Goal: Task Accomplishment & Management: Manage account settings

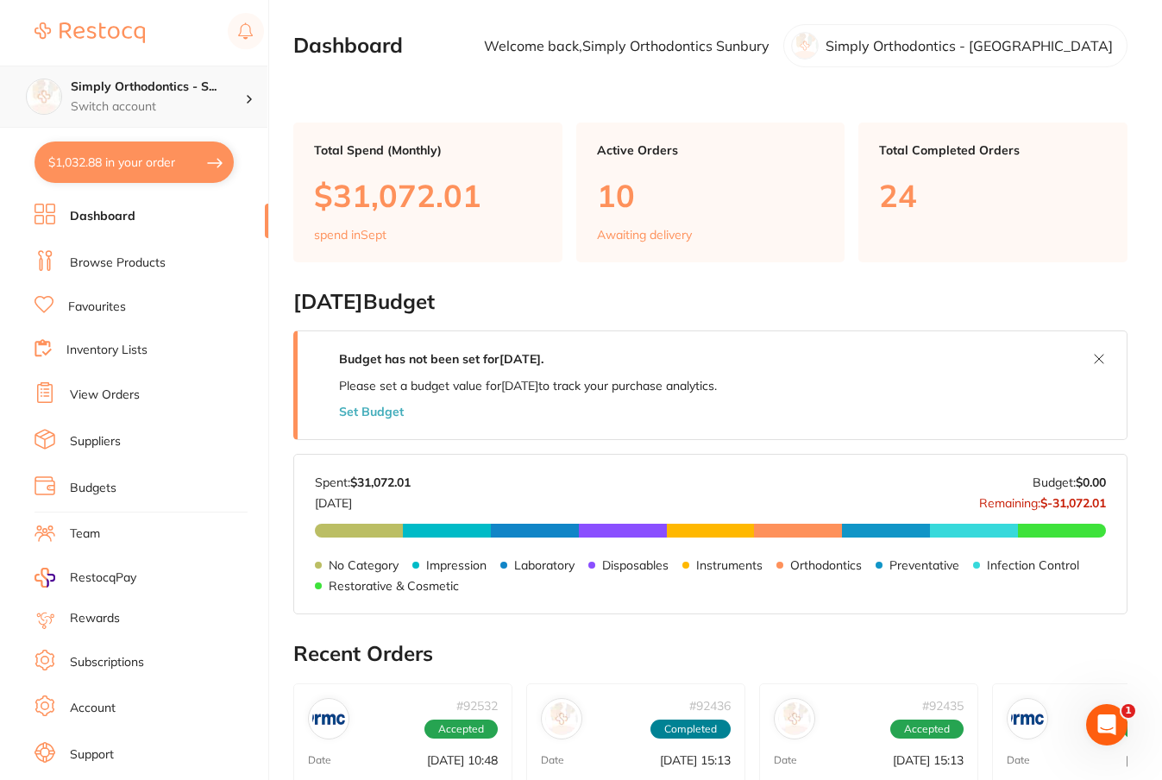
click at [150, 98] on p "Switch account" at bounding box center [158, 106] width 174 height 17
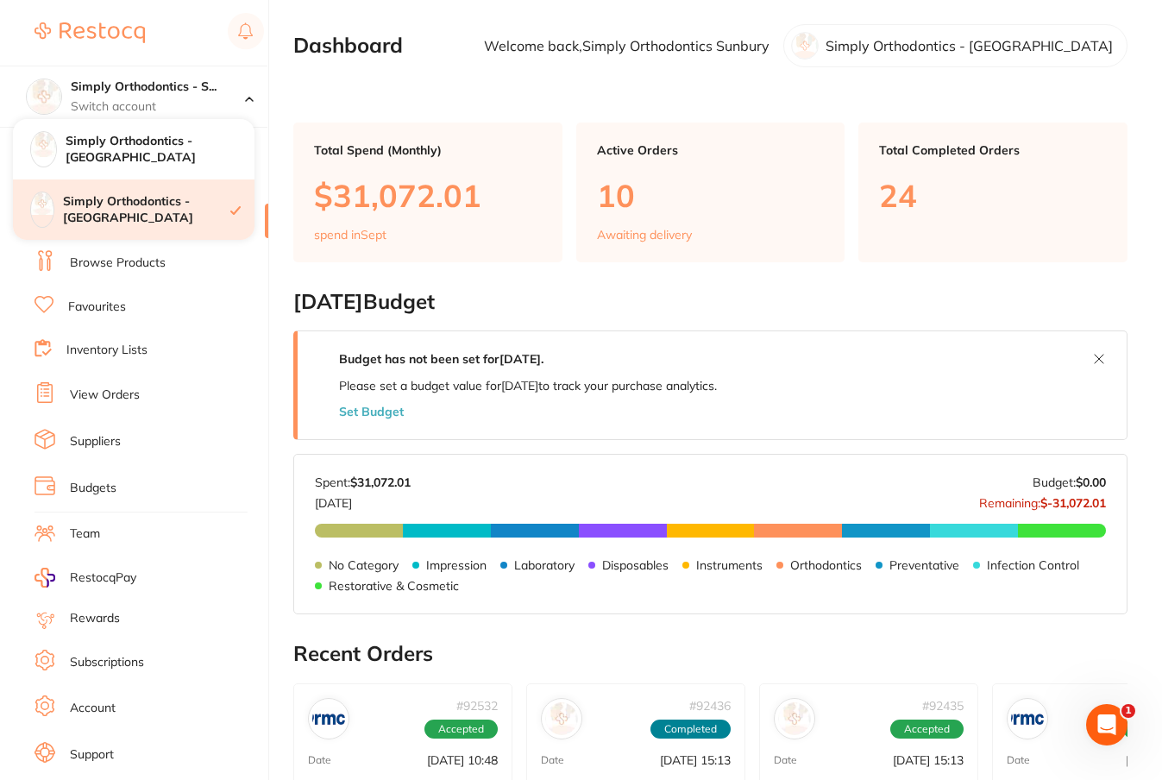
click at [160, 209] on h4 "Simply Orthodontics - [GEOGRAPHIC_DATA]" at bounding box center [146, 210] width 167 height 34
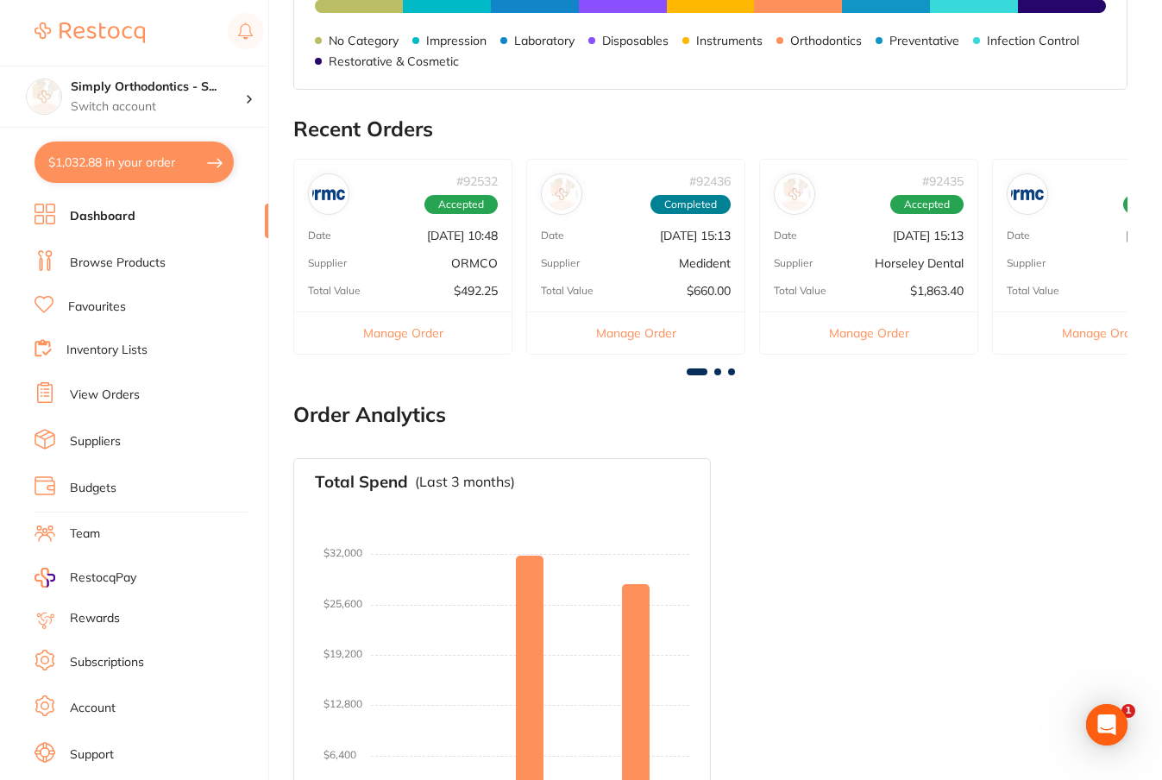
scroll to position [526, 0]
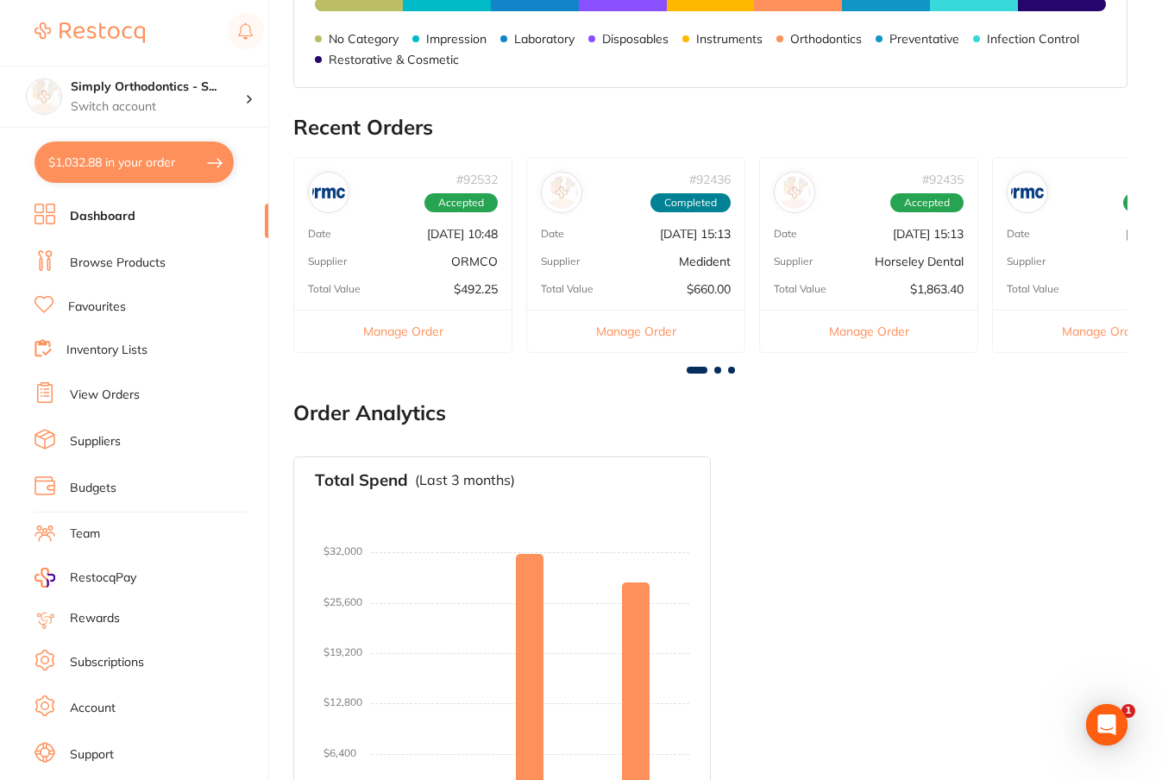
click at [120, 393] on link "View Orders" at bounding box center [105, 394] width 70 height 17
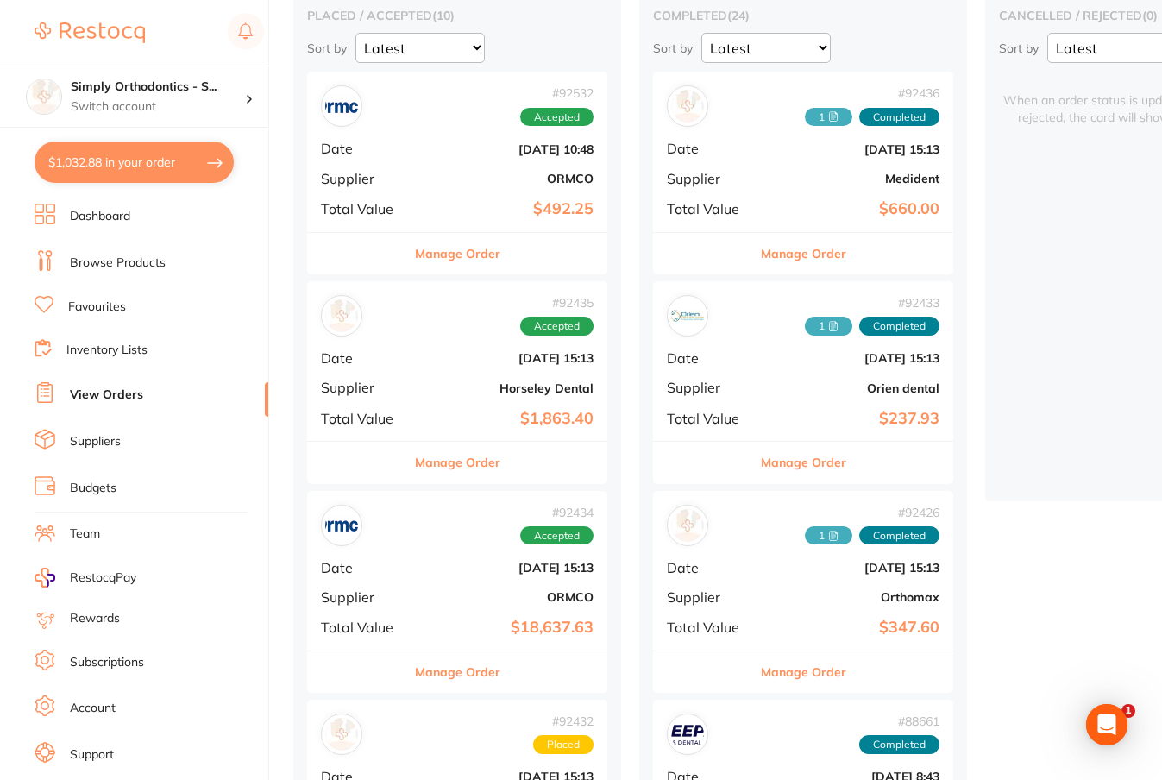
scroll to position [175, 0]
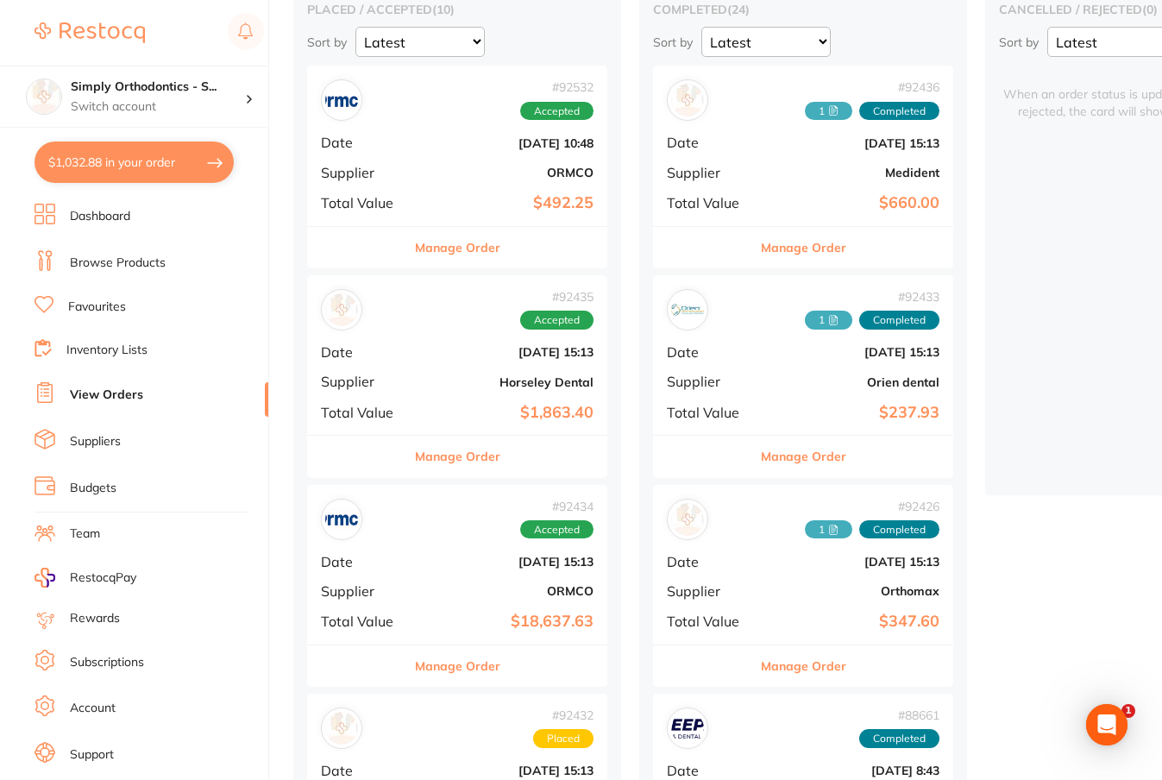
click at [433, 544] on div "# 92434 Accepted Date Sept 2 2025, 15:13 Supplier ORMCO Total Value $18,637.63" at bounding box center [457, 565] width 300 height 160
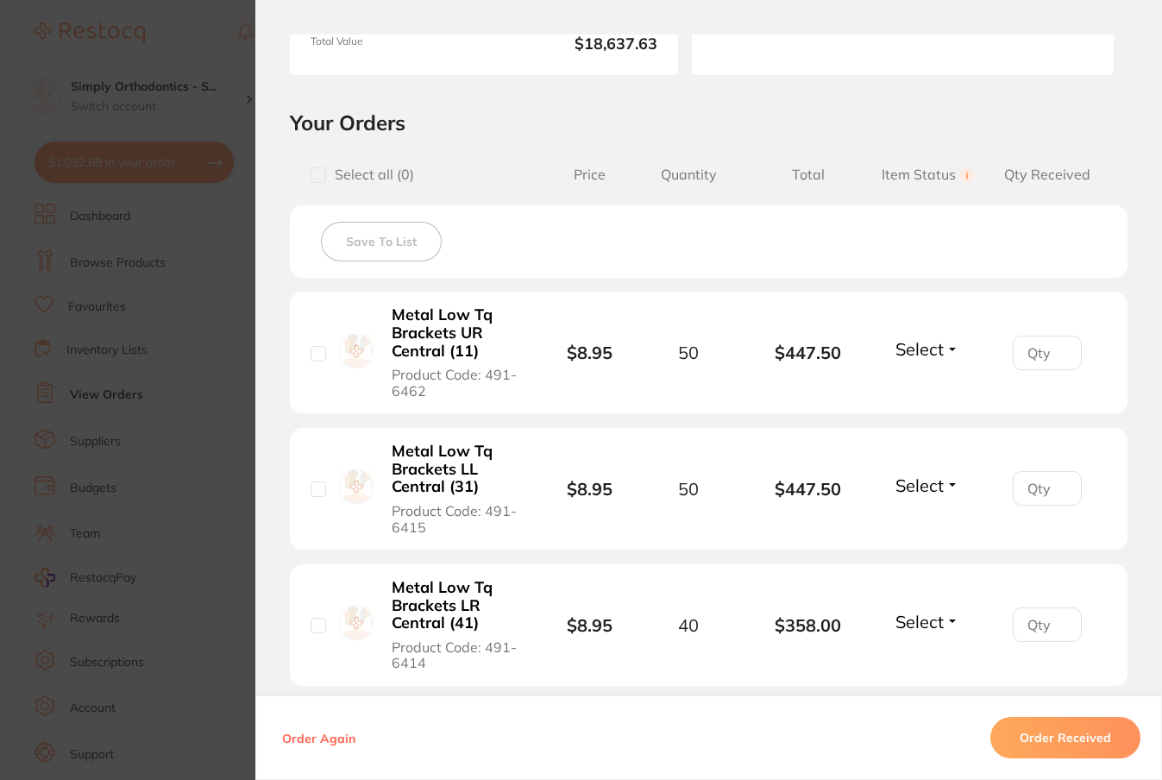
scroll to position [317, 0]
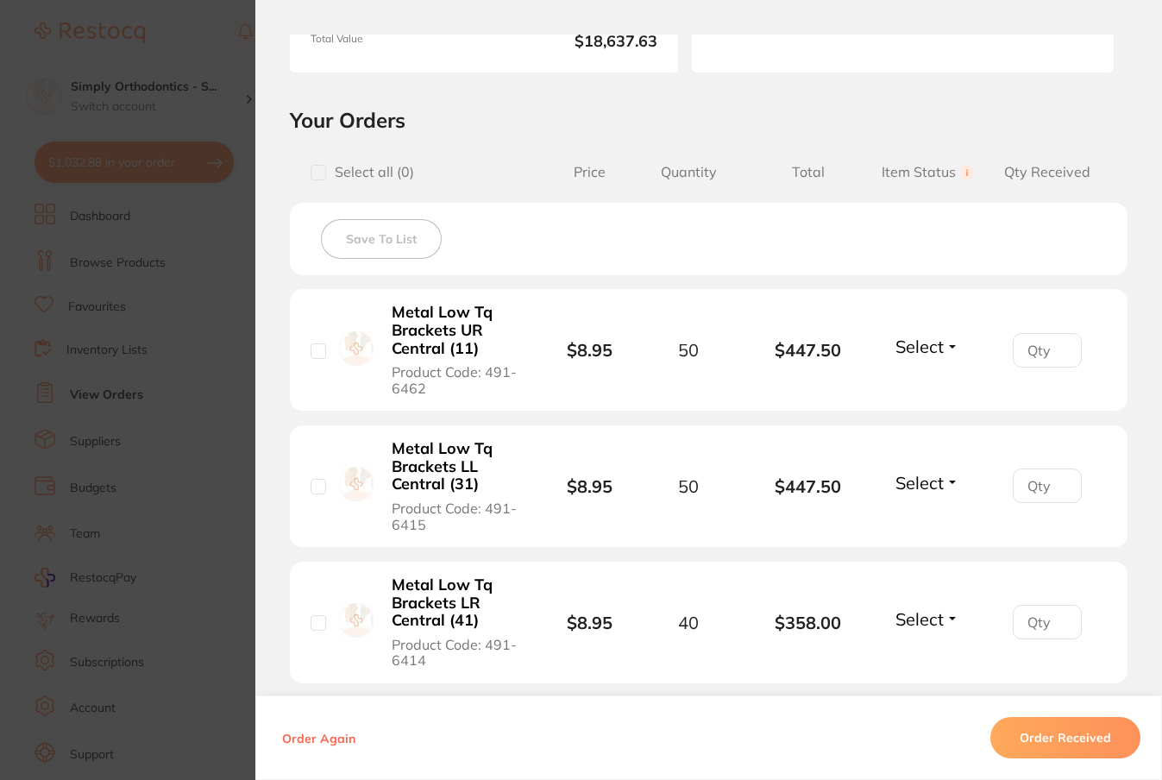
click at [950, 351] on button "Select" at bounding box center [927, 347] width 74 height 22
click at [945, 388] on span "Received" at bounding box center [928, 383] width 44 height 13
click at [1030, 360] on input "number" at bounding box center [1047, 350] width 69 height 35
type input "50"
click at [934, 489] on span "Select" at bounding box center [919, 483] width 48 height 22
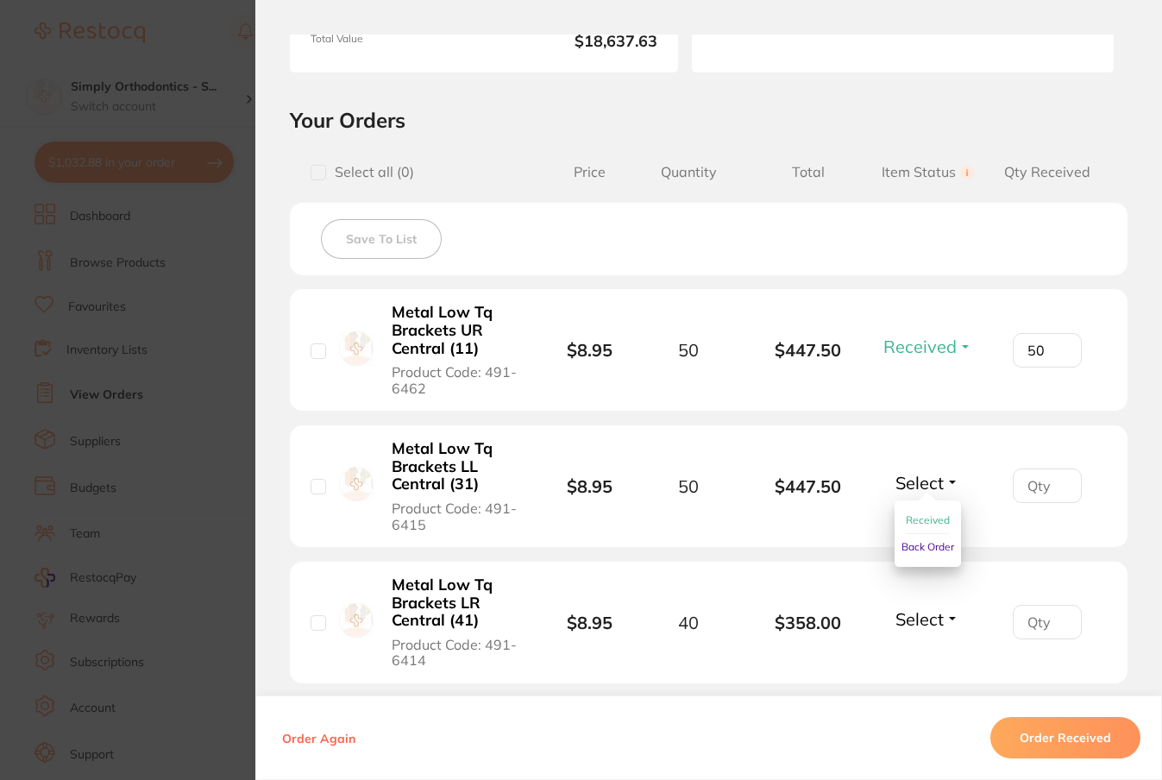
drag, startPoint x: 929, startPoint y: 519, endPoint x: 955, endPoint y: 515, distance: 26.2
click at [929, 519] on span "Received" at bounding box center [928, 519] width 44 height 13
click at [1039, 485] on input "number" at bounding box center [1047, 485] width 69 height 35
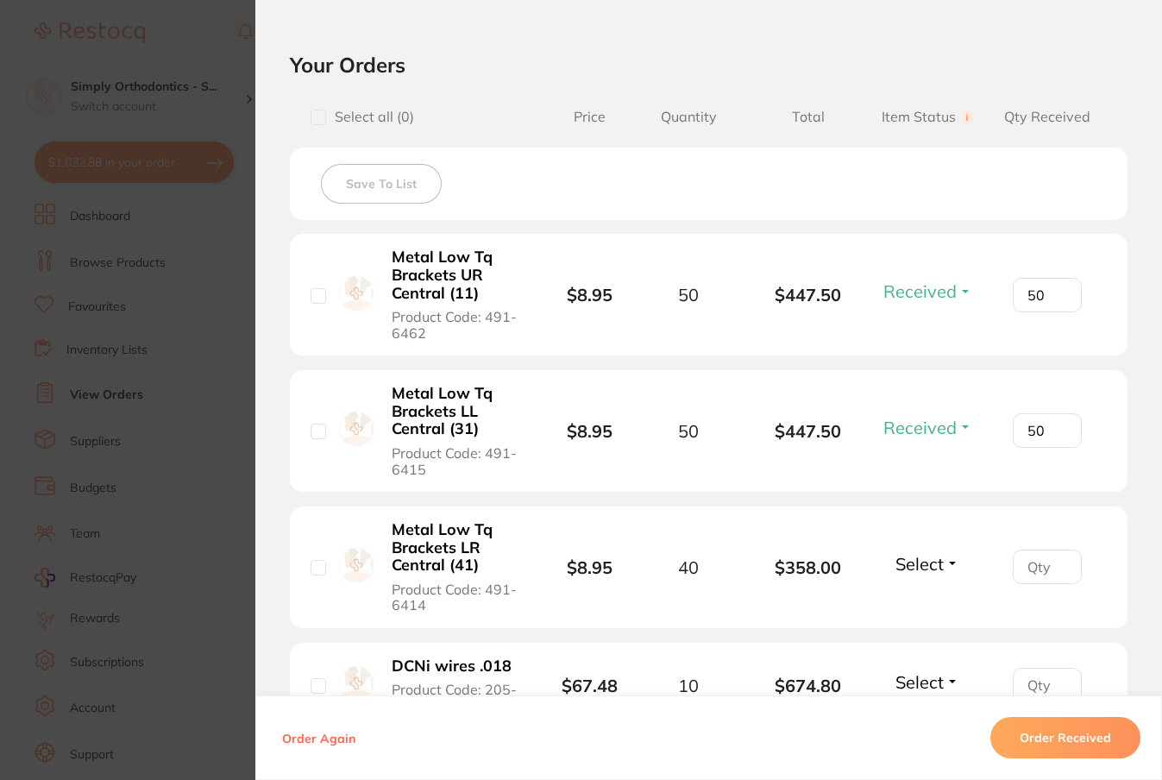
type input "50"
click at [932, 568] on span "Select" at bounding box center [919, 564] width 48 height 22
click at [933, 603] on span "Received" at bounding box center [928, 600] width 44 height 13
click at [1029, 576] on input "number" at bounding box center [1047, 566] width 69 height 35
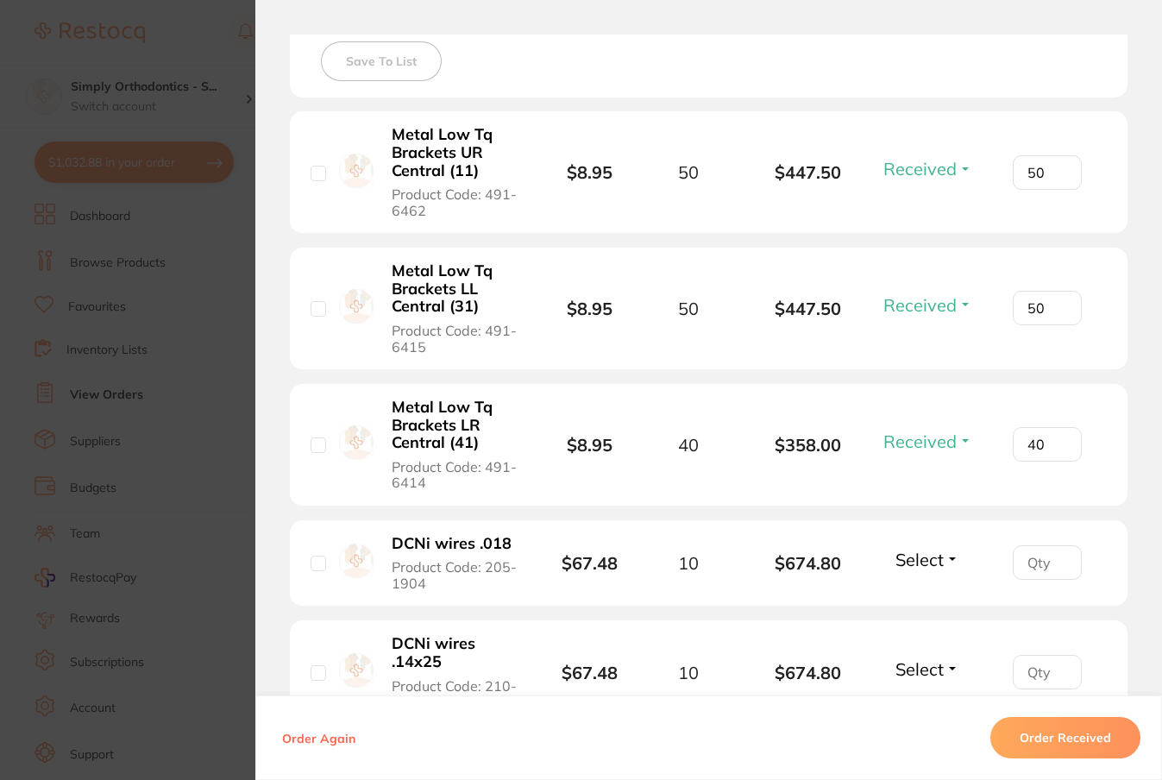
scroll to position [498, 0]
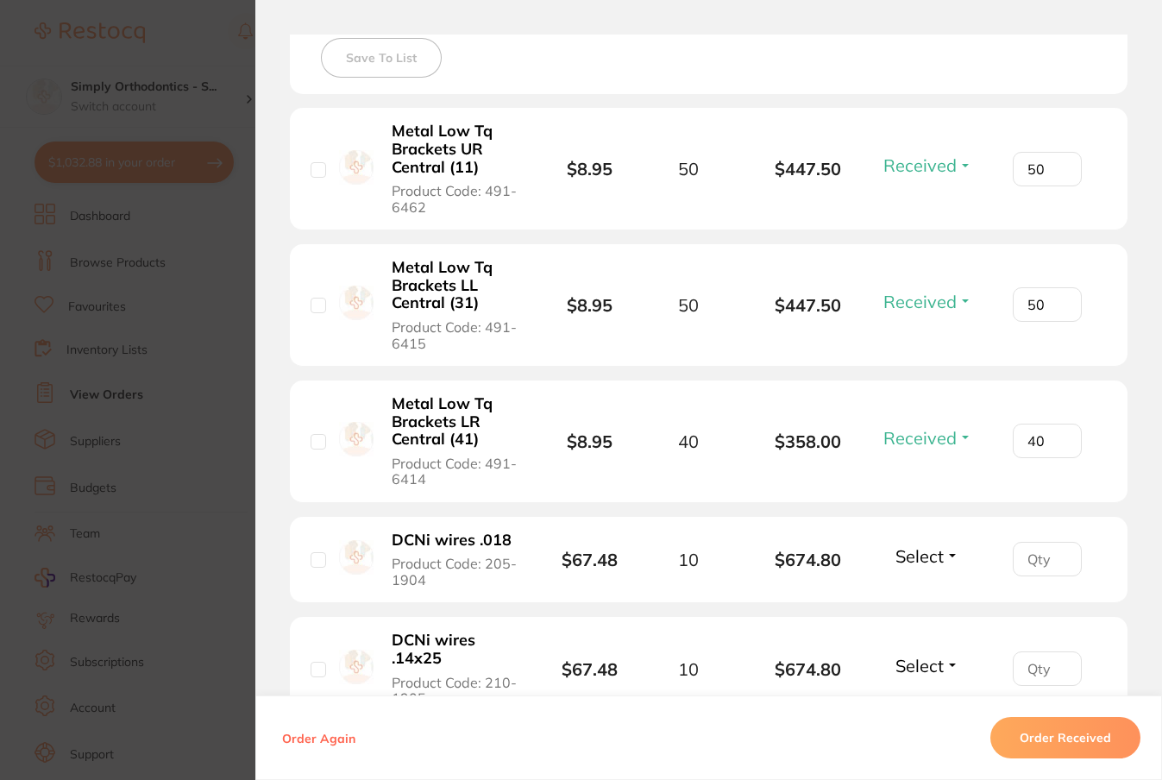
type input "40"
click at [947, 564] on button "Select" at bounding box center [927, 556] width 74 height 22
click at [944, 595] on span "Received" at bounding box center [928, 593] width 44 height 13
click at [1045, 561] on input "number" at bounding box center [1047, 559] width 69 height 35
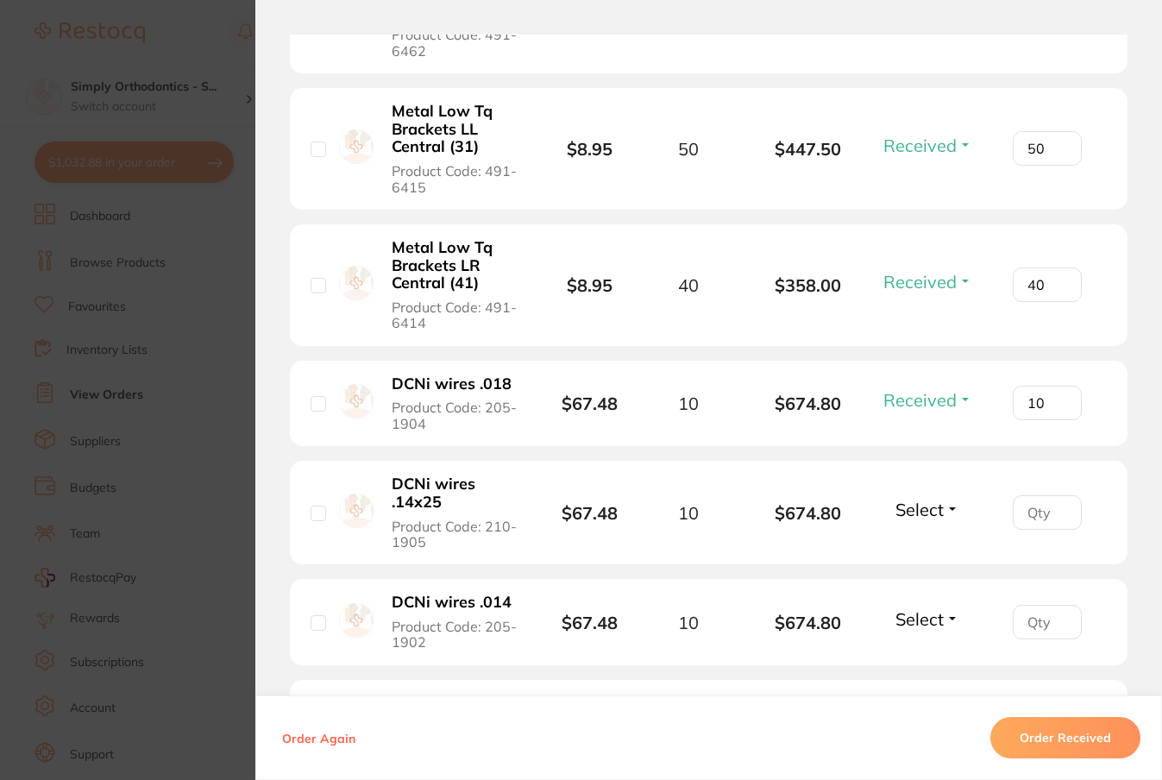
scroll to position [699, 0]
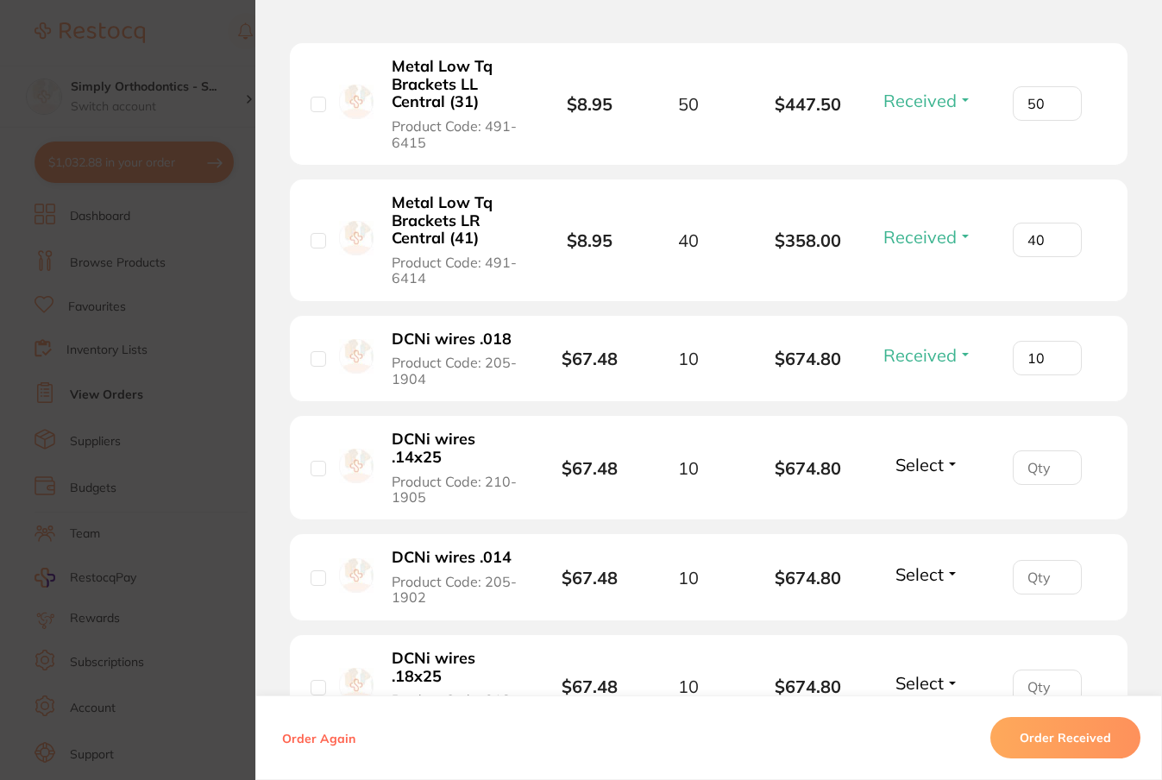
type input "10"
click at [949, 468] on button "Select" at bounding box center [927, 465] width 74 height 22
click at [941, 505] on span "Received" at bounding box center [928, 501] width 44 height 13
click at [945, 580] on button "Select" at bounding box center [927, 574] width 74 height 22
click at [935, 611] on button "Received" at bounding box center [928, 612] width 44 height 27
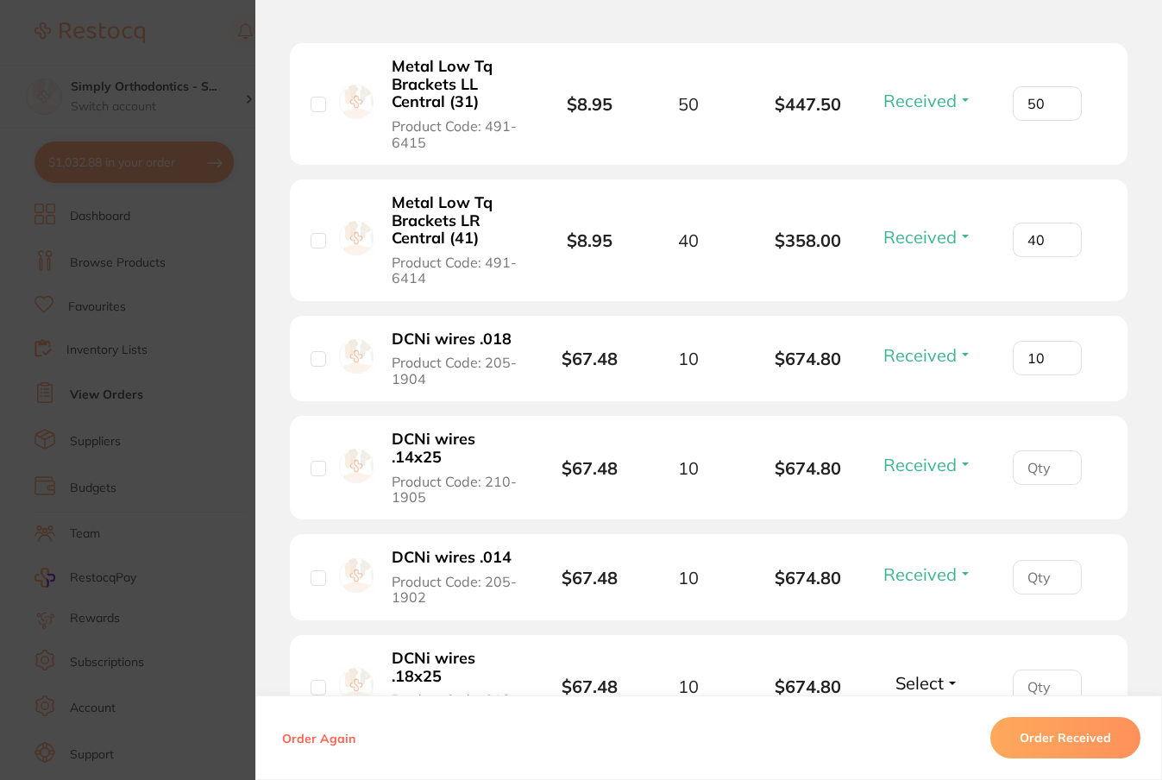
click at [1039, 474] on input "number" at bounding box center [1047, 467] width 69 height 35
type input "10"
click at [1027, 587] on input "number" at bounding box center [1047, 577] width 69 height 35
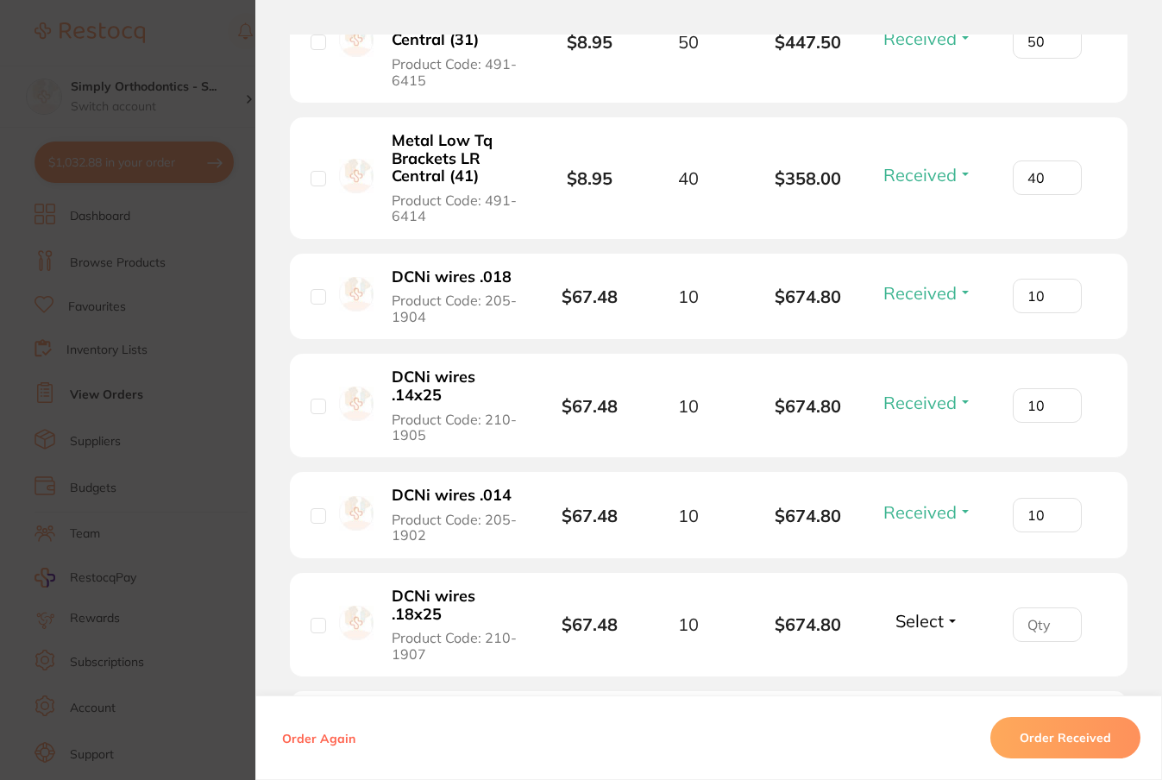
scroll to position [764, 0]
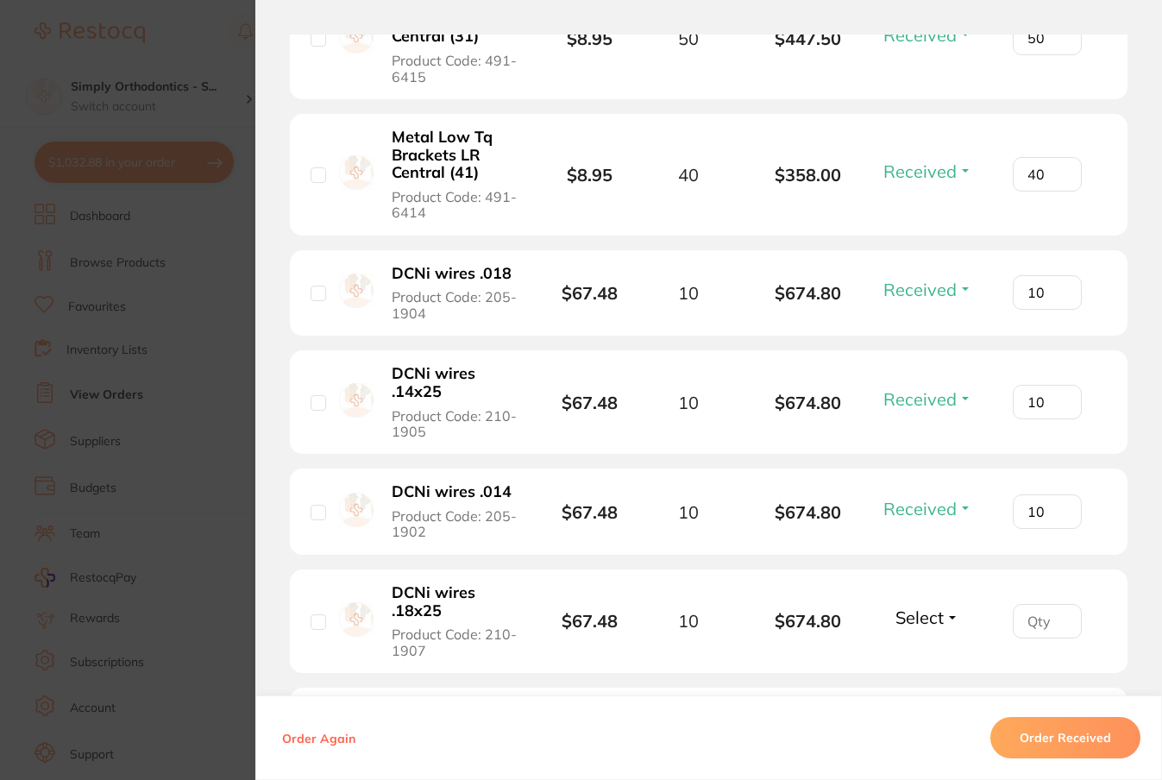
type input "10"
click at [900, 625] on span "Select" at bounding box center [919, 617] width 48 height 22
click at [916, 657] on span "Received" at bounding box center [928, 654] width 44 height 13
click at [1026, 625] on input "number" at bounding box center [1047, 621] width 69 height 35
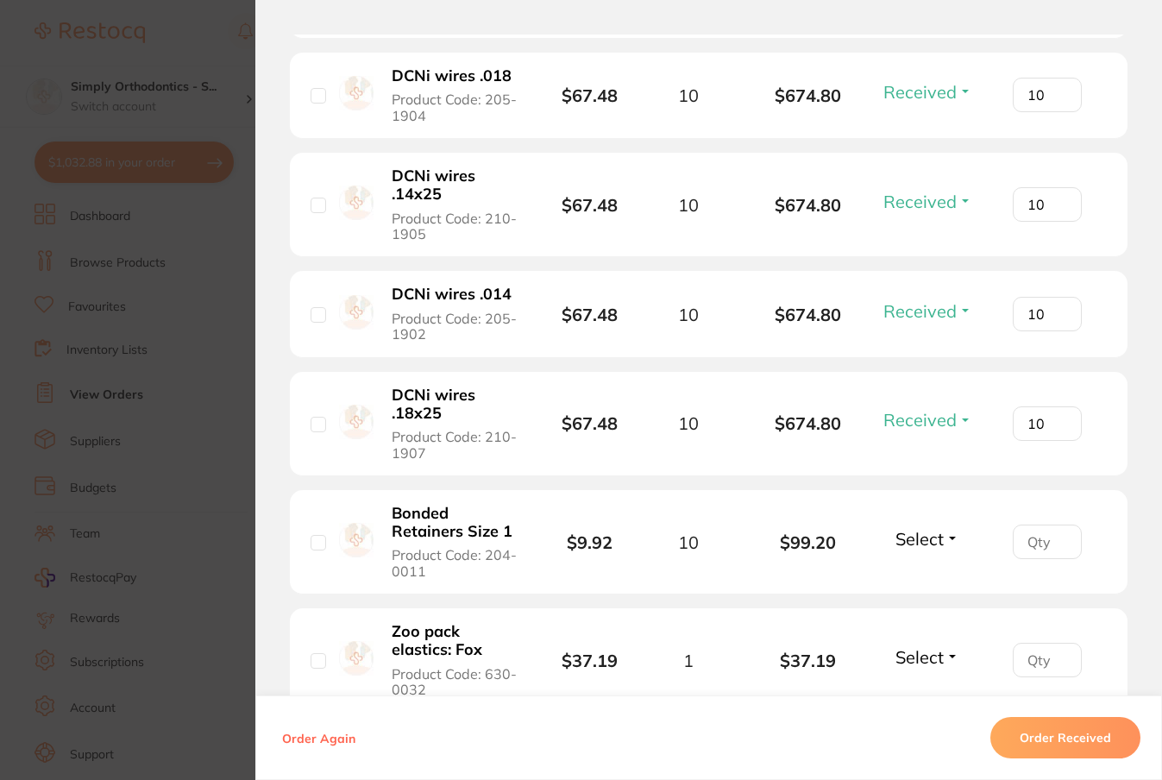
scroll to position [965, 0]
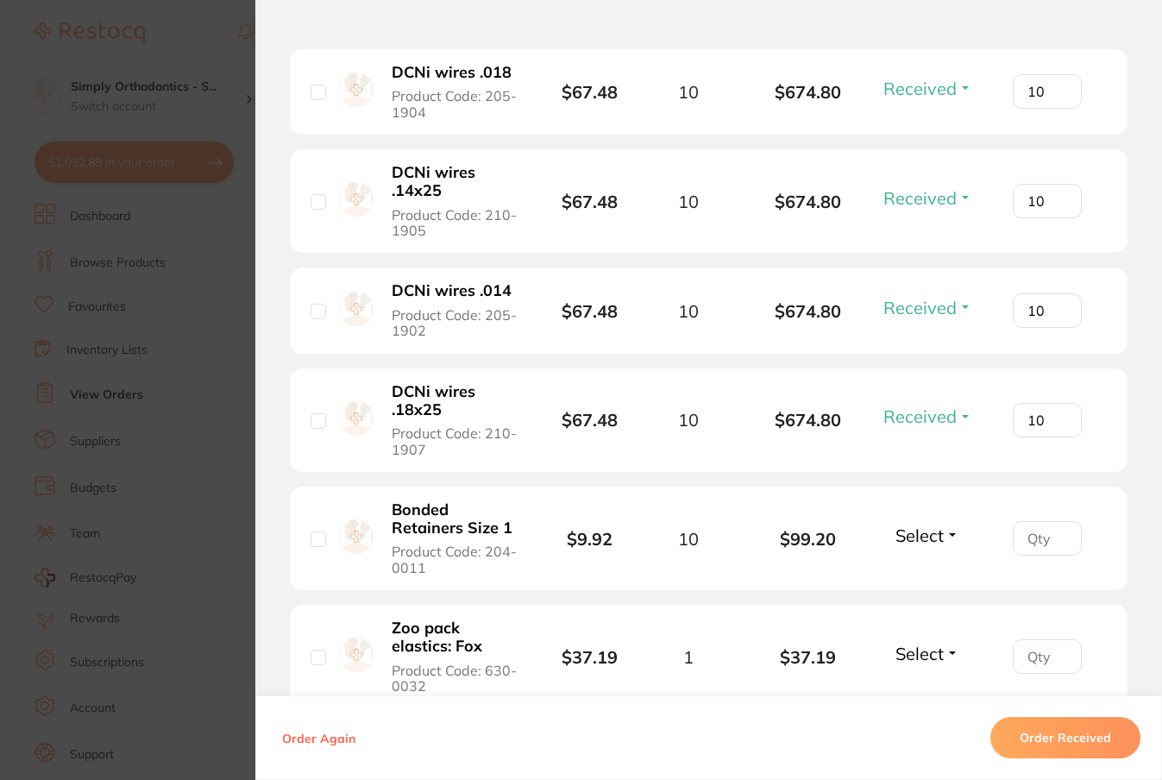
type input "10"
click at [932, 544] on span "Select" at bounding box center [919, 535] width 48 height 22
click at [927, 574] on span "Received" at bounding box center [928, 572] width 44 height 13
click at [1042, 550] on input "number" at bounding box center [1047, 538] width 69 height 35
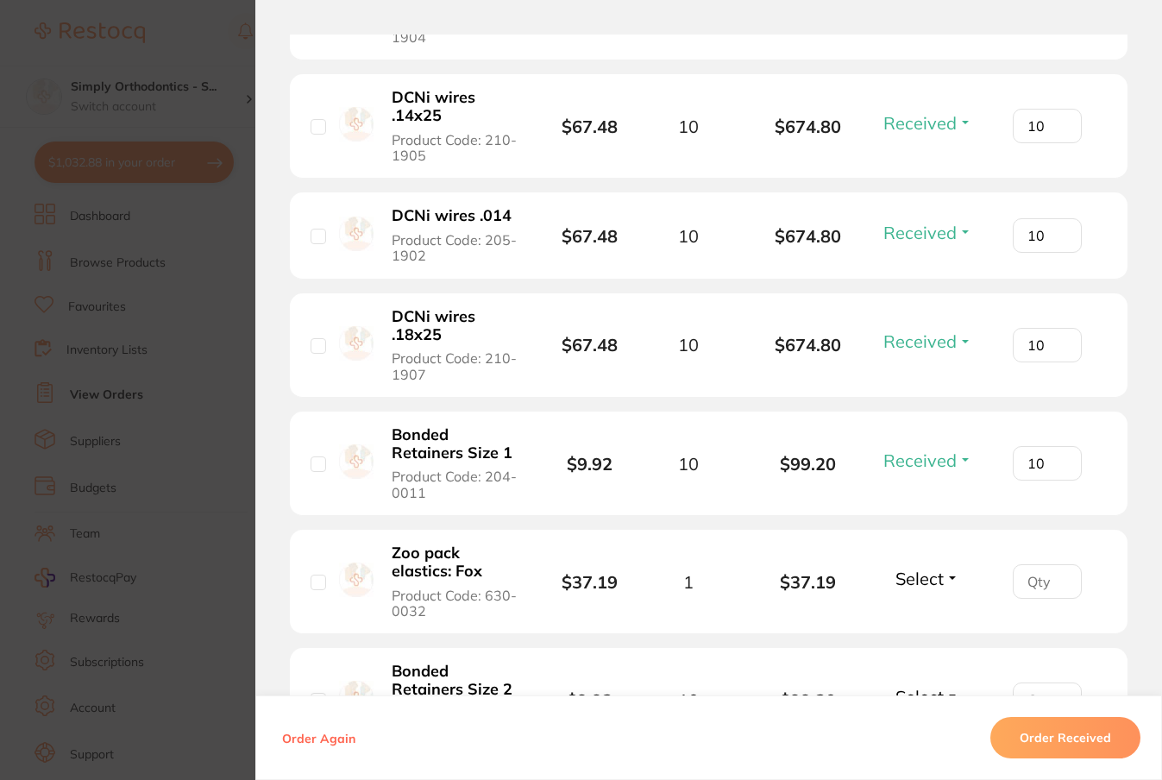
scroll to position [1045, 0]
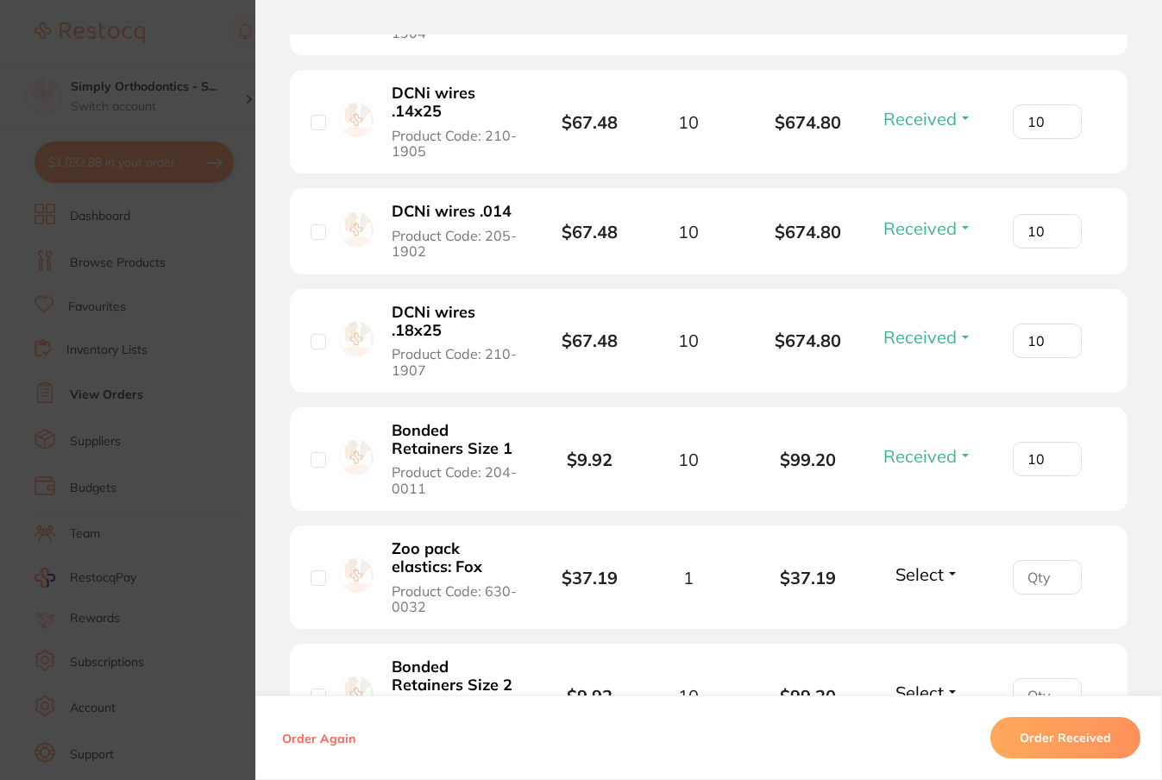
type input "10"
click at [949, 578] on button "Select" at bounding box center [927, 574] width 74 height 22
click at [939, 612] on button "Received" at bounding box center [928, 612] width 44 height 27
click at [1025, 587] on input "number" at bounding box center [1047, 577] width 69 height 35
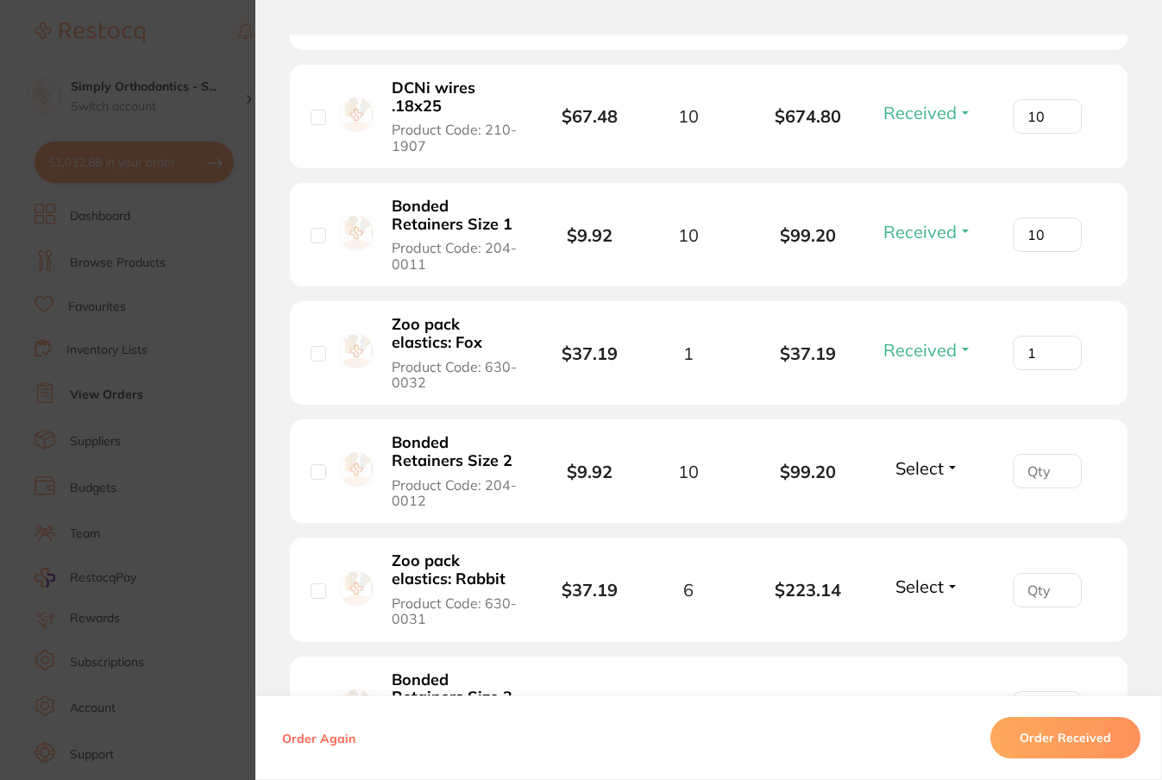
scroll to position [1270, 0]
type input "1"
click at [946, 475] on button "Select" at bounding box center [927, 467] width 74 height 22
drag, startPoint x: 933, startPoint y: 512, endPoint x: 981, endPoint y: 503, distance: 48.4
click at [932, 452] on span "Received" at bounding box center [928, 452] width 44 height 0
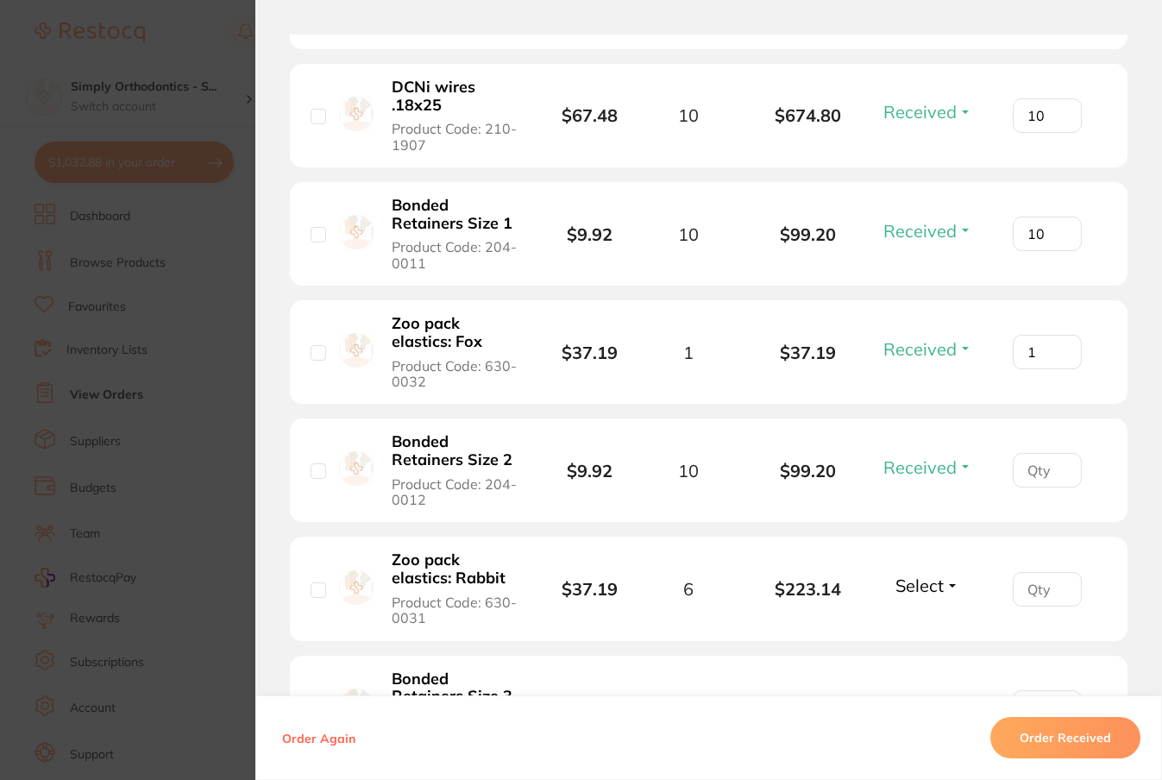
click at [1037, 479] on input "number" at bounding box center [1047, 470] width 69 height 35
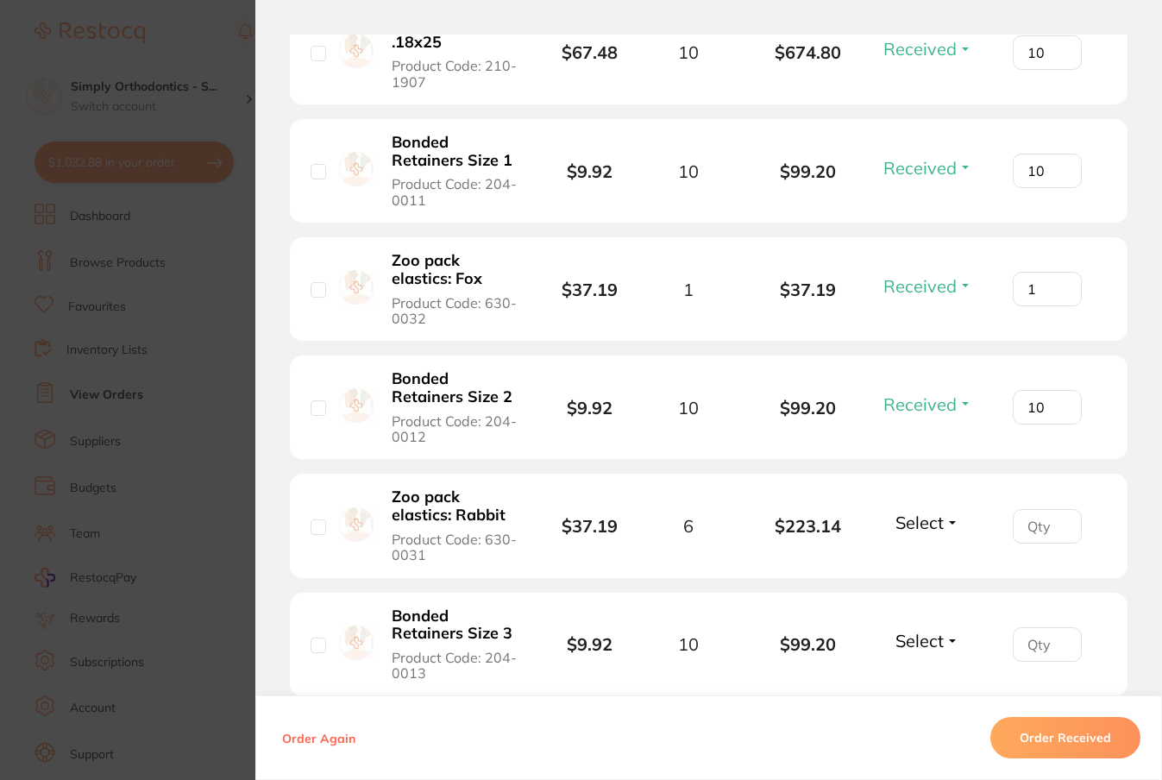
scroll to position [1364, 0]
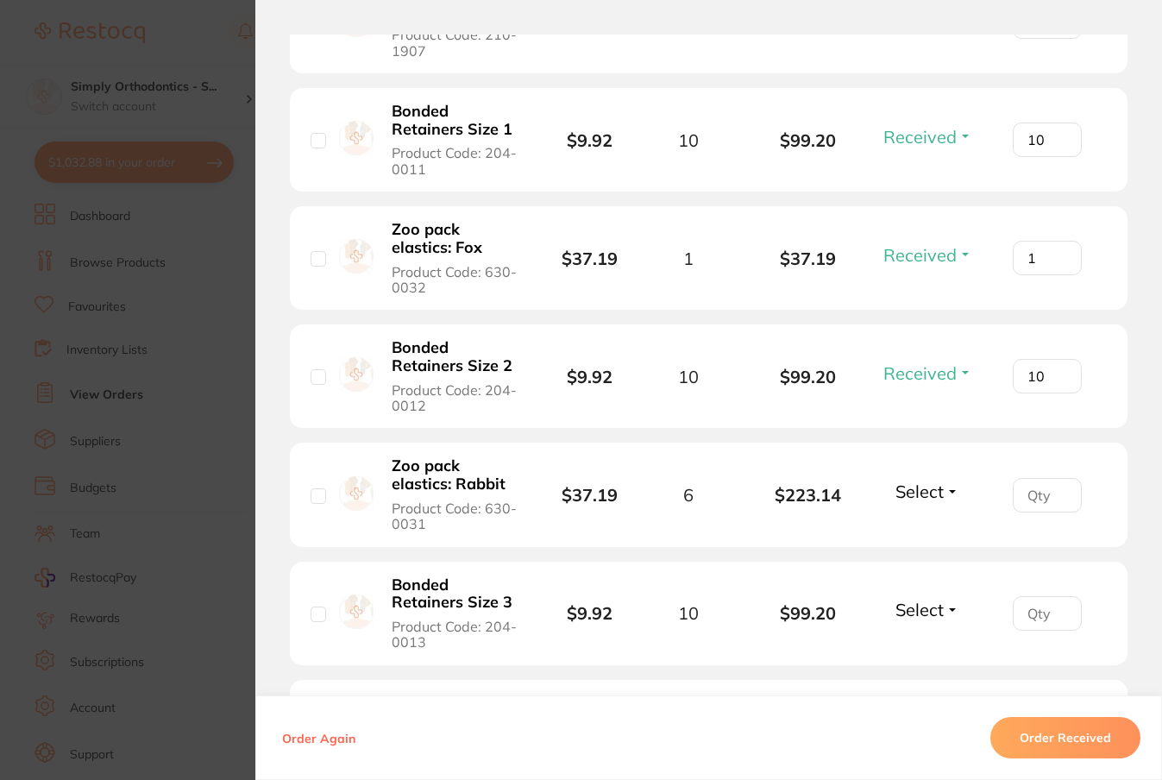
type input "10"
click at [919, 502] on span "Select" at bounding box center [919, 491] width 48 height 22
click at [926, 535] on span "Received" at bounding box center [928, 528] width 44 height 13
click at [1043, 504] on input "number" at bounding box center [1047, 495] width 69 height 35
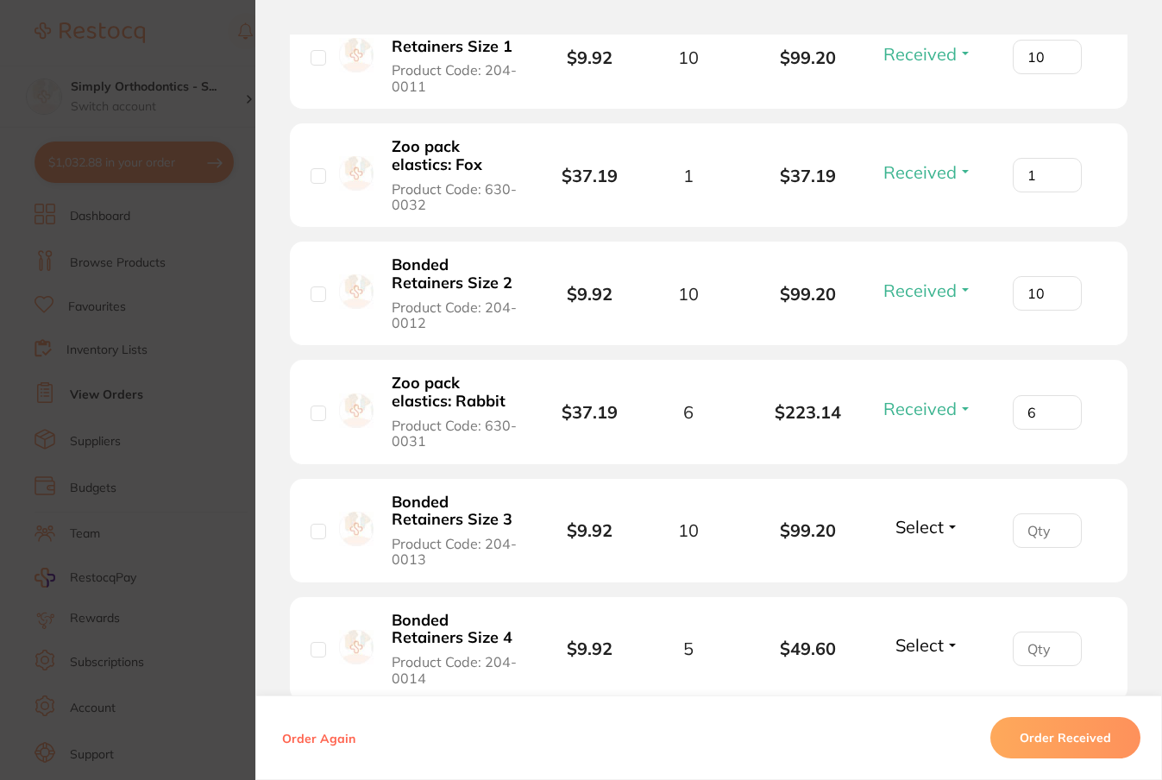
scroll to position [1452, 0]
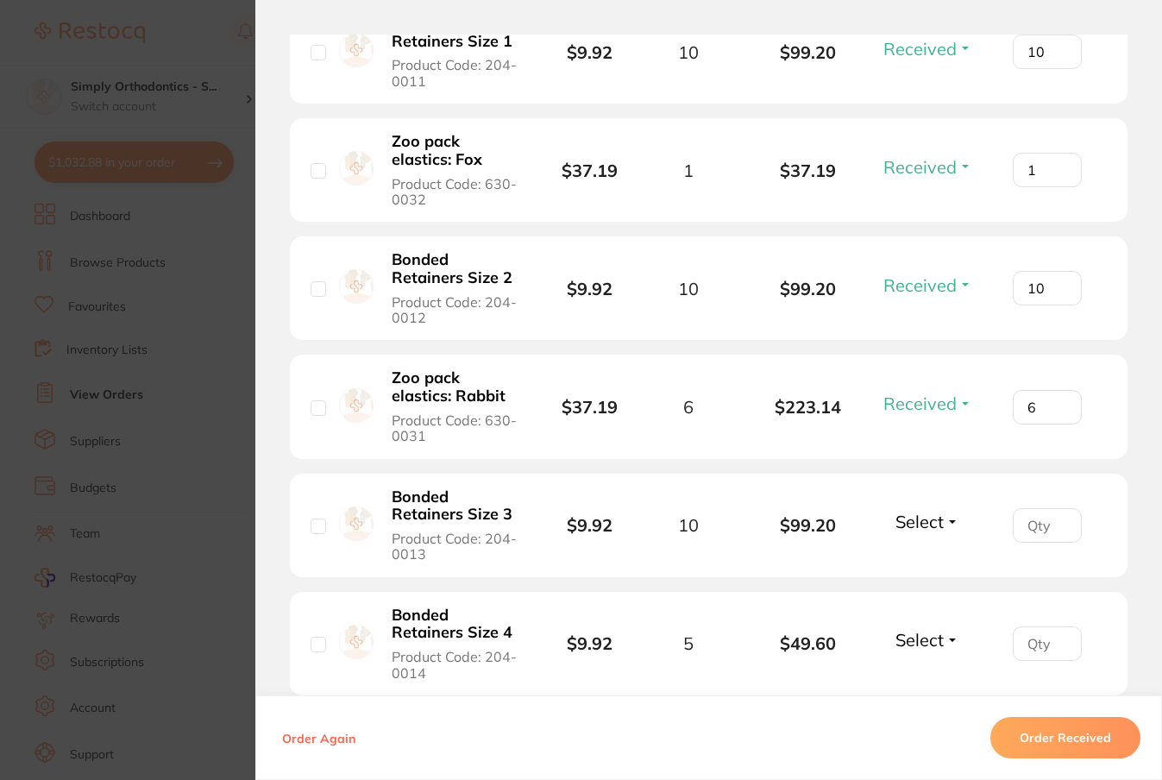
type input "6"
click at [943, 532] on button "Select" at bounding box center [927, 522] width 74 height 22
click at [945, 565] on span "Received" at bounding box center [928, 558] width 44 height 13
click at [1037, 538] on input "number" at bounding box center [1047, 525] width 69 height 35
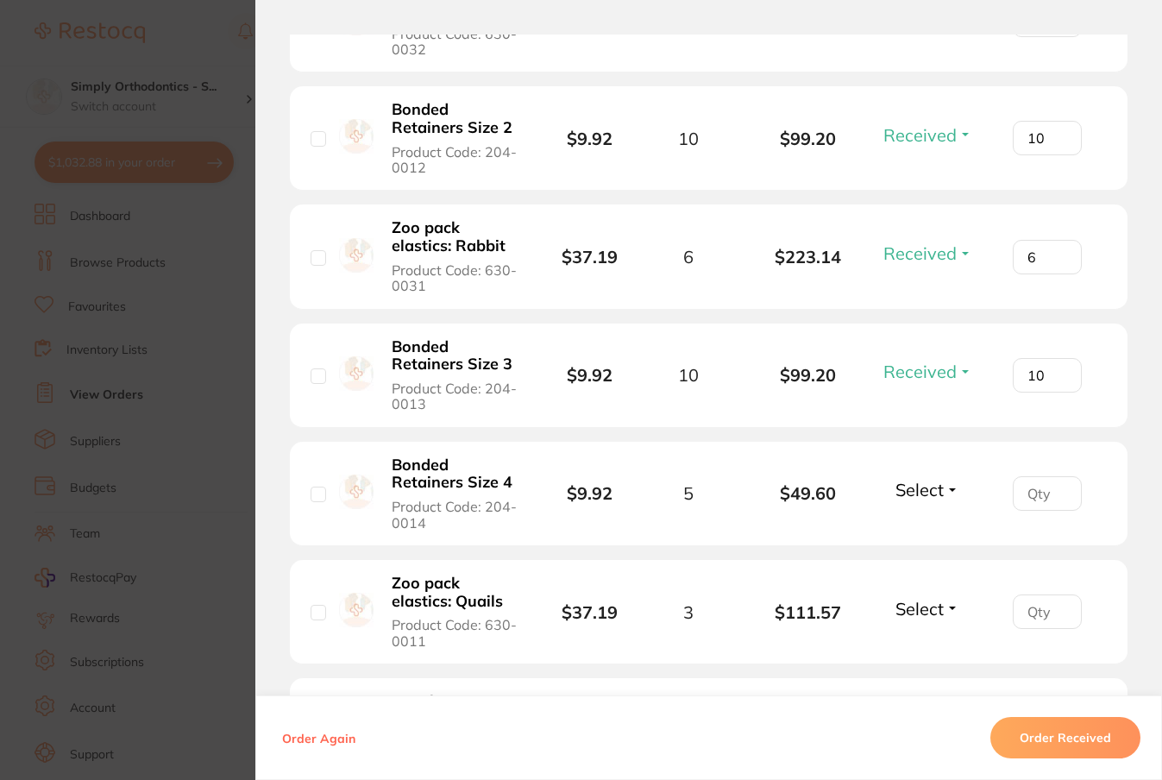
scroll to position [1625, 0]
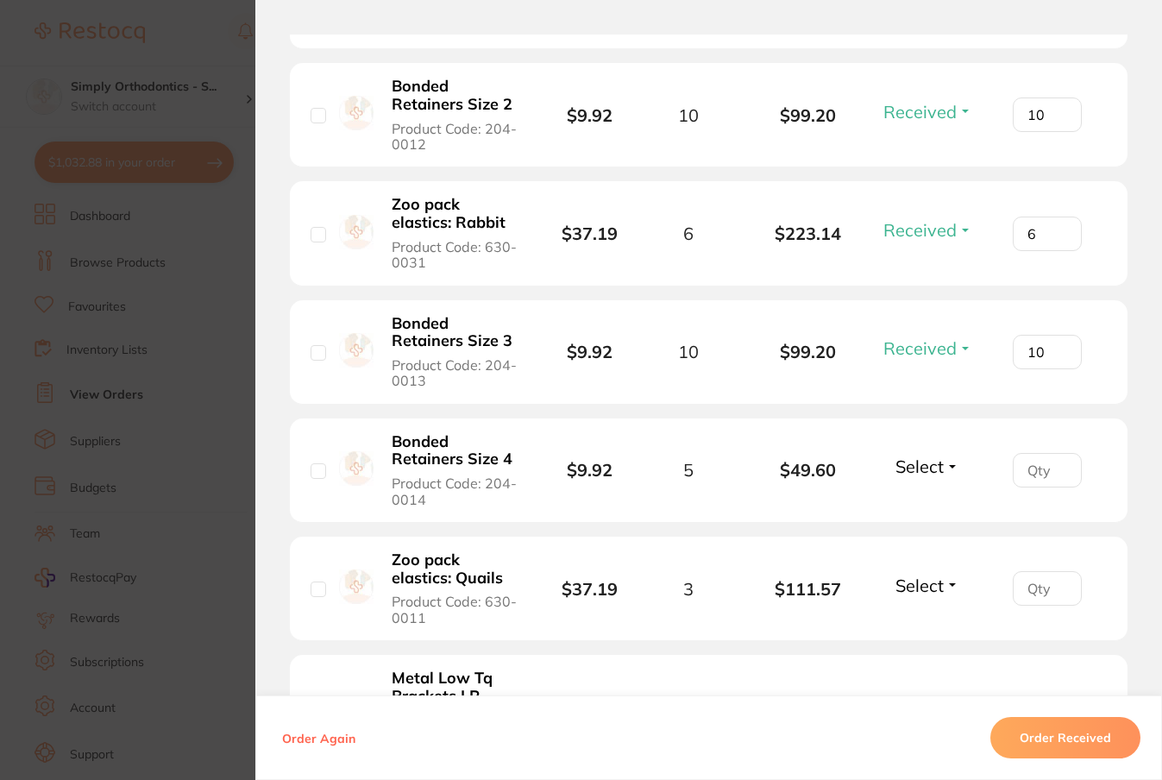
type input "10"
click at [946, 477] on button "Select" at bounding box center [927, 466] width 74 height 22
click at [939, 510] on span "Received" at bounding box center [928, 503] width 44 height 13
click at [1037, 487] on input "number" at bounding box center [1047, 470] width 69 height 35
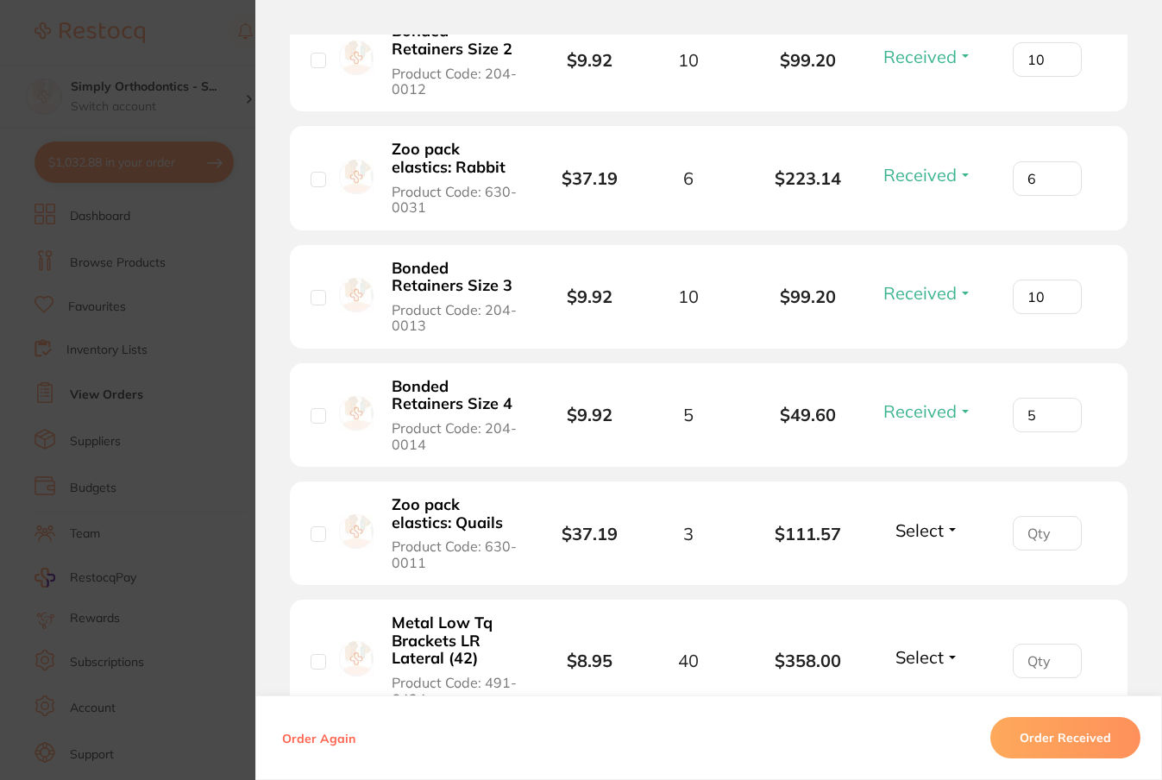
type input "5"
click at [935, 541] on span "Select" at bounding box center [919, 530] width 48 height 22
click at [932, 574] on span "Received" at bounding box center [928, 567] width 44 height 13
drag, startPoint x: 1030, startPoint y: 550, endPoint x: 1021, endPoint y: 549, distance: 8.7
click at [1021, 549] on input "number" at bounding box center [1047, 533] width 69 height 35
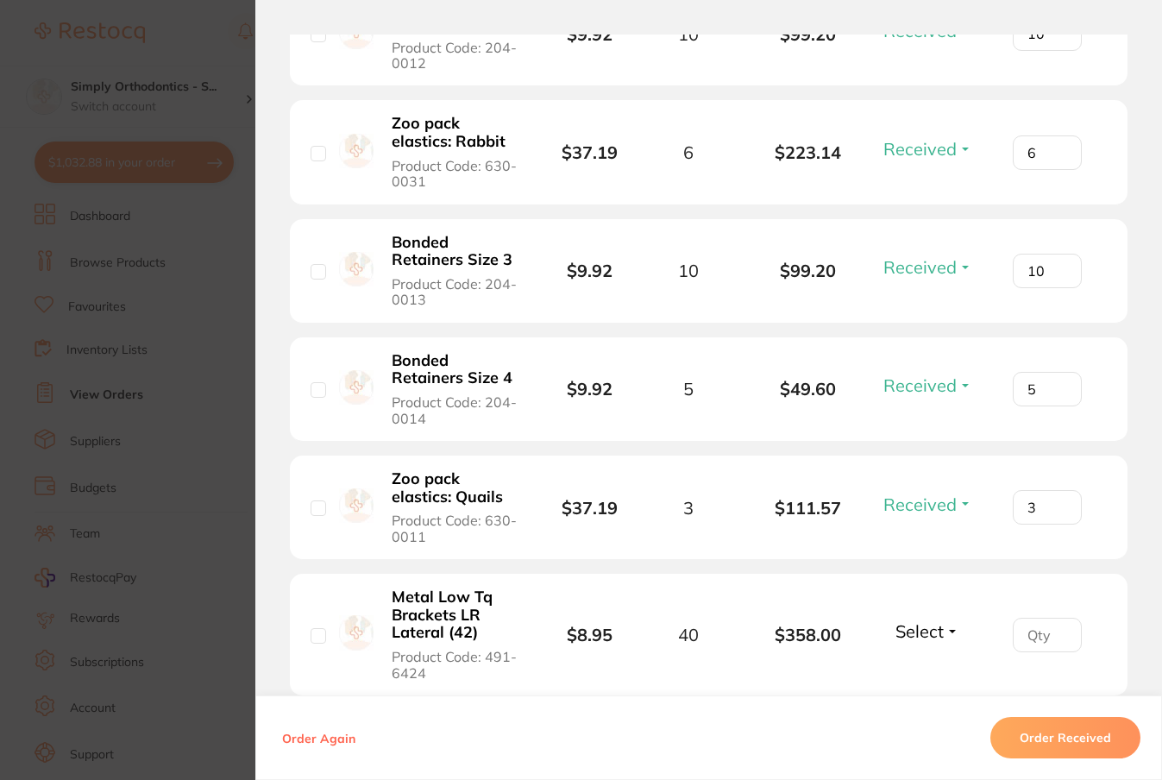
scroll to position [1736, 0]
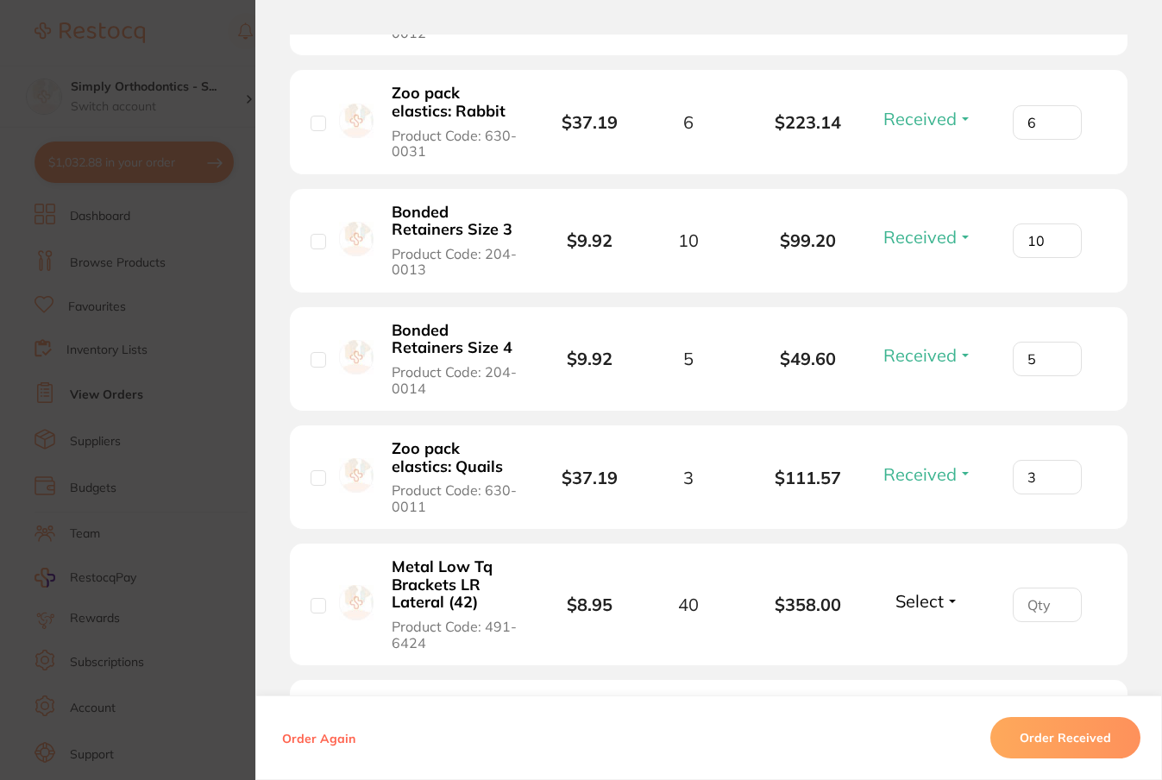
type input "3"
click at [945, 612] on button "Select" at bounding box center [927, 601] width 74 height 22
click at [942, 644] on span "Received" at bounding box center [928, 637] width 44 height 13
click at [1030, 622] on input "number" at bounding box center [1047, 604] width 69 height 35
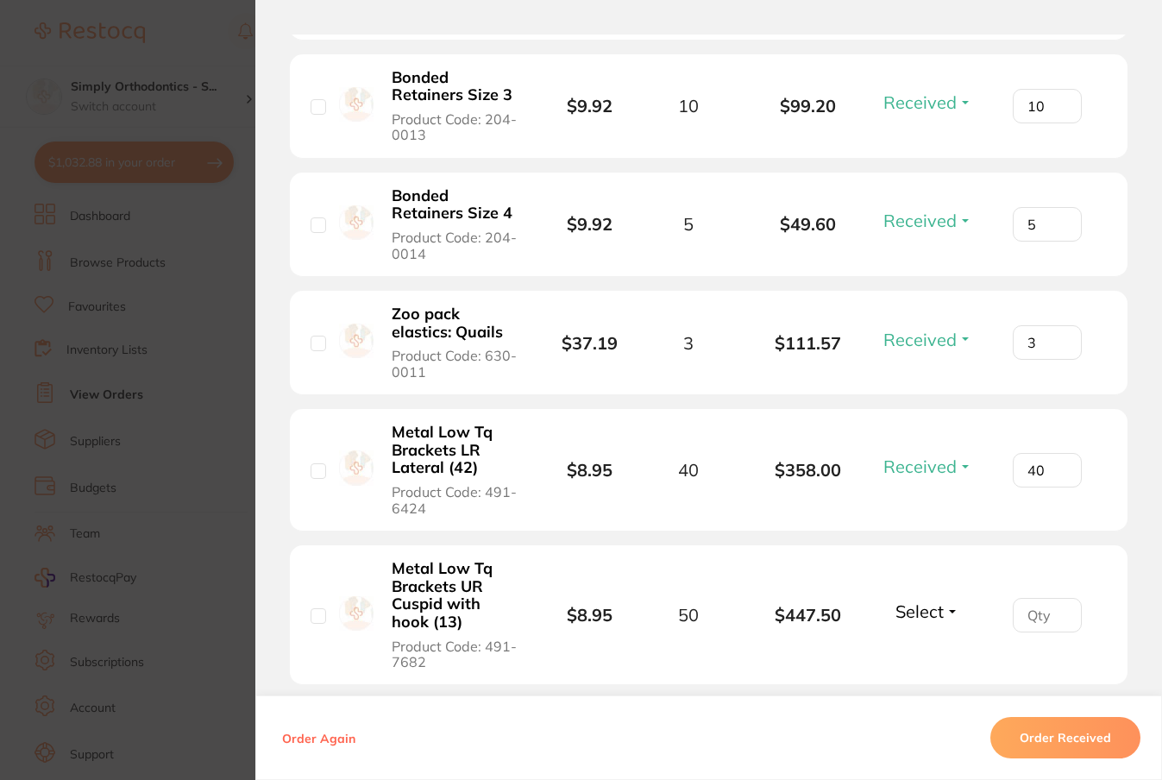
scroll to position [1881, 0]
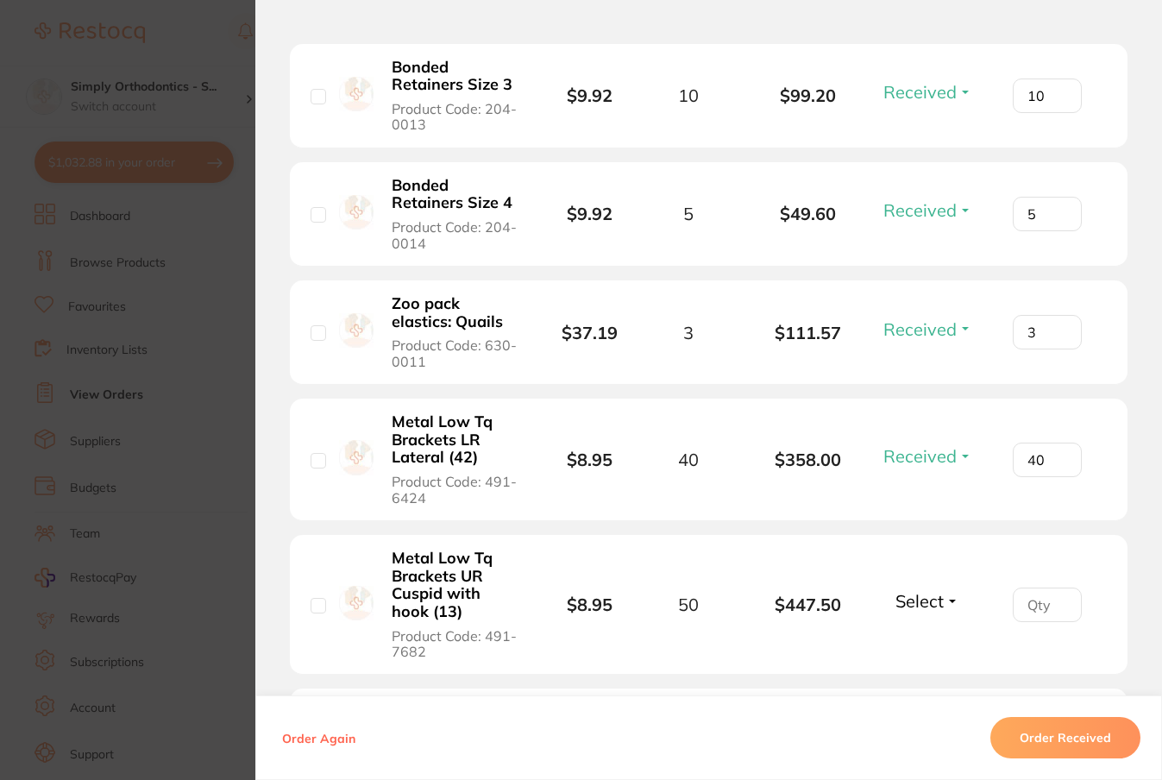
type input "40"
click at [937, 610] on span "Select" at bounding box center [919, 601] width 48 height 22
click at [934, 644] on span "Received" at bounding box center [928, 637] width 44 height 13
click at [1026, 618] on input "number" at bounding box center [1047, 604] width 69 height 35
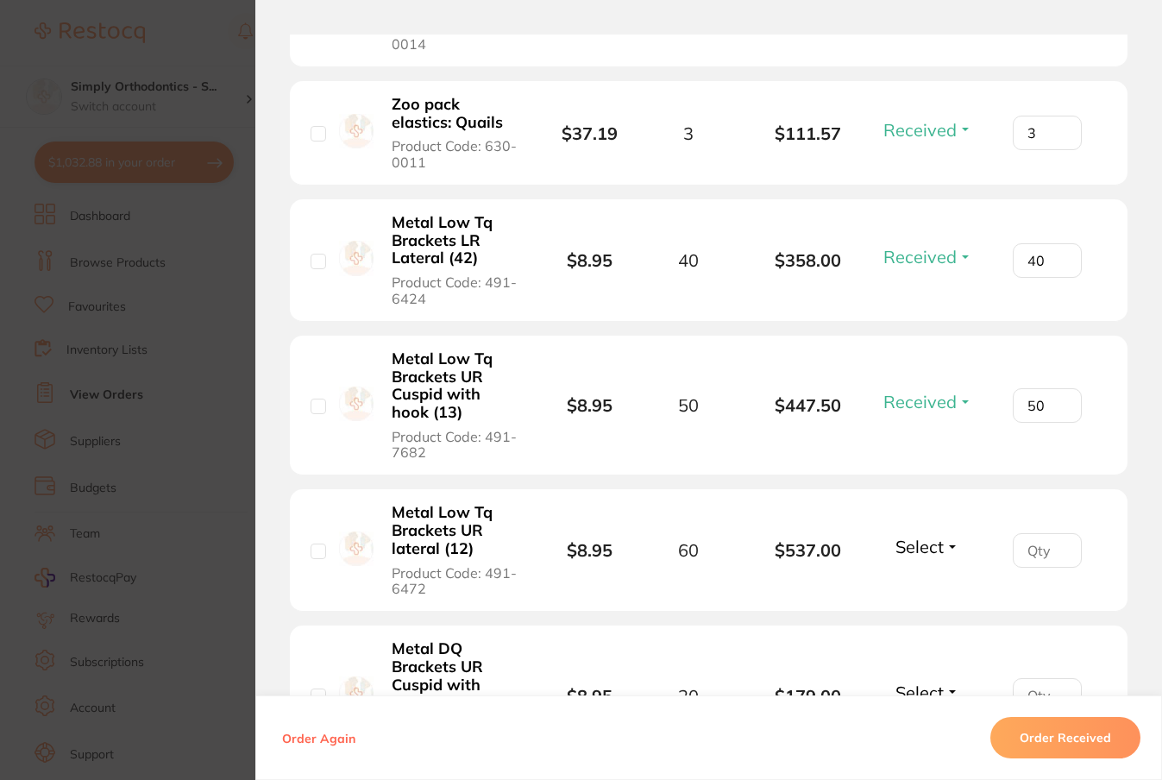
scroll to position [2085, 0]
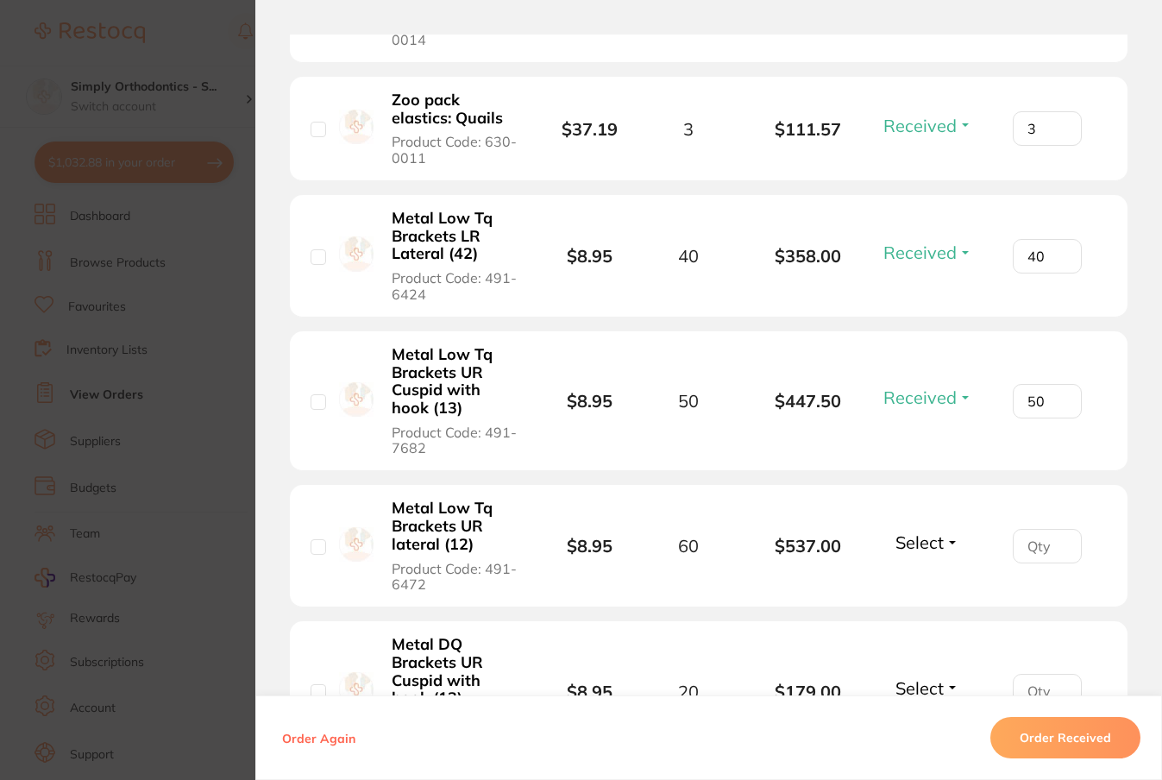
type input "50"
click at [943, 553] on button "Select" at bounding box center [927, 542] width 74 height 22
click at [935, 586] on span "Received" at bounding box center [928, 579] width 44 height 13
click at [1043, 557] on input "number" at bounding box center [1047, 546] width 69 height 35
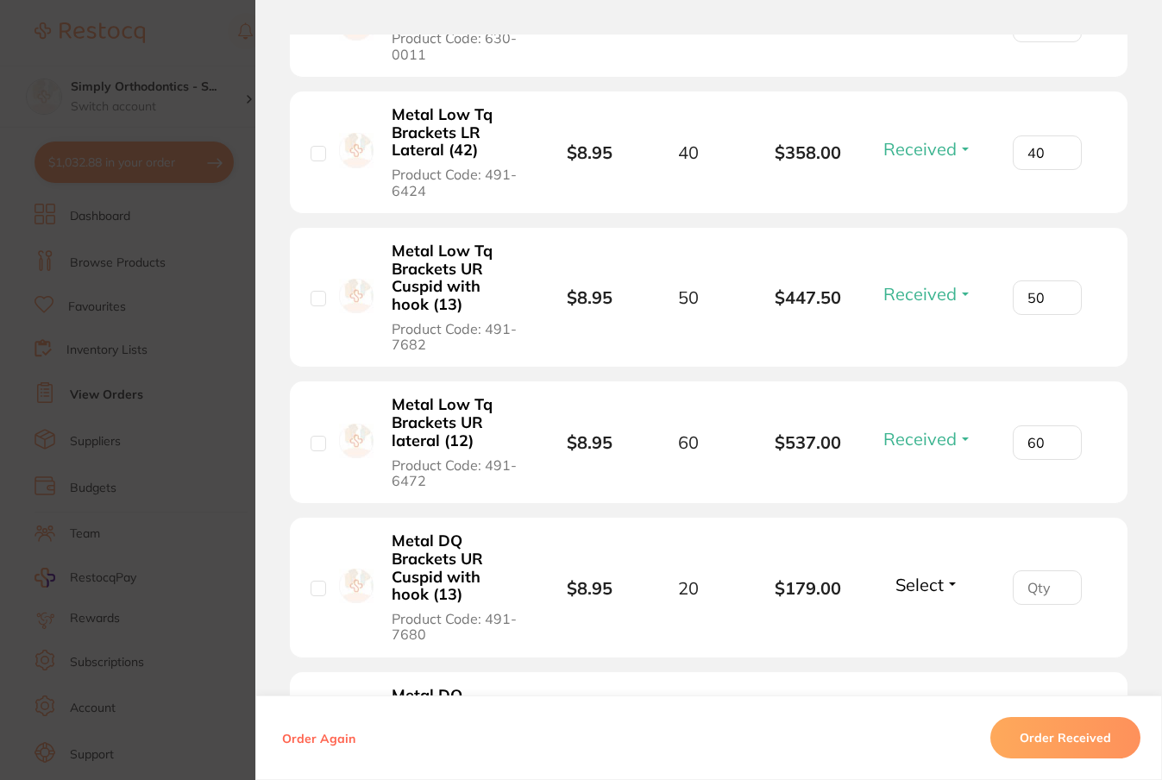
scroll to position [2224, 0]
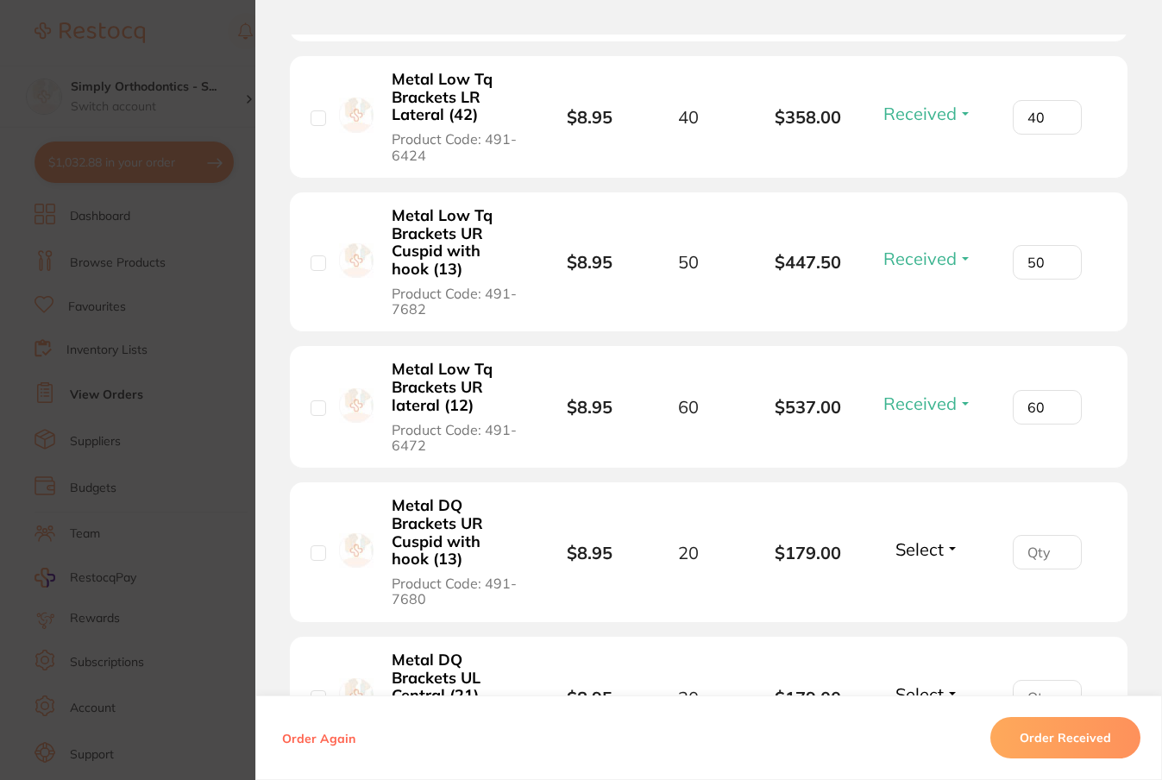
type input "60"
click at [905, 560] on span "Select" at bounding box center [919, 549] width 48 height 22
click at [916, 593] on span "Received" at bounding box center [928, 586] width 44 height 13
click at [1046, 568] on input "number" at bounding box center [1047, 552] width 69 height 35
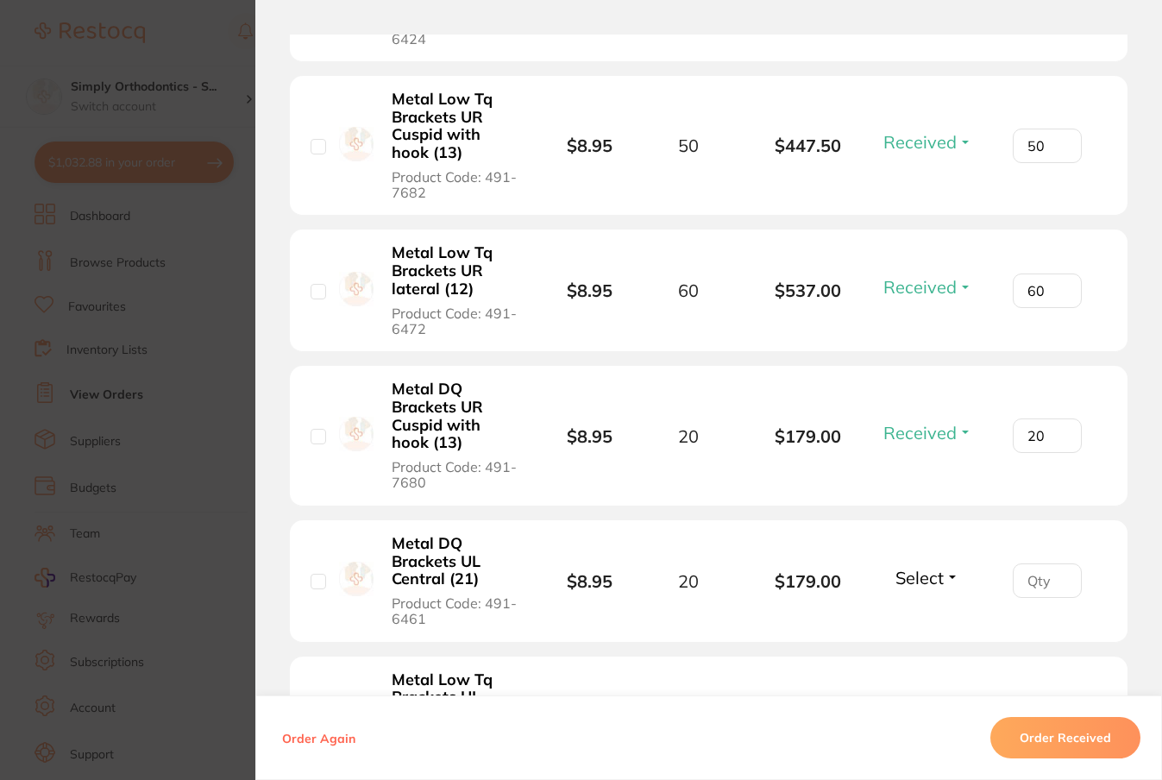
scroll to position [2364, 0]
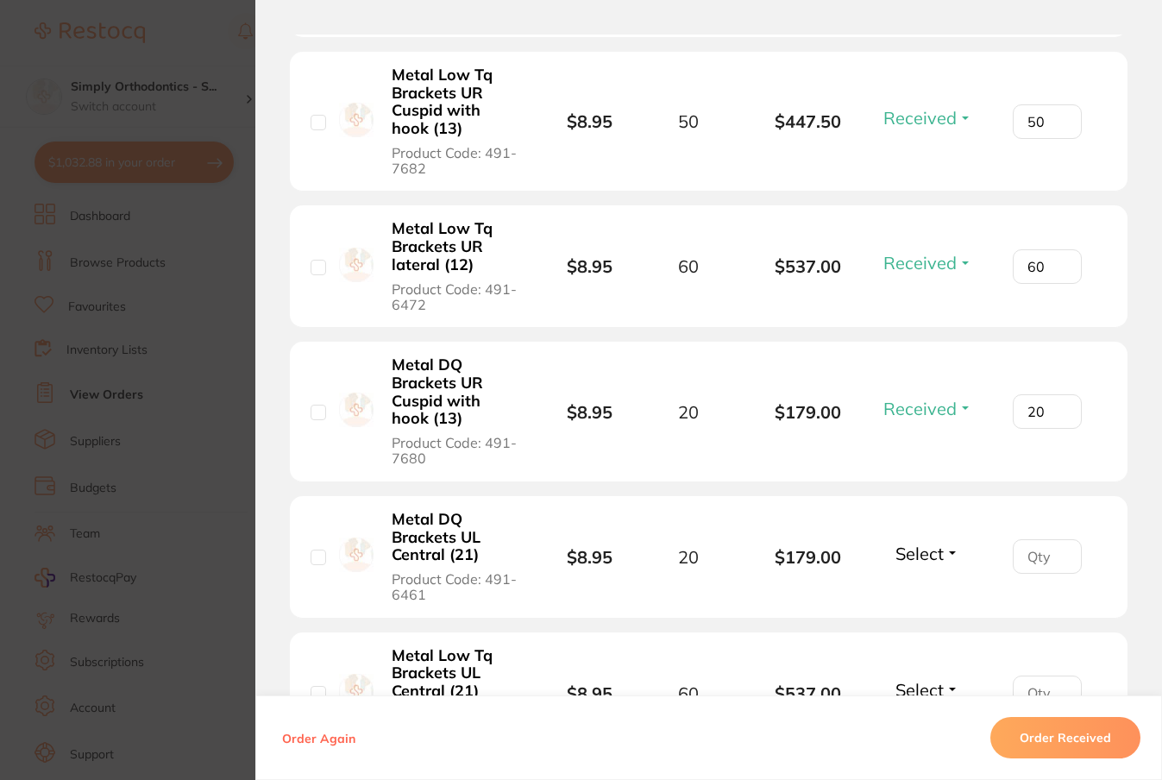
type input "20"
click at [907, 564] on span "Select" at bounding box center [919, 554] width 48 height 22
click at [917, 597] on span "Received" at bounding box center [928, 590] width 44 height 13
click at [1041, 572] on input "number" at bounding box center [1047, 556] width 69 height 35
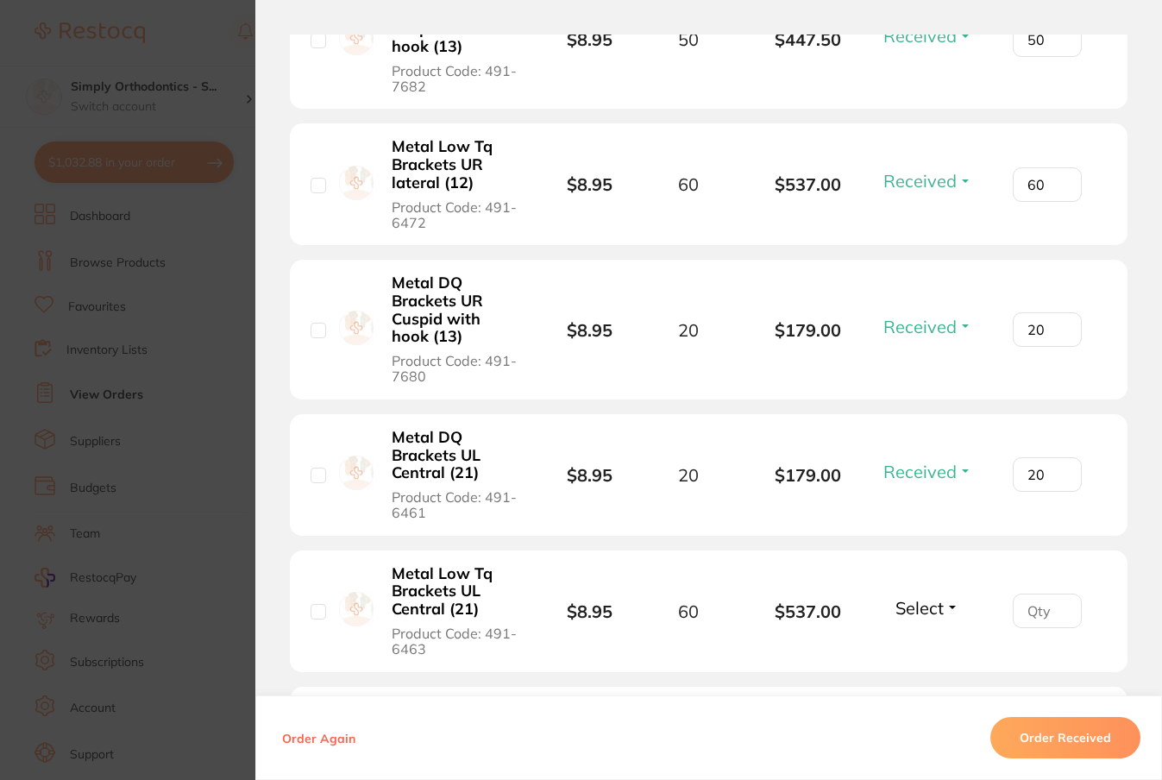
scroll to position [2449, 0]
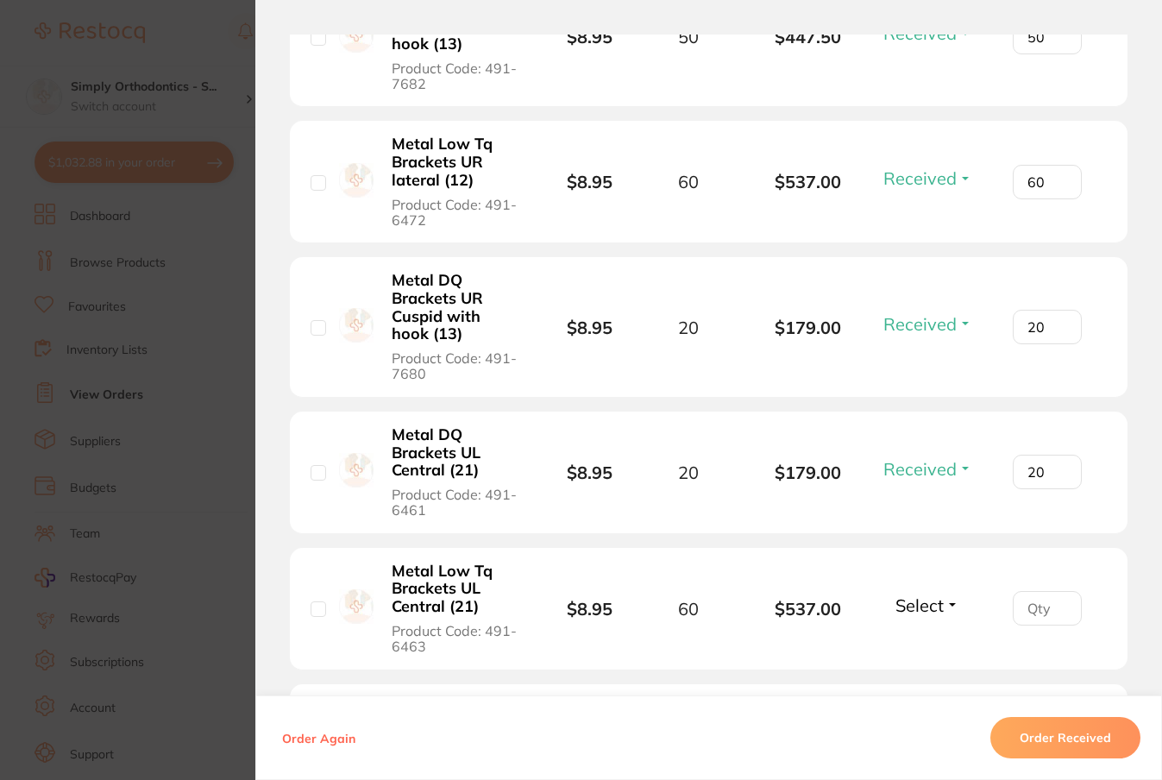
type input "20"
click at [940, 612] on button "Select" at bounding box center [927, 605] width 74 height 22
click at [938, 649] on span "Received" at bounding box center [928, 642] width 44 height 13
click at [1023, 619] on input "number" at bounding box center [1047, 608] width 69 height 35
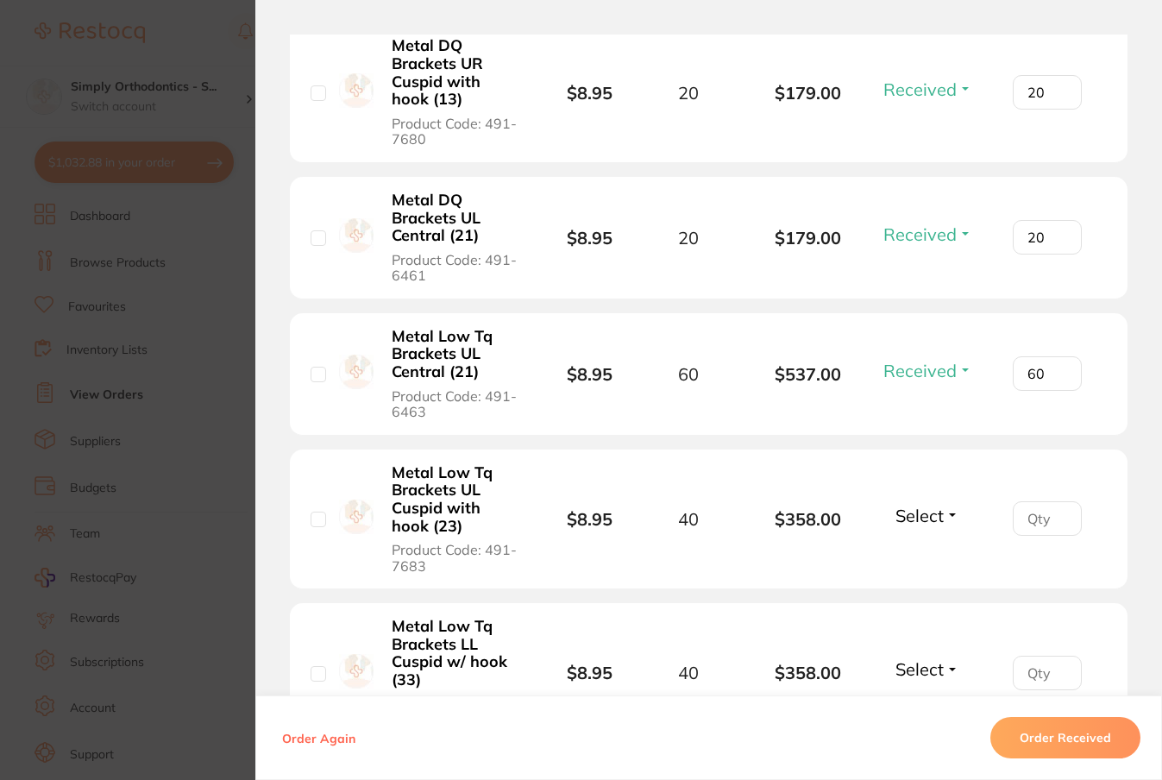
scroll to position [2715, 0]
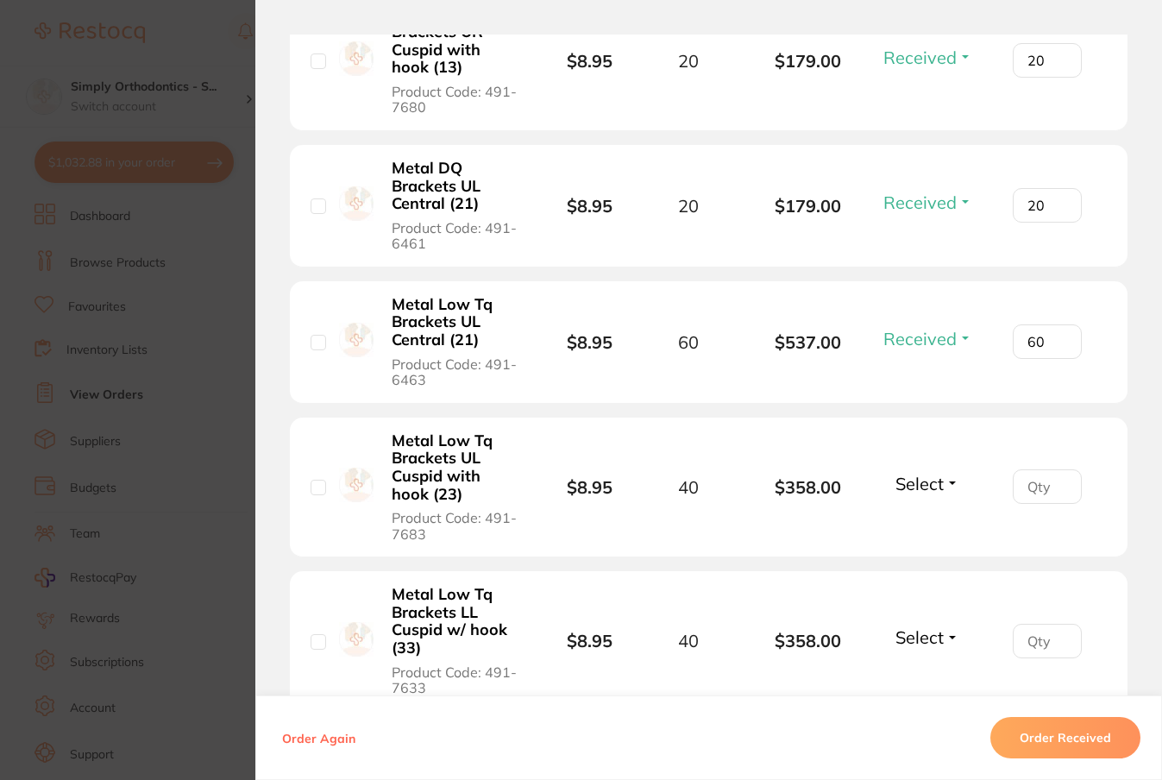
type input "60"
click at [922, 494] on span "Select" at bounding box center [919, 484] width 48 height 22
click at [920, 527] on span "Received" at bounding box center [928, 520] width 44 height 13
click at [1020, 497] on input "number" at bounding box center [1047, 486] width 69 height 35
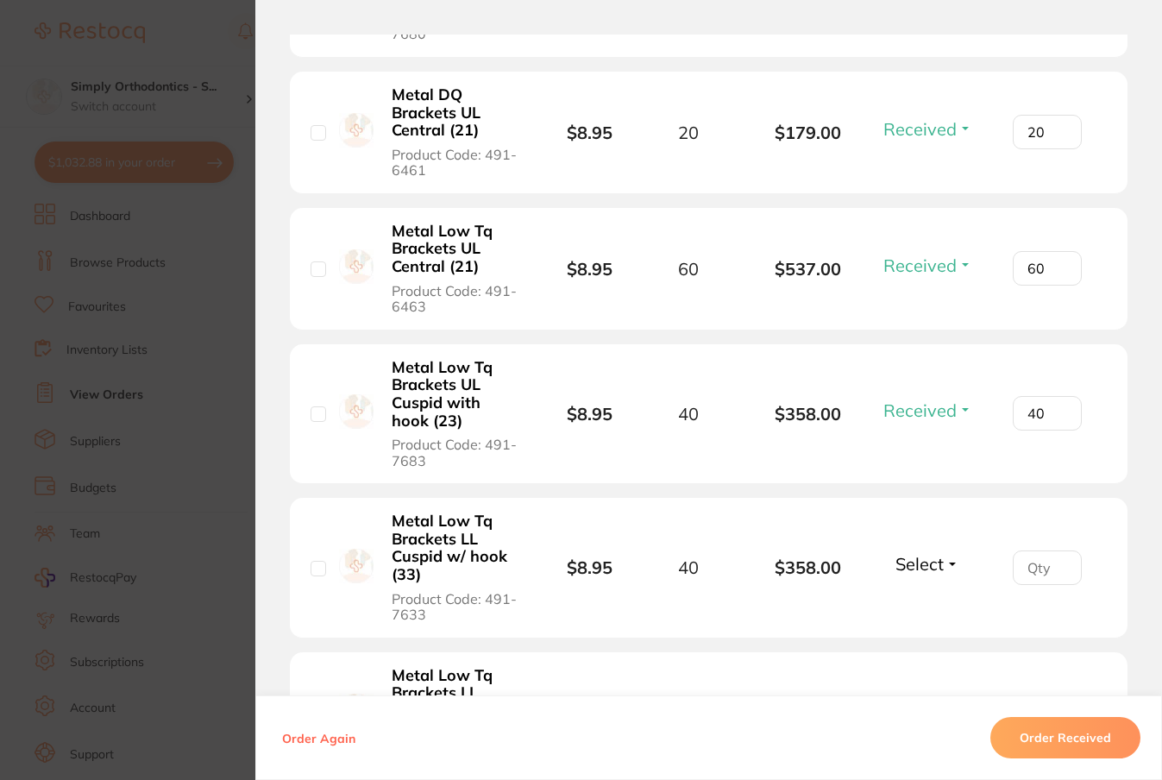
scroll to position [2790, 0]
type input "40"
click at [929, 574] on span "Select" at bounding box center [919, 563] width 48 height 22
click at [922, 606] on span "Received" at bounding box center [928, 599] width 44 height 13
click at [1018, 575] on input "number" at bounding box center [1047, 566] width 69 height 35
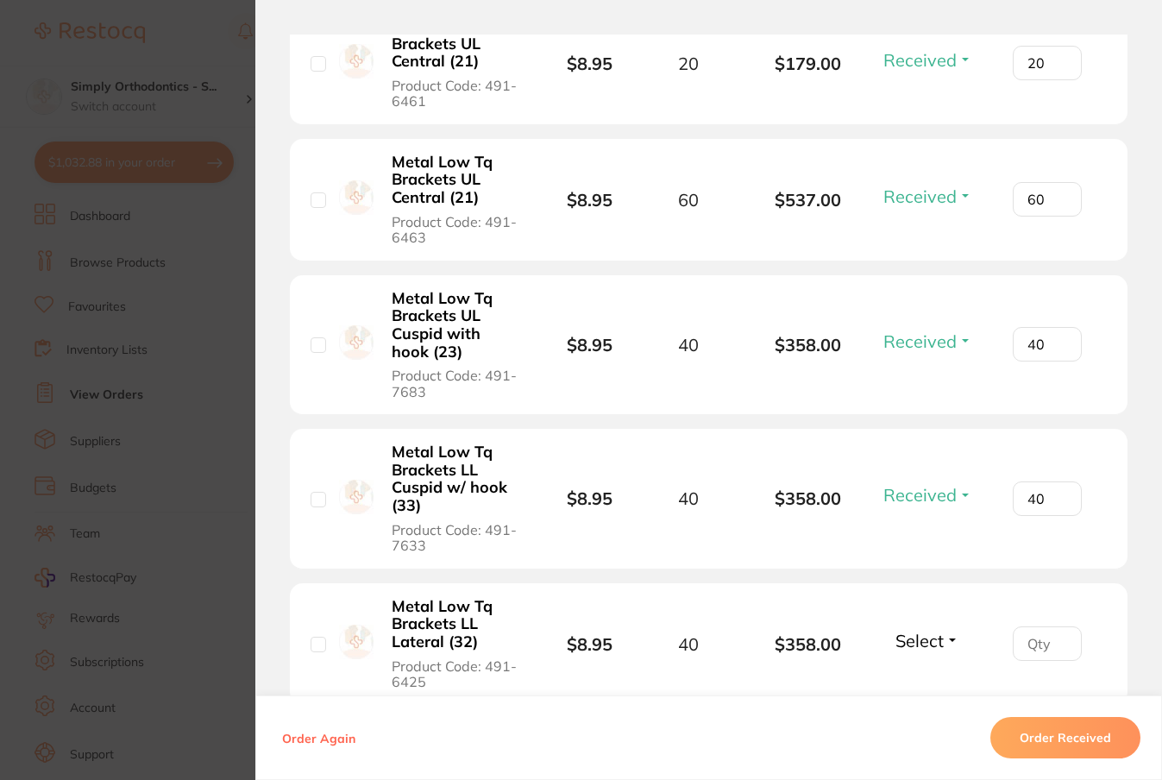
scroll to position [2892, 0]
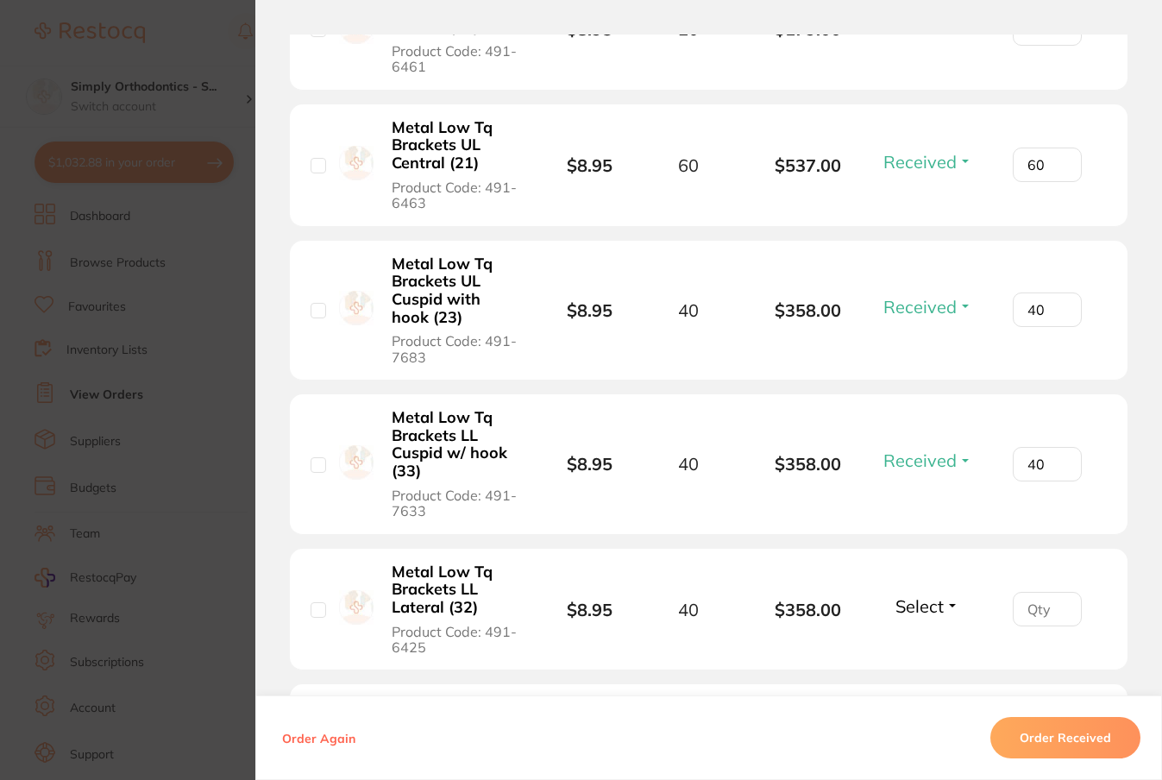
type input "40"
click at [913, 617] on span "Select" at bounding box center [919, 606] width 48 height 22
drag, startPoint x: 924, startPoint y: 651, endPoint x: 945, endPoint y: 650, distance: 21.6
click at [924, 650] on span "Received" at bounding box center [928, 643] width 44 height 13
click at [1039, 624] on input "number" at bounding box center [1047, 609] width 69 height 35
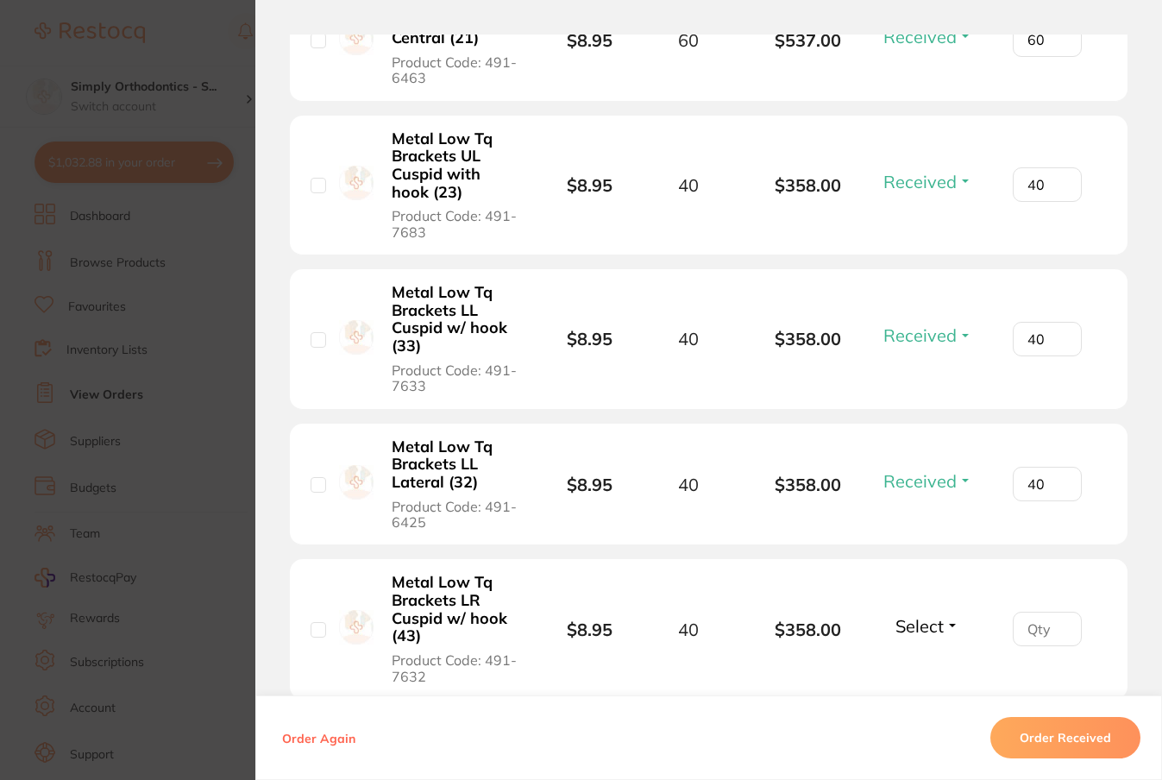
scroll to position [3074, 0]
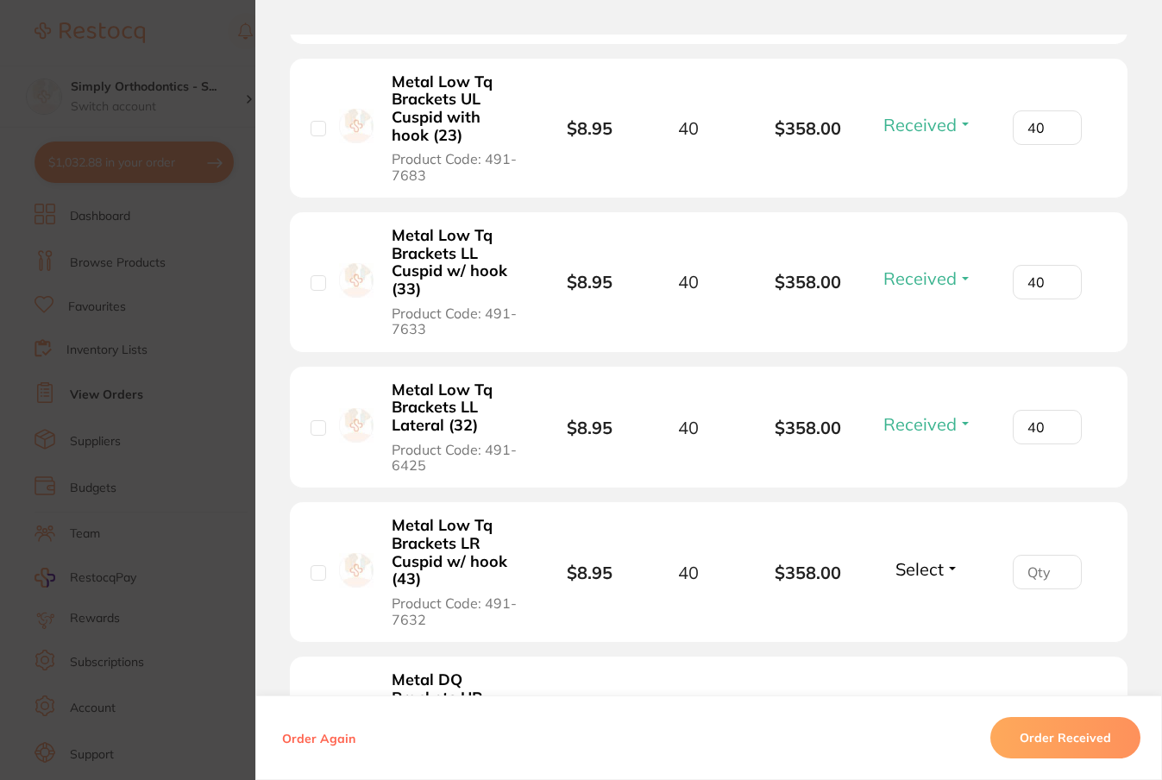
type input "40"
click at [904, 580] on span "Select" at bounding box center [919, 569] width 48 height 22
click at [906, 609] on button "Received" at bounding box center [928, 606] width 44 height 27
click at [1018, 586] on input "number" at bounding box center [1047, 572] width 69 height 35
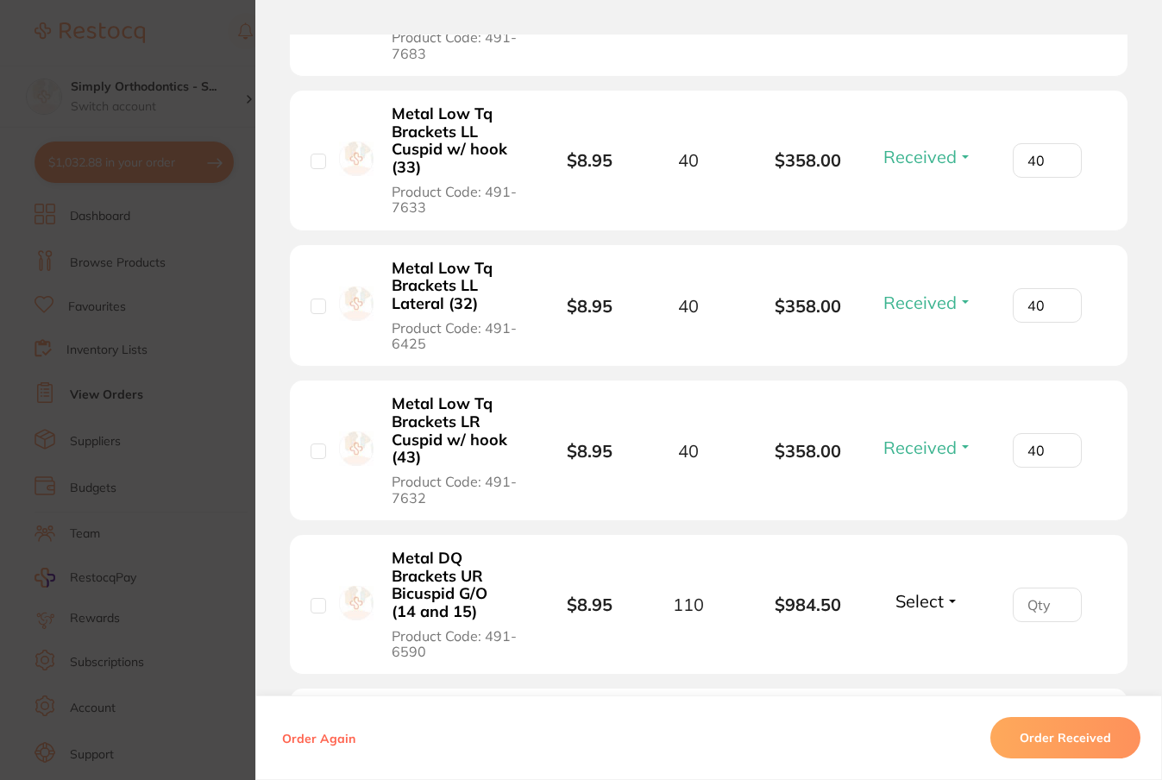
scroll to position [3199, 0]
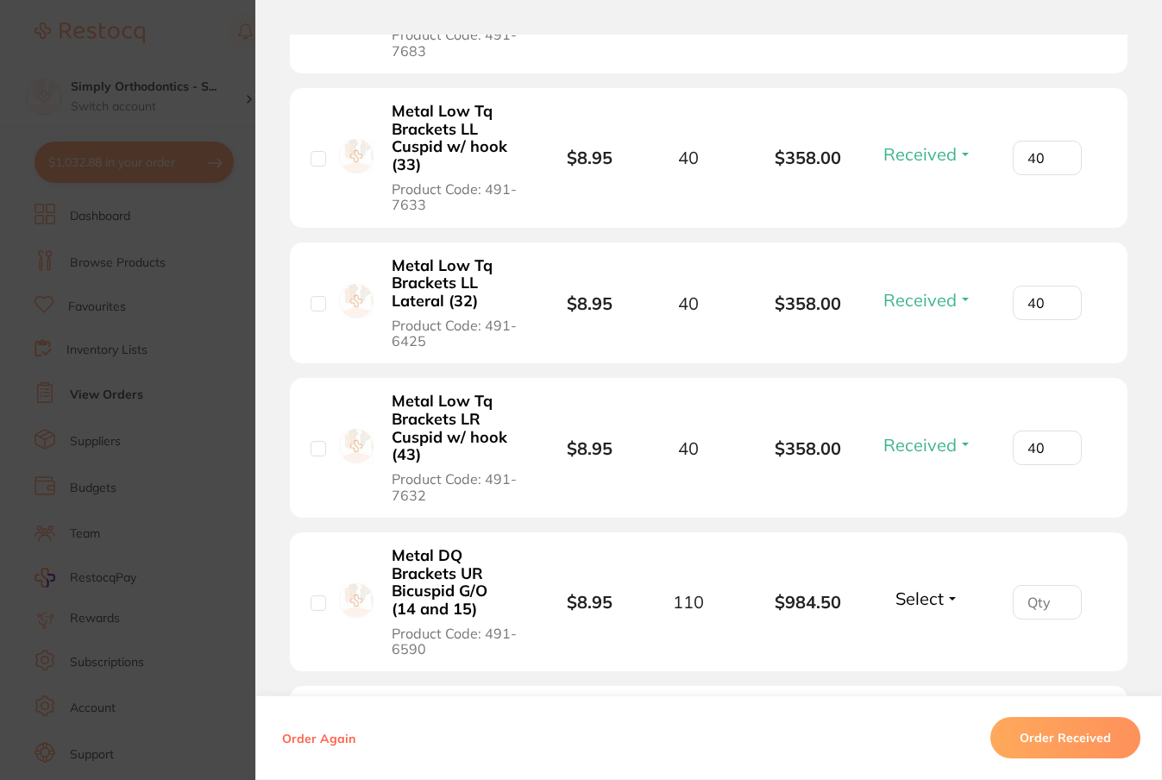
type input "40"
click at [944, 609] on button "Select" at bounding box center [927, 598] width 74 height 22
click at [935, 642] on span "Received" at bounding box center [928, 635] width 44 height 13
click at [1034, 618] on input "number" at bounding box center [1047, 602] width 69 height 35
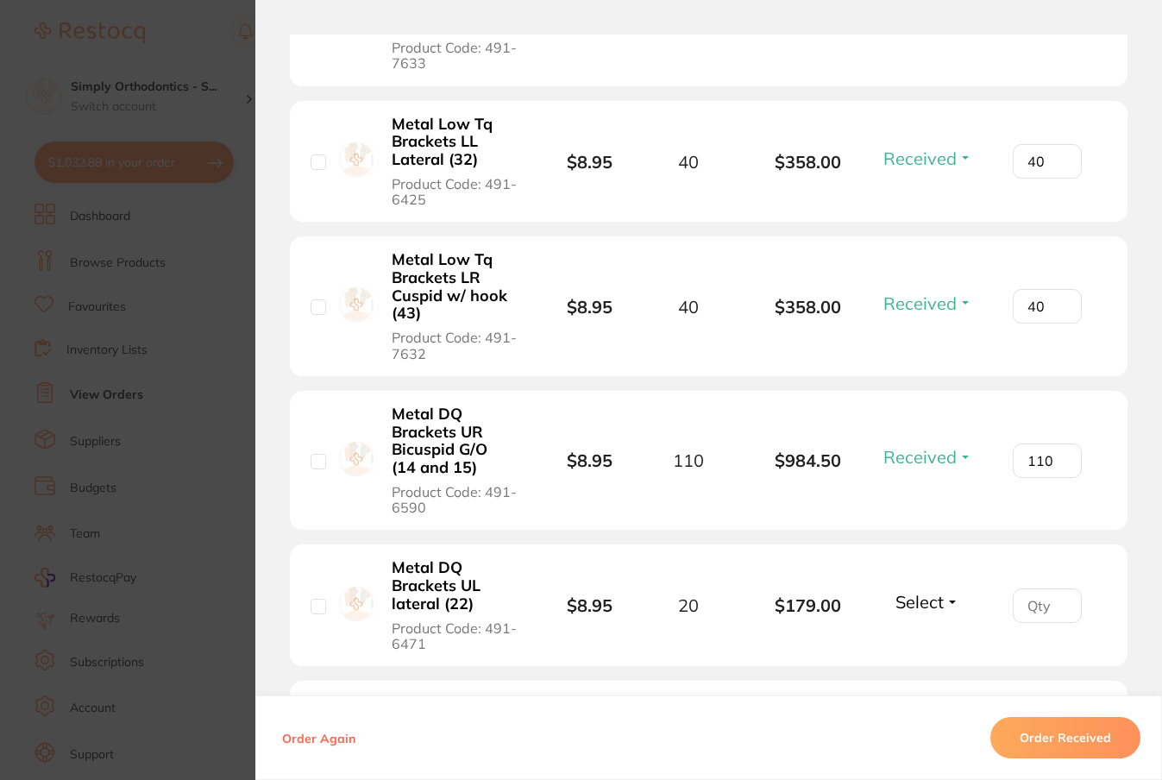
scroll to position [3409, 0]
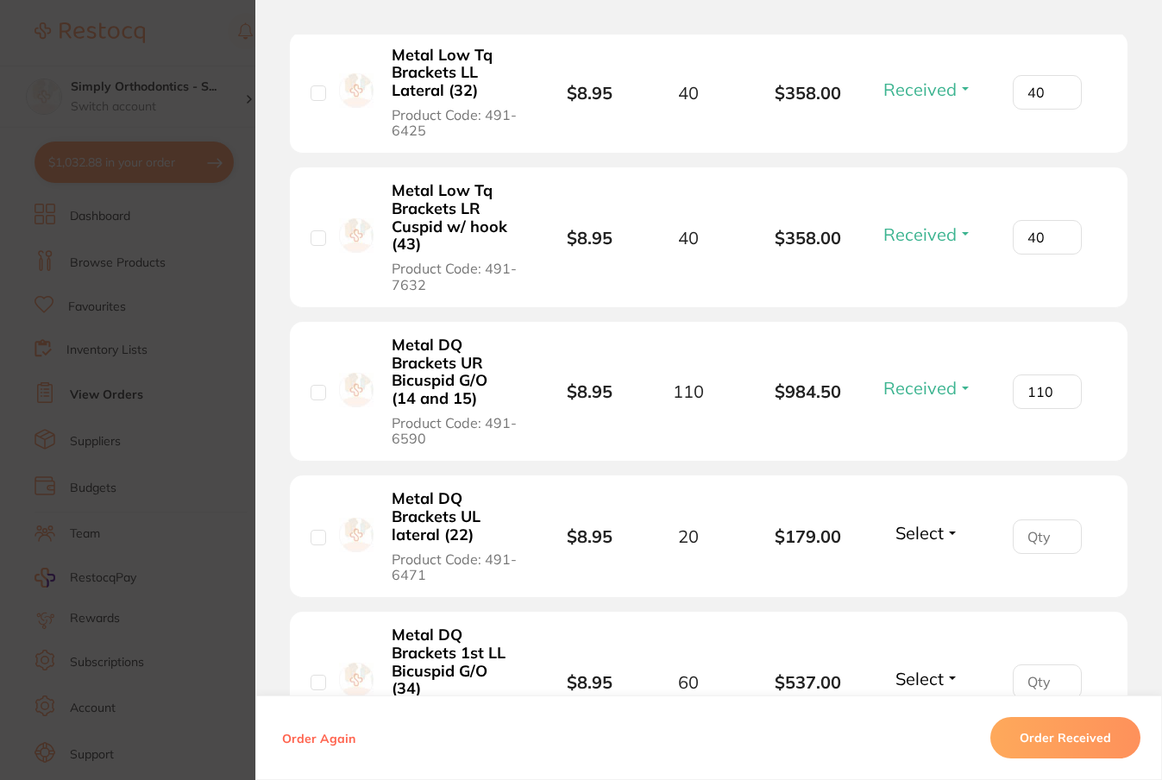
type input "110"
click at [920, 543] on span "Select" at bounding box center [919, 533] width 48 height 22
click at [922, 576] on span "Received" at bounding box center [928, 569] width 44 height 13
click at [1025, 543] on input "number" at bounding box center [1047, 536] width 69 height 35
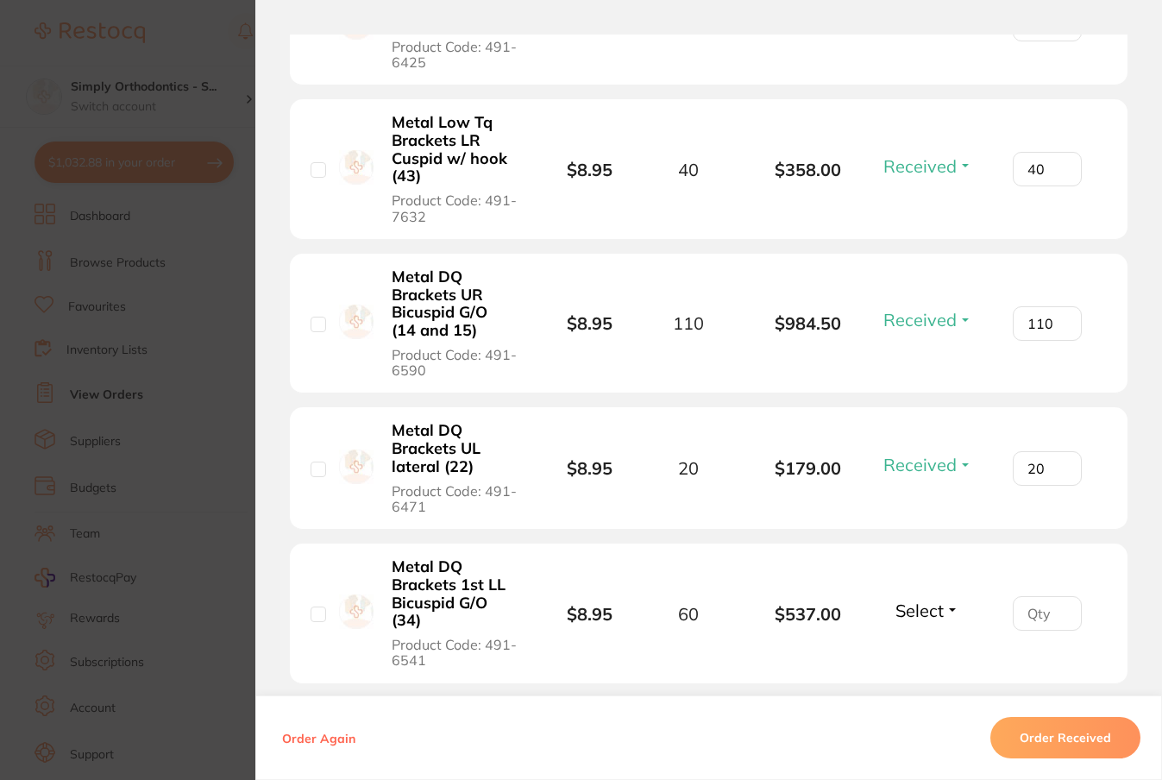
scroll to position [3488, 0]
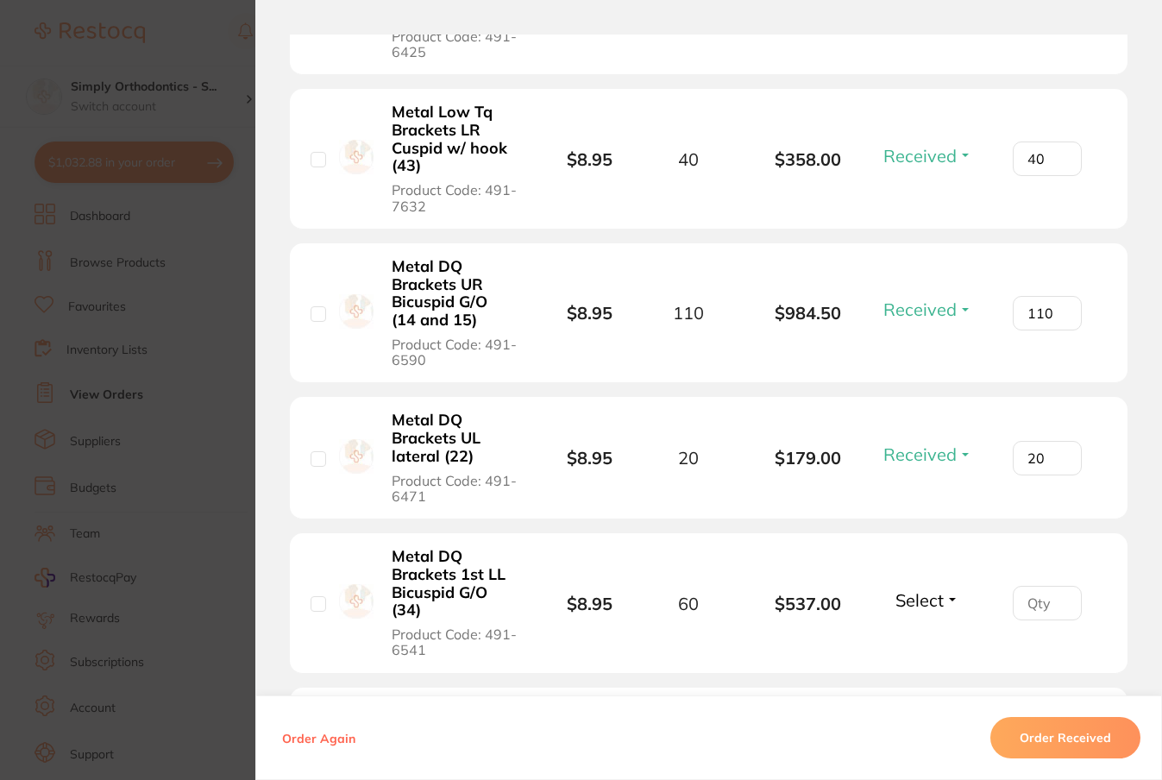
type input "20"
click at [921, 611] on span "Select" at bounding box center [919, 600] width 48 height 22
click at [925, 644] on span "Received" at bounding box center [928, 637] width 44 height 13
type input "0"
drag, startPoint x: 1055, startPoint y: 615, endPoint x: 1045, endPoint y: 613, distance: 10.5
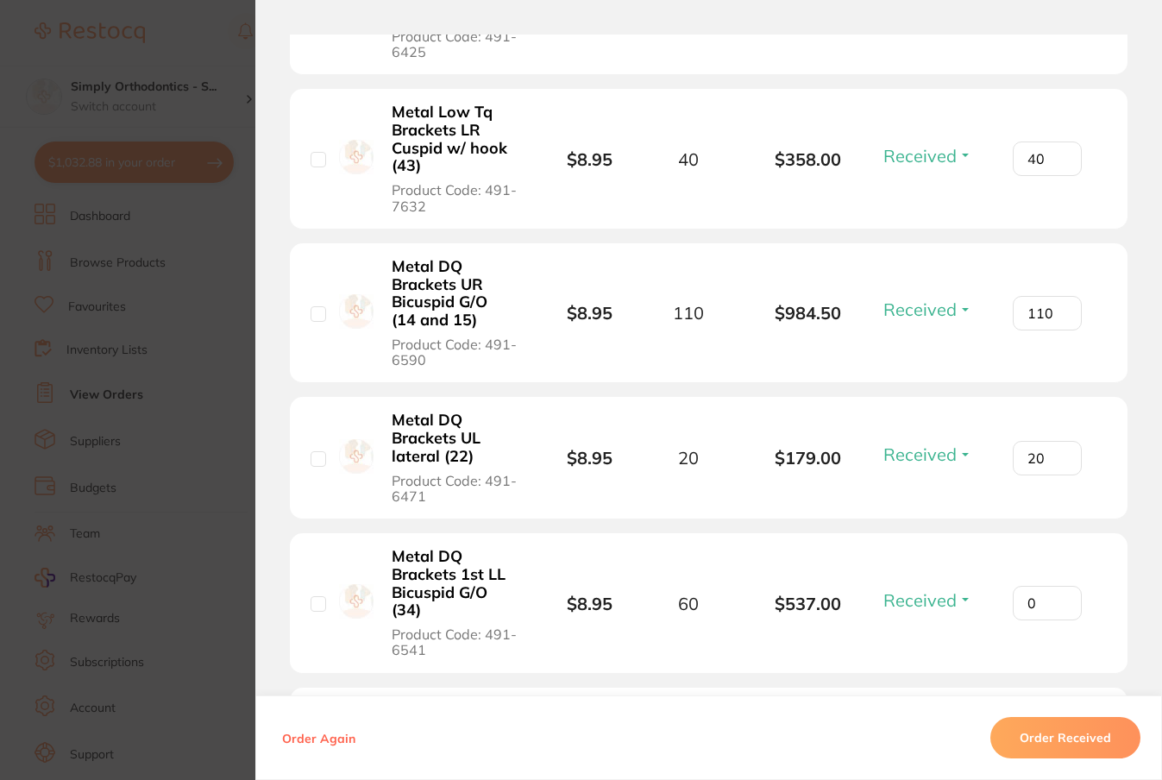
click at [1054, 614] on input "0" at bounding box center [1047, 603] width 69 height 35
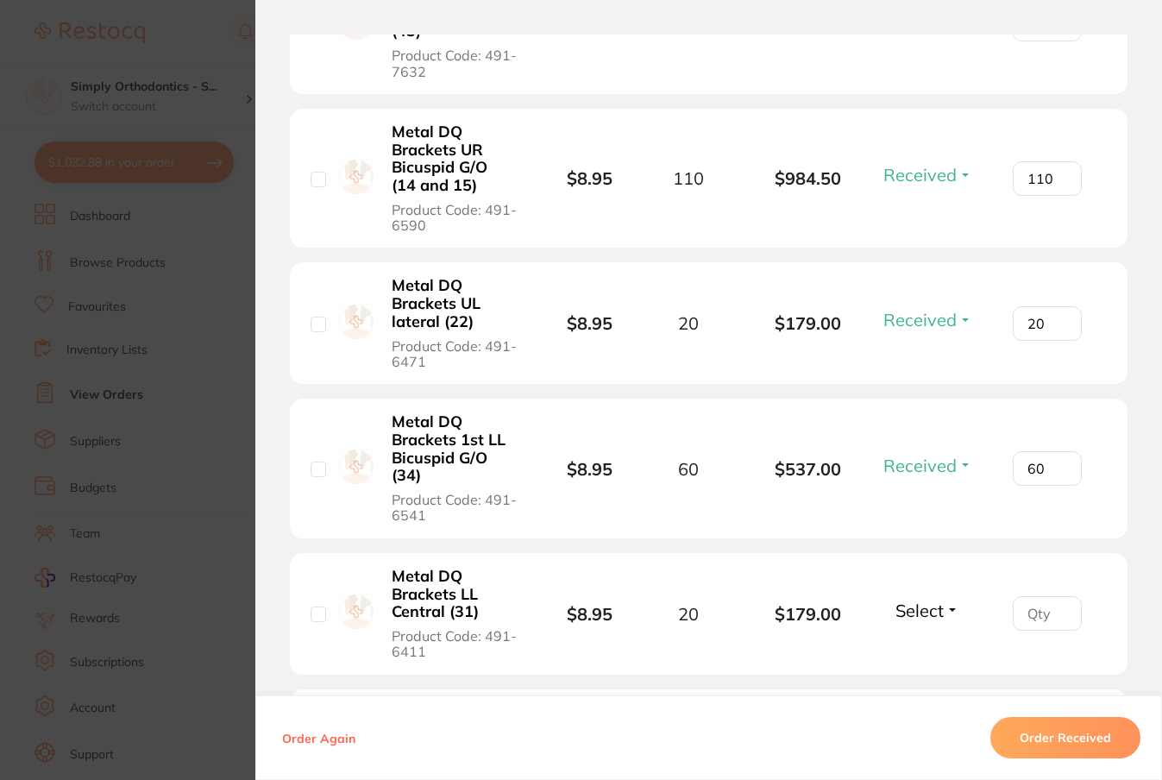
scroll to position [3686, 0]
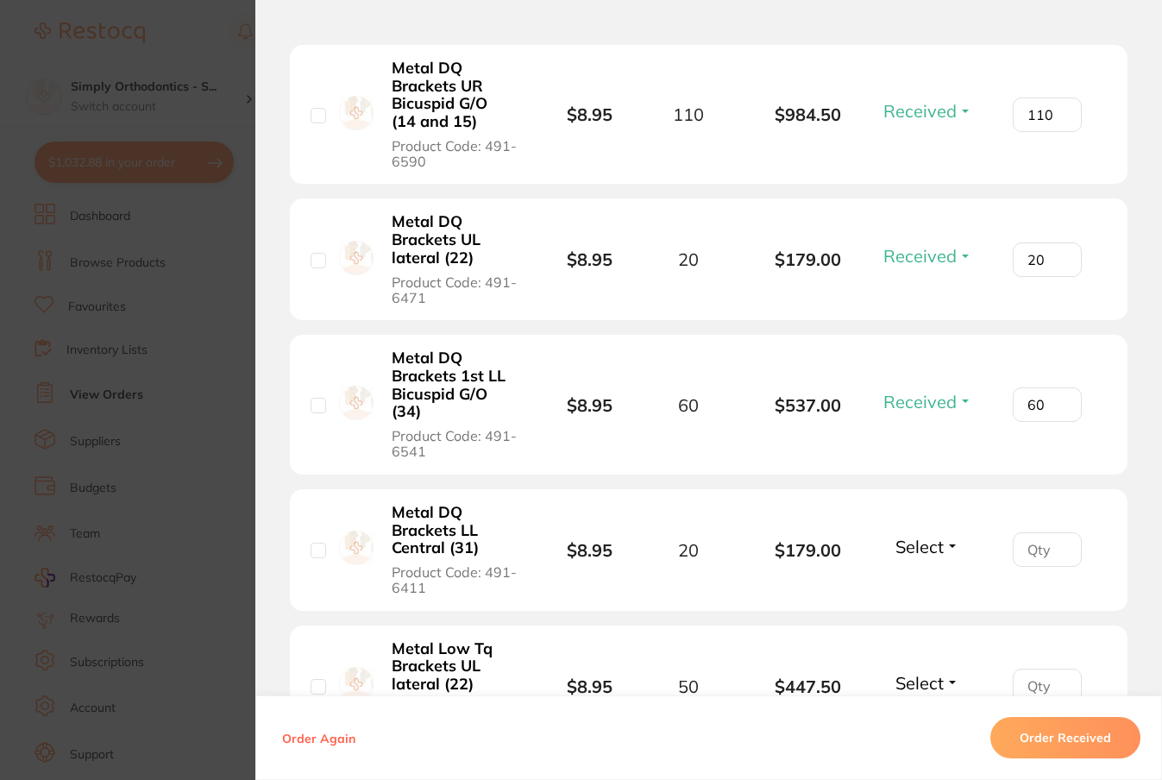
type input "60"
click at [916, 557] on span "Select" at bounding box center [919, 547] width 48 height 22
click at [916, 589] on span "Received" at bounding box center [928, 583] width 44 height 13
click at [1016, 561] on input "number" at bounding box center [1047, 549] width 69 height 35
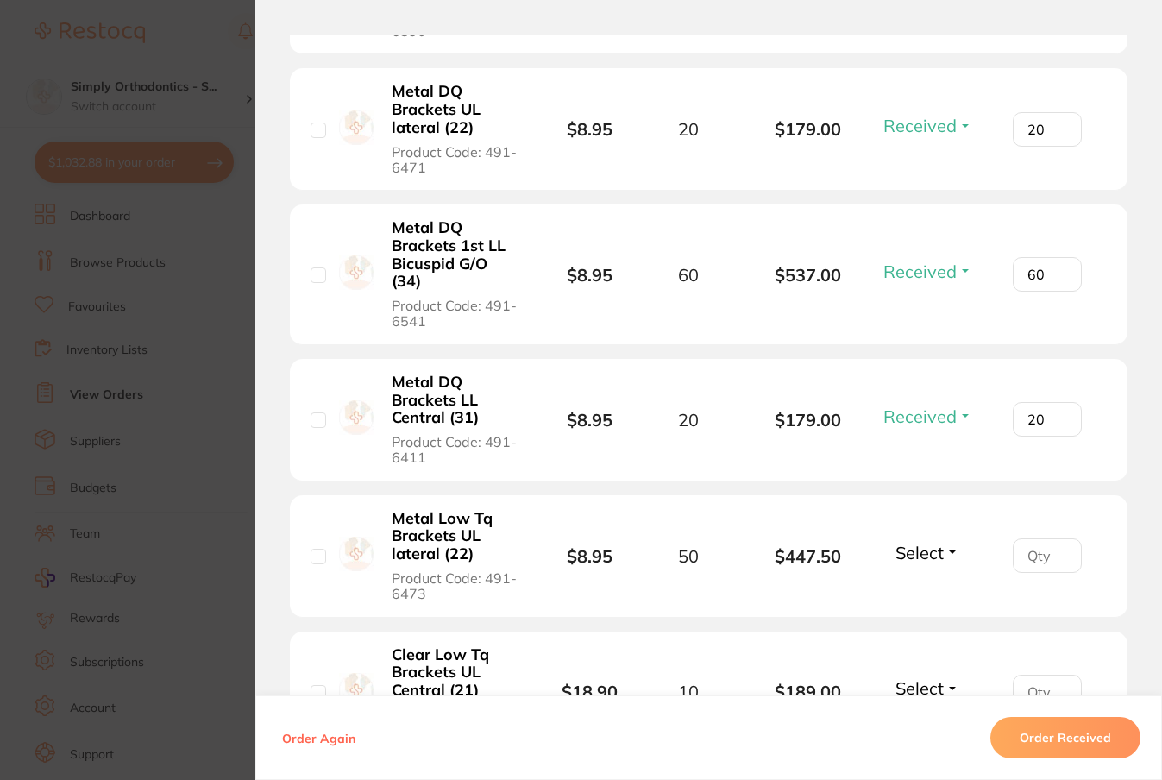
scroll to position [3819, 0]
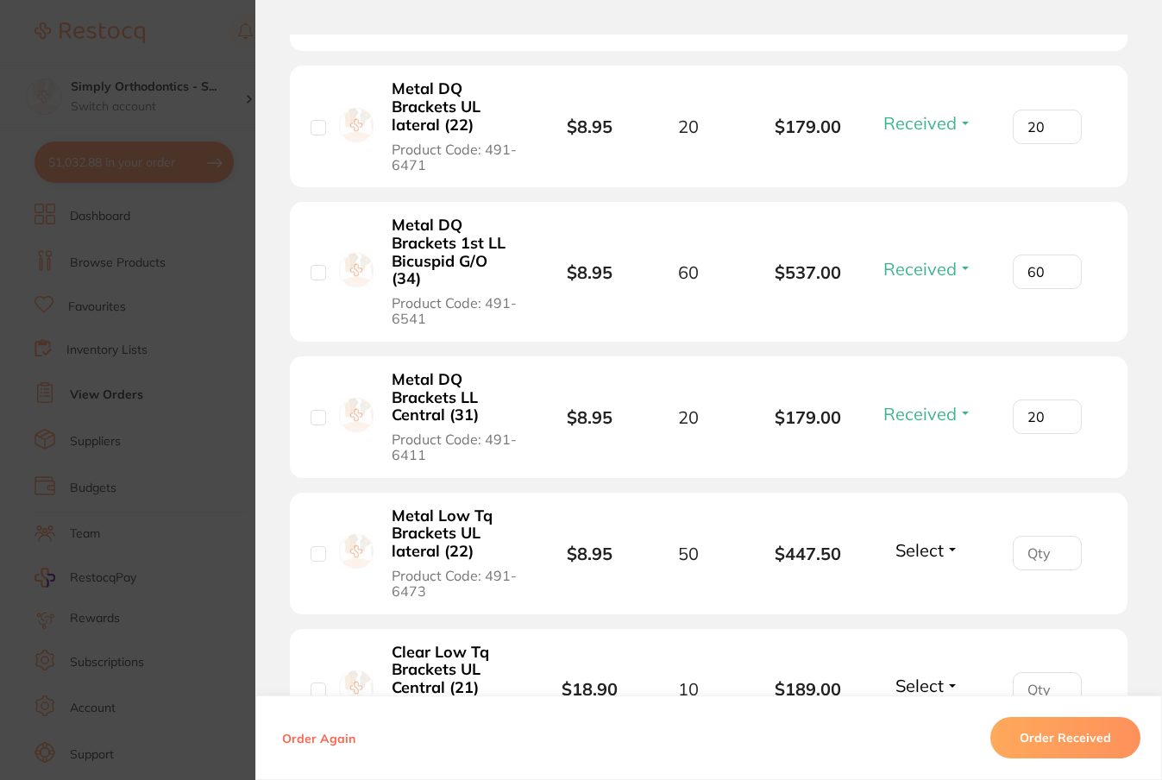
type input "20"
click at [913, 561] on span "Select" at bounding box center [919, 550] width 48 height 22
click at [919, 593] on span "Received" at bounding box center [928, 587] width 44 height 13
click at [1034, 568] on input "number" at bounding box center [1047, 553] width 69 height 35
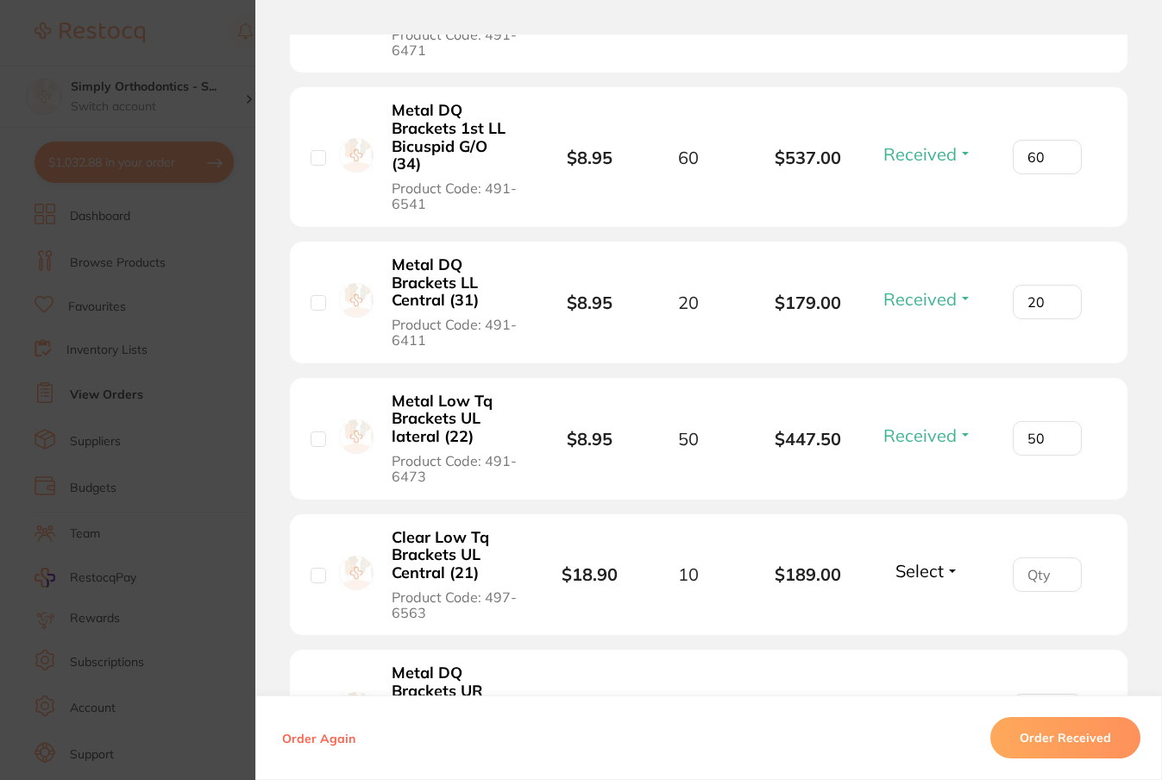
scroll to position [3938, 0]
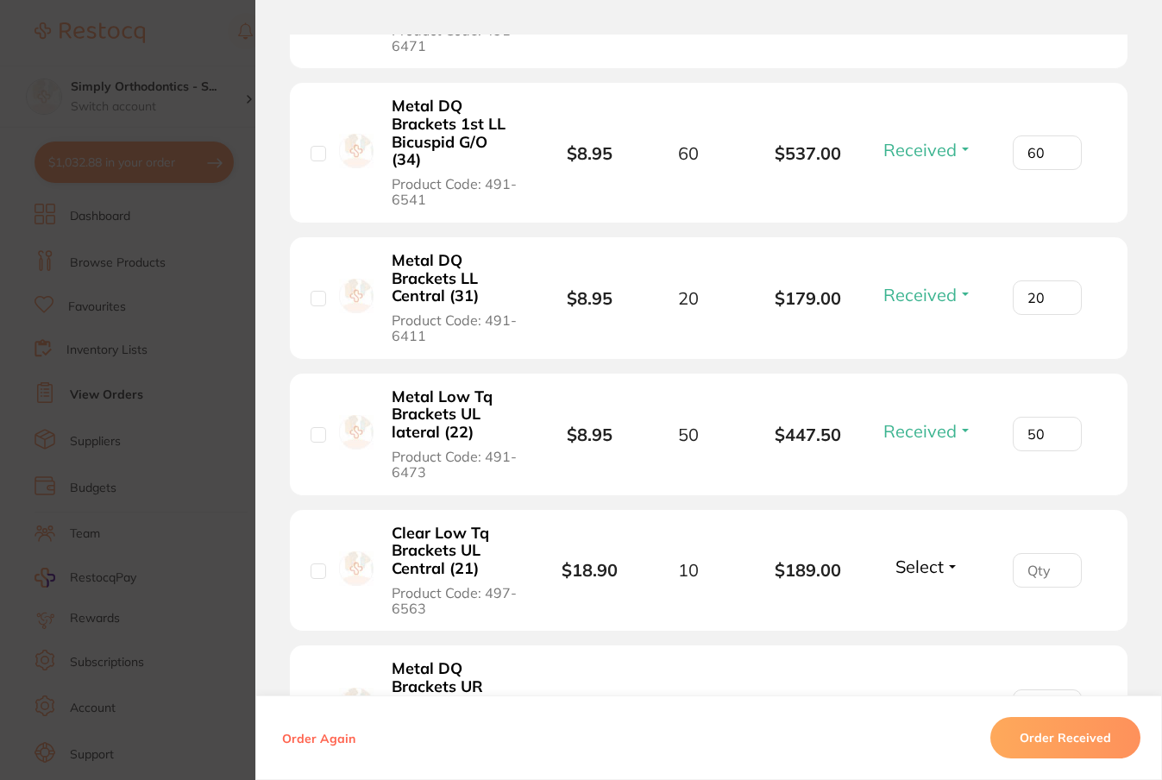
type input "50"
drag, startPoint x: 936, startPoint y: 577, endPoint x: 939, endPoint y: 589, distance: 12.4
click at [936, 577] on span "Select" at bounding box center [919, 567] width 48 height 22
drag, startPoint x: 935, startPoint y: 614, endPoint x: 990, endPoint y: 604, distance: 56.2
click at [935, 551] on span "Received" at bounding box center [928, 551] width 44 height 0
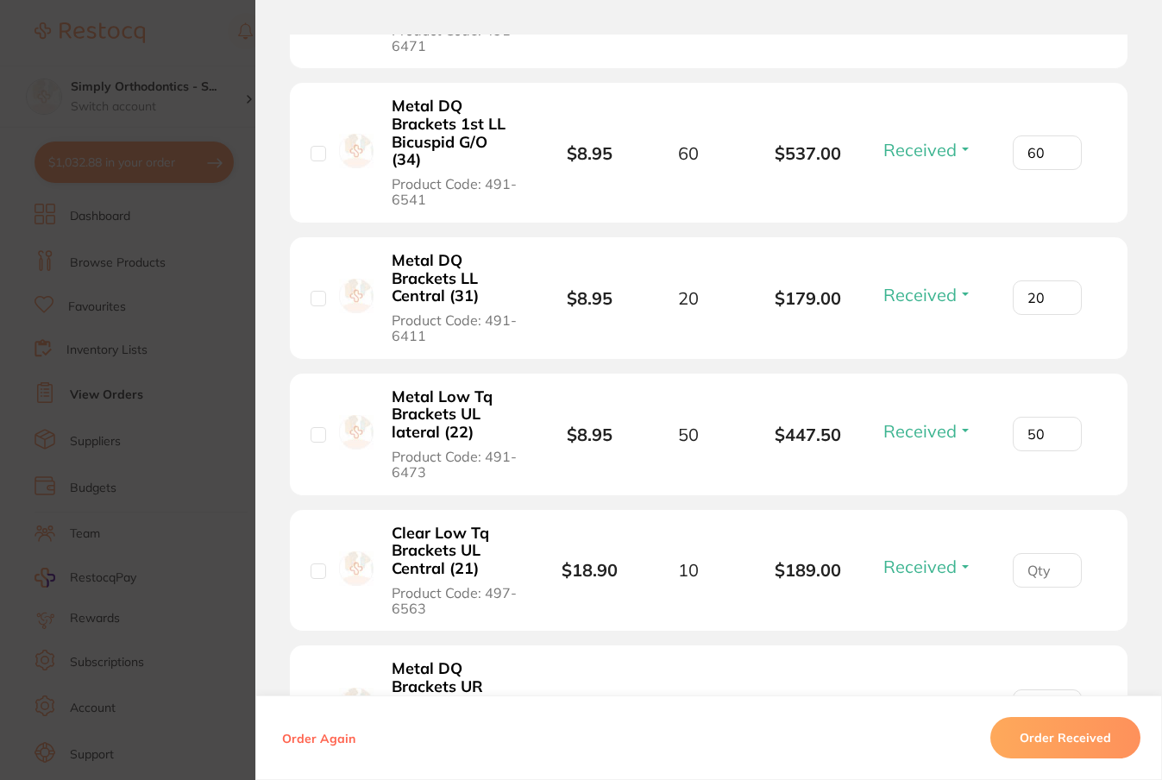
click at [1039, 584] on input "number" at bounding box center [1047, 570] width 69 height 35
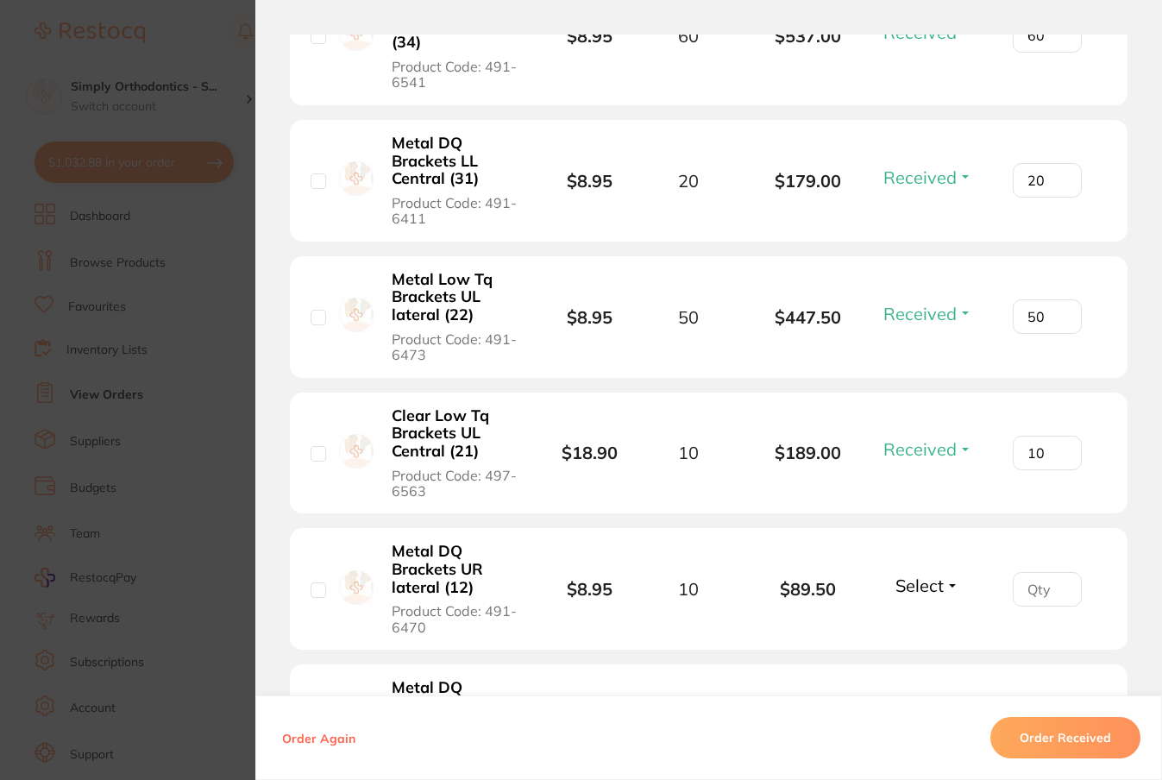
scroll to position [4058, 0]
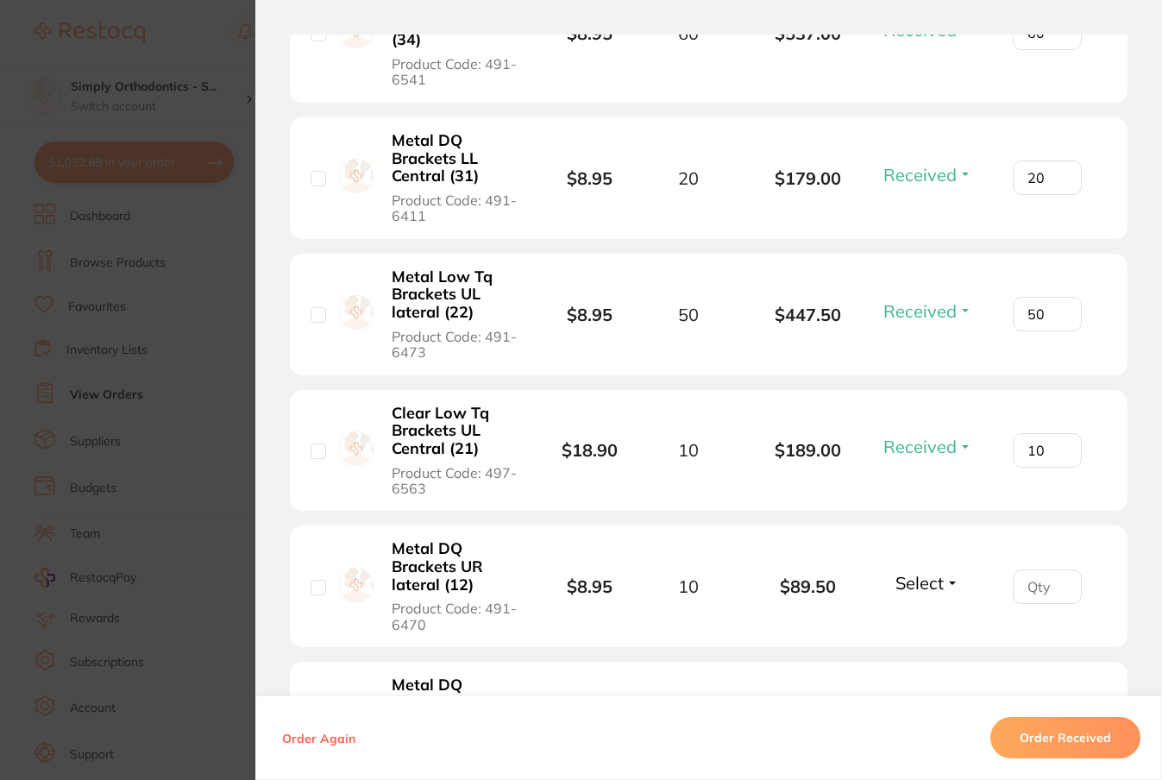
type input "10"
click at [915, 593] on span "Select" at bounding box center [919, 583] width 48 height 22
click at [914, 625] on span "Received" at bounding box center [928, 619] width 44 height 13
click at [1027, 598] on input "number" at bounding box center [1047, 586] width 69 height 35
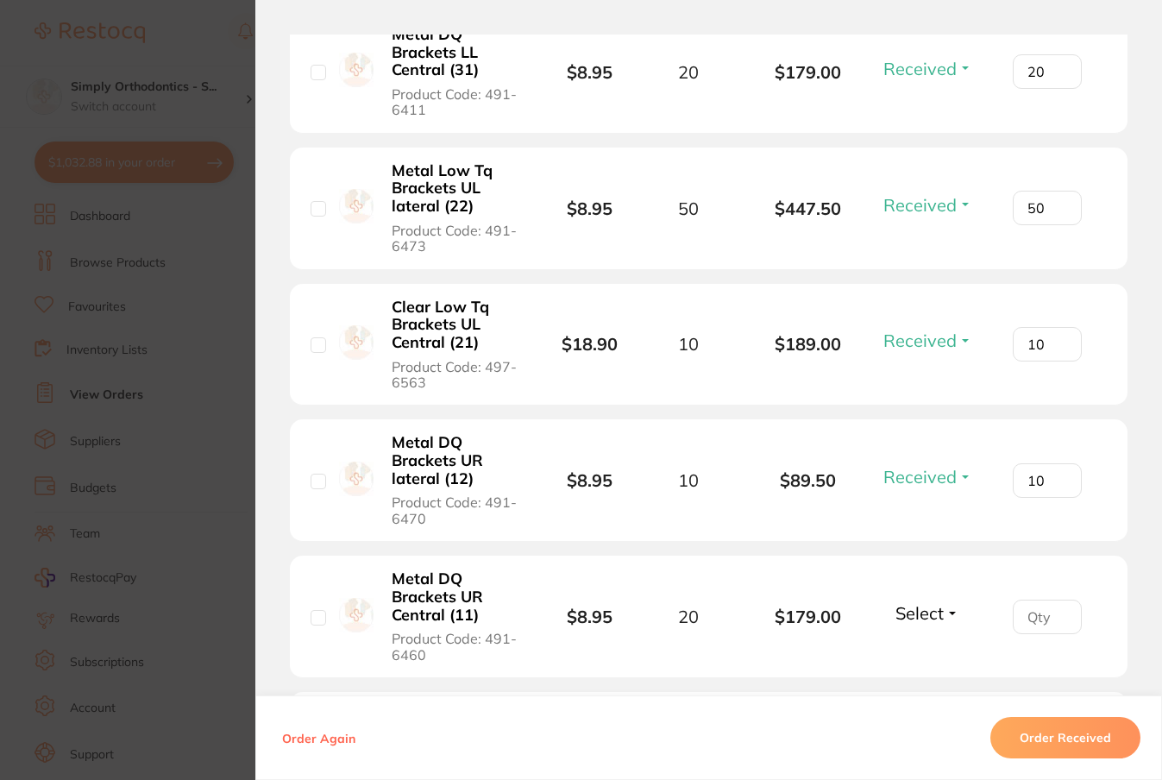
scroll to position [4170, 0]
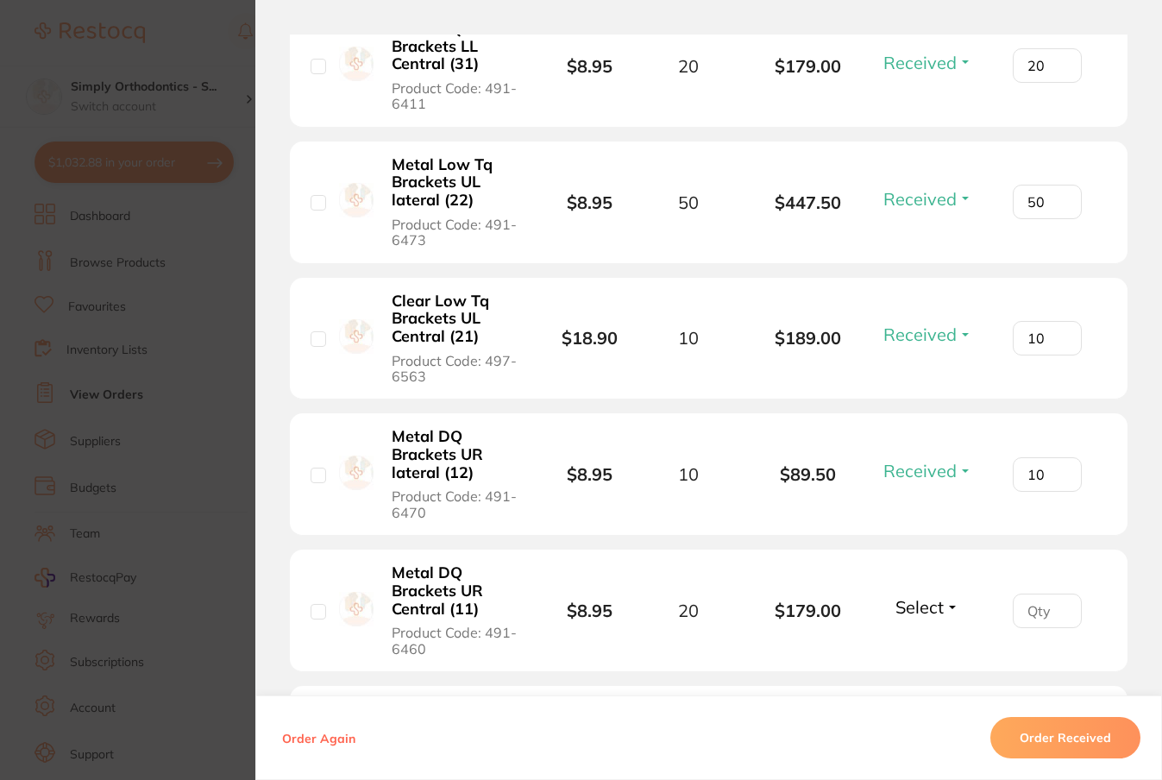
type input "10"
click at [921, 612] on span "Select" at bounding box center [919, 607] width 48 height 22
click at [920, 650] on span "Received" at bounding box center [928, 643] width 44 height 13
click at [1030, 625] on input "number" at bounding box center [1047, 610] width 69 height 35
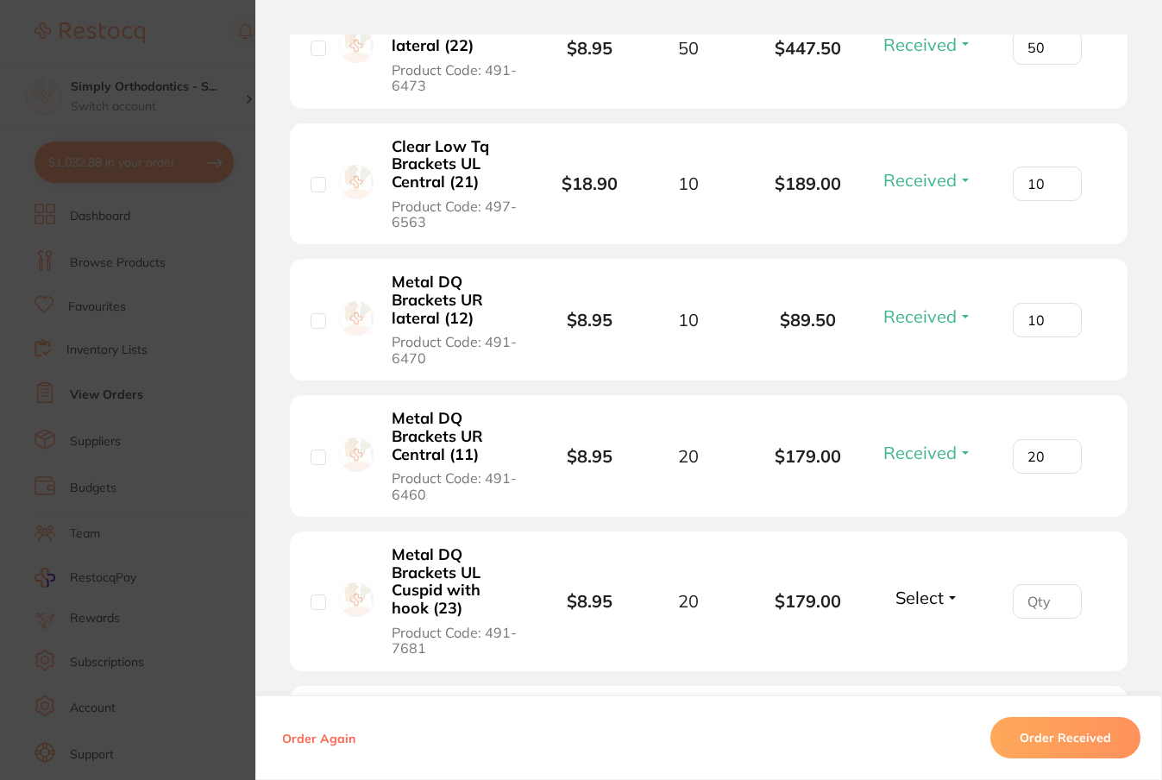
scroll to position [4325, 0]
type input "20"
click at [928, 607] on span "Select" at bounding box center [919, 597] width 48 height 22
click at [926, 639] on span "Received" at bounding box center [928, 633] width 44 height 13
click at [1024, 605] on input "number" at bounding box center [1047, 600] width 69 height 35
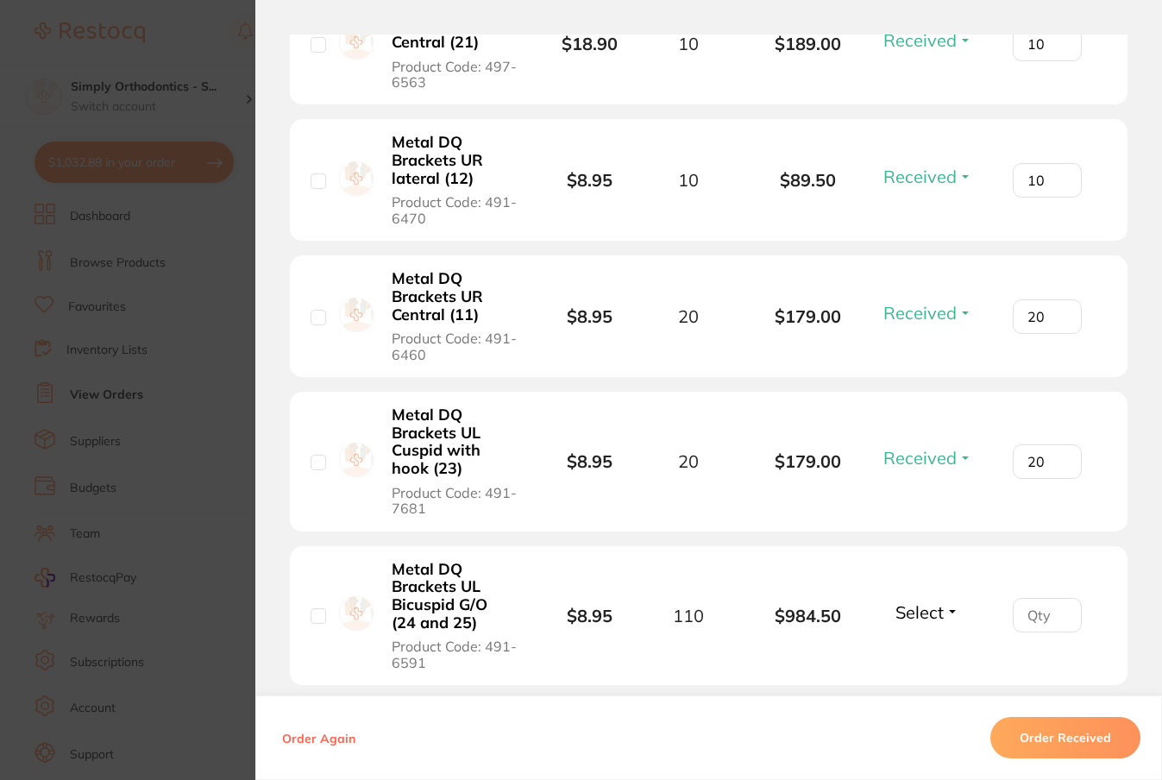
scroll to position [4466, 0]
type input "20"
click at [907, 621] on span "Select" at bounding box center [919, 611] width 48 height 22
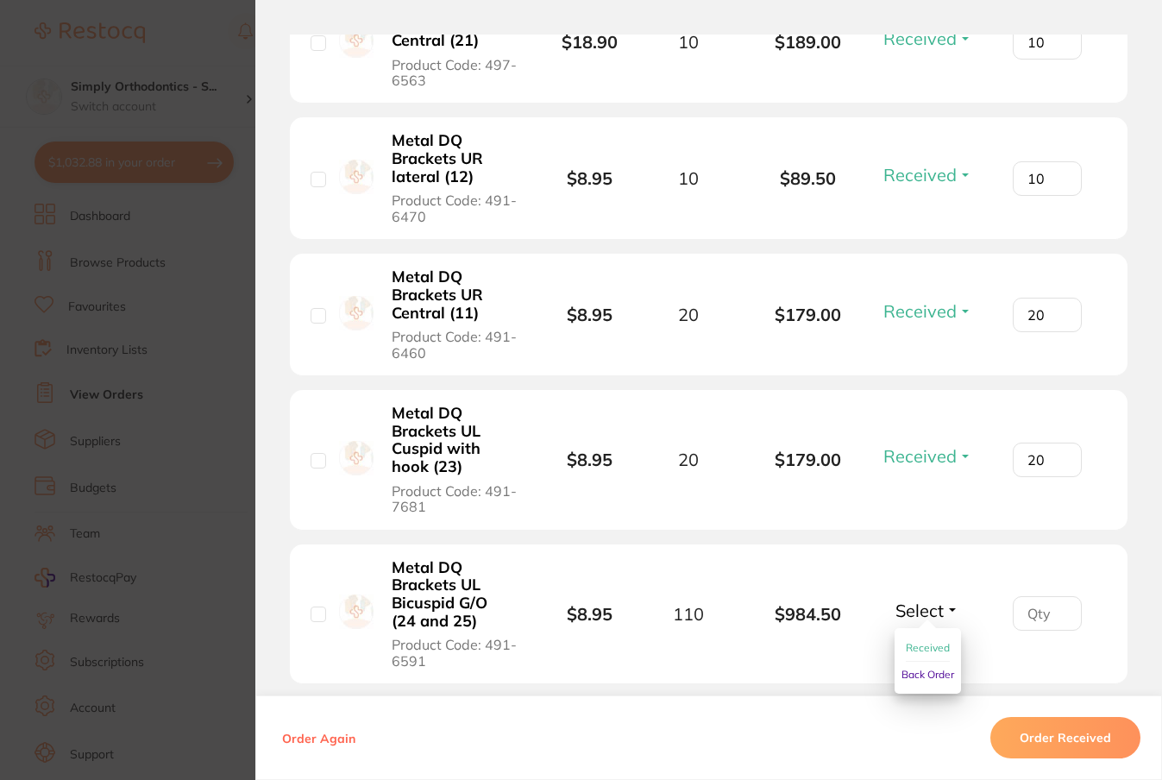
drag, startPoint x: 918, startPoint y: 651, endPoint x: 934, endPoint y: 652, distance: 16.4
click at [917, 652] on button "Received" at bounding box center [928, 648] width 44 height 27
click at [1036, 623] on input "number" at bounding box center [1047, 613] width 69 height 35
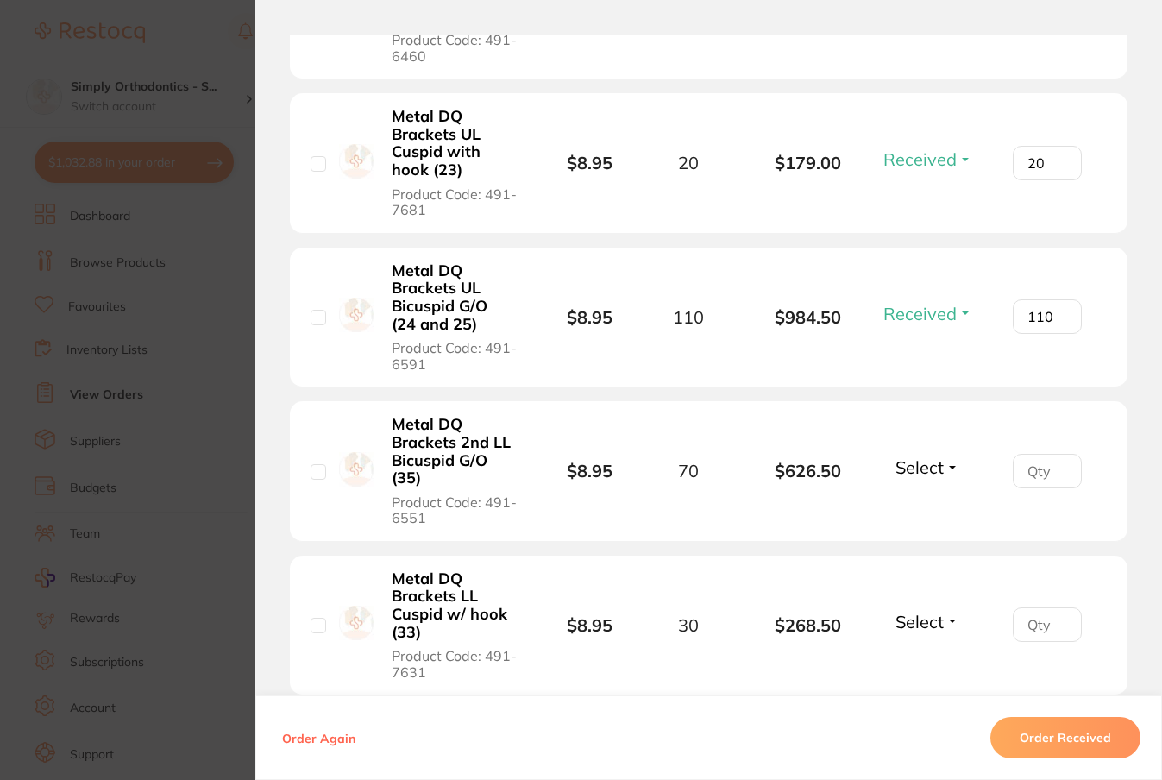
scroll to position [4776, 0]
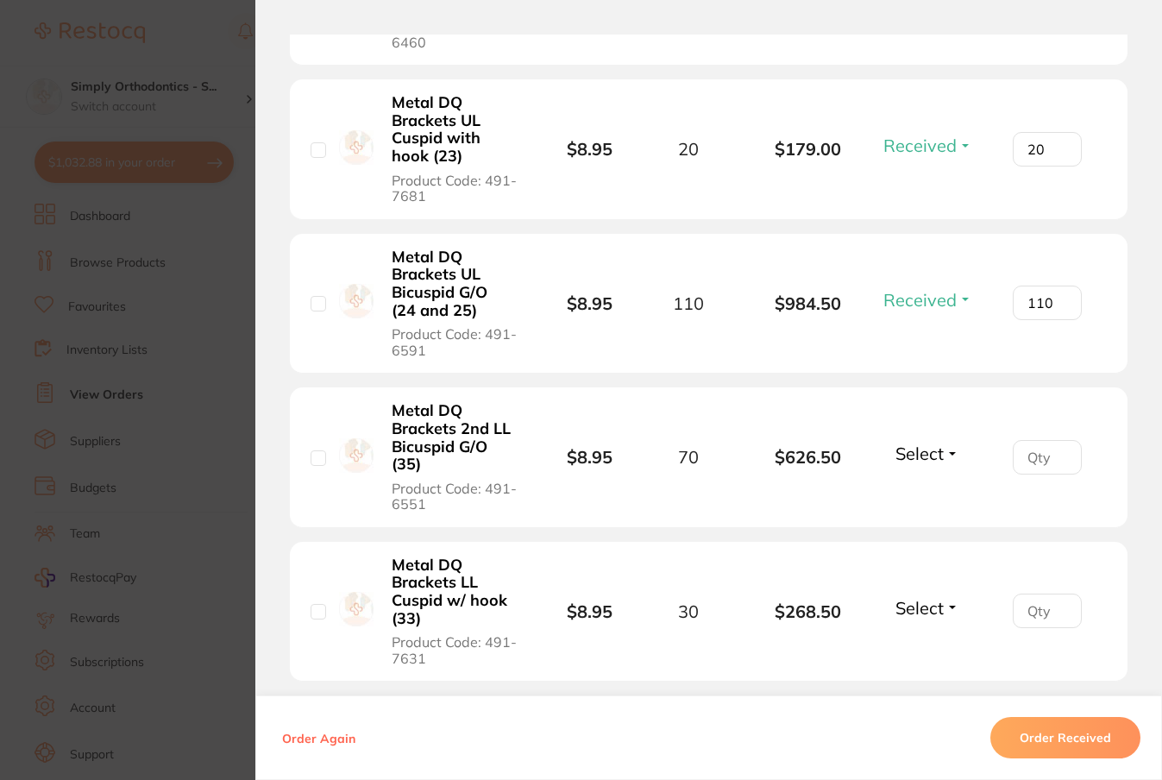
type input "110"
click at [934, 464] on span "Select" at bounding box center [919, 454] width 48 height 22
click at [926, 497] on span "Received" at bounding box center [928, 490] width 44 height 13
click at [1023, 471] on input "number" at bounding box center [1047, 457] width 69 height 35
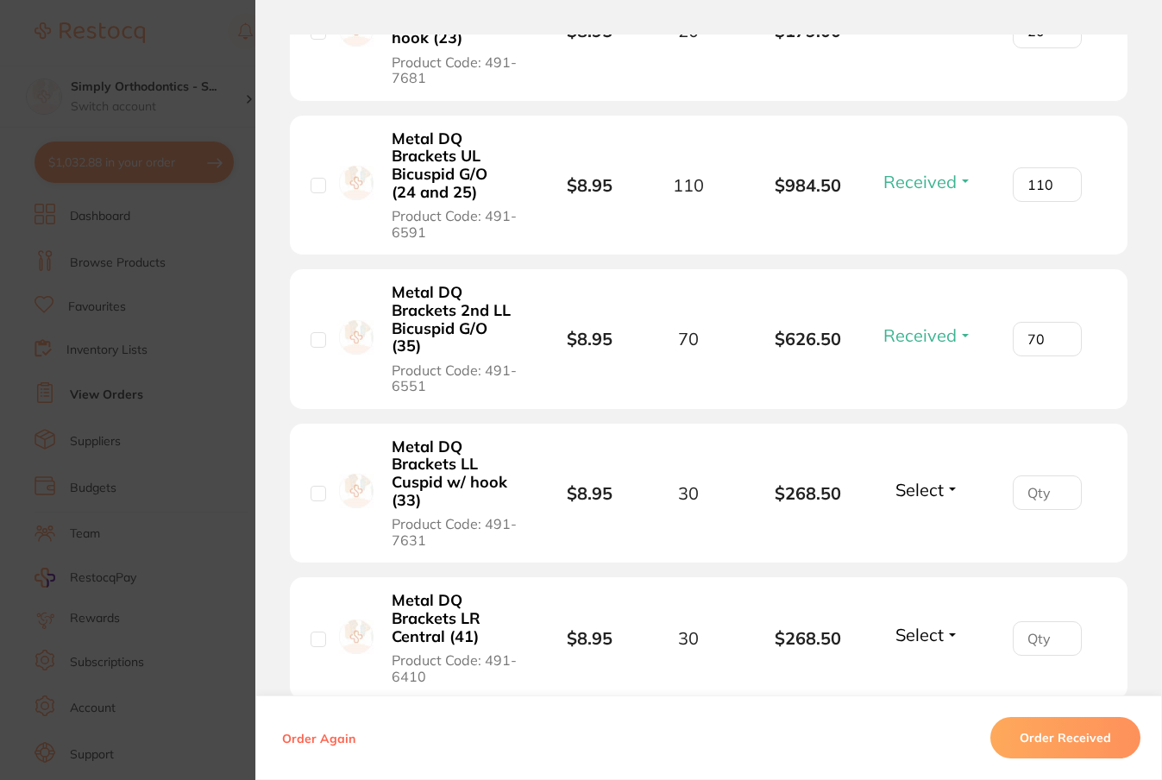
scroll to position [4900, 0]
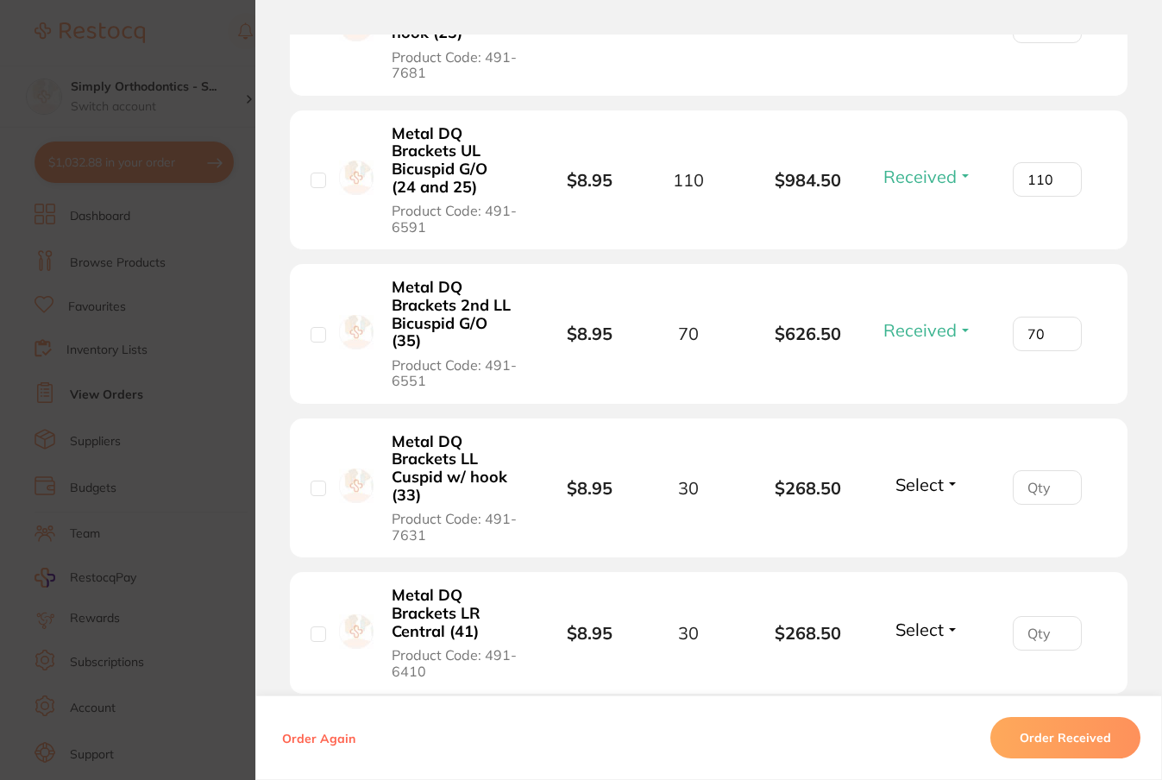
type input "70"
drag, startPoint x: 917, startPoint y: 493, endPoint x: 919, endPoint y: 506, distance: 13.1
click at [916, 493] on span "Select" at bounding box center [919, 485] width 48 height 22
click at [915, 528] on span "Received" at bounding box center [928, 521] width 44 height 13
click at [1033, 497] on input "number" at bounding box center [1047, 487] width 69 height 35
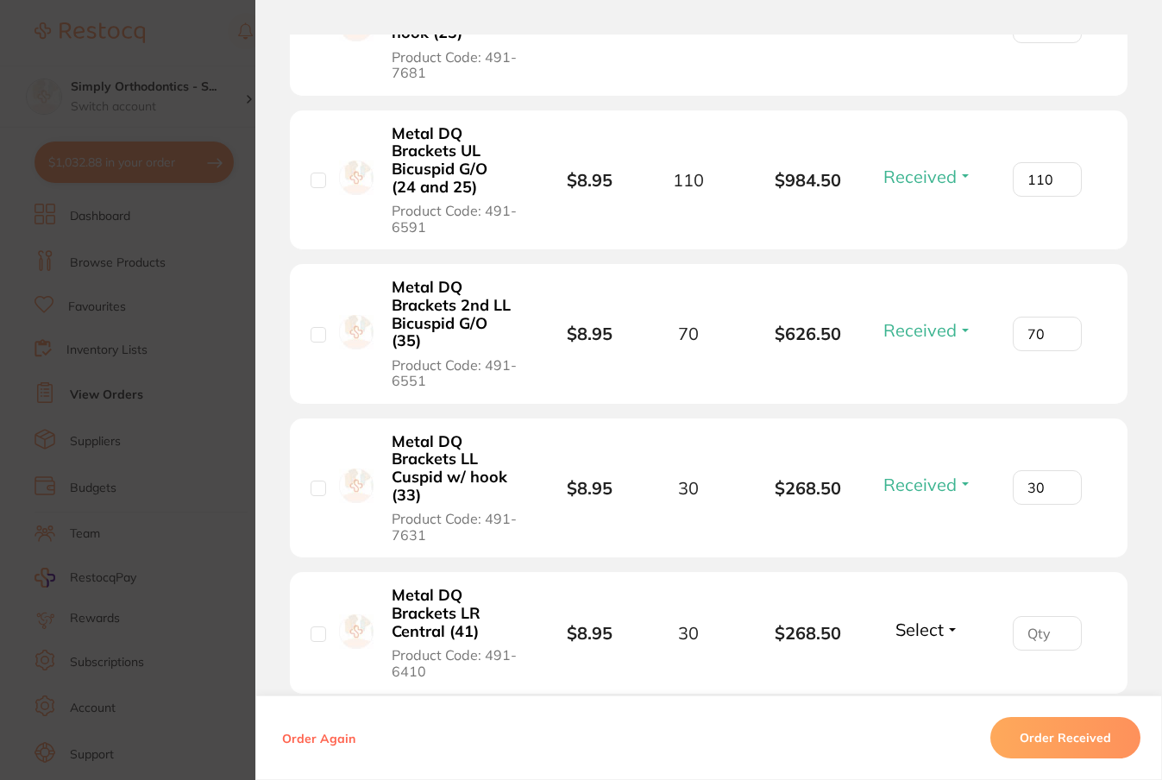
type input "30"
click at [908, 637] on span "Select" at bounding box center [919, 629] width 48 height 22
click at [919, 671] on span "Received" at bounding box center [928, 666] width 44 height 13
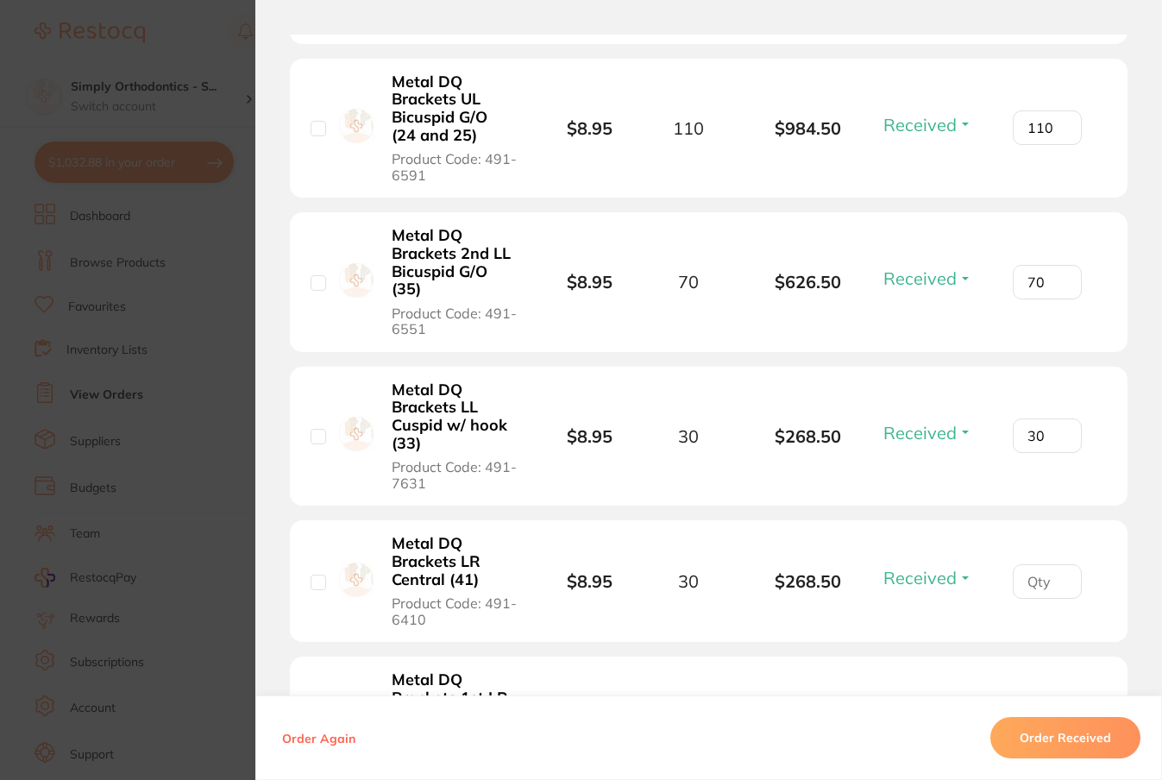
scroll to position [4957, 0]
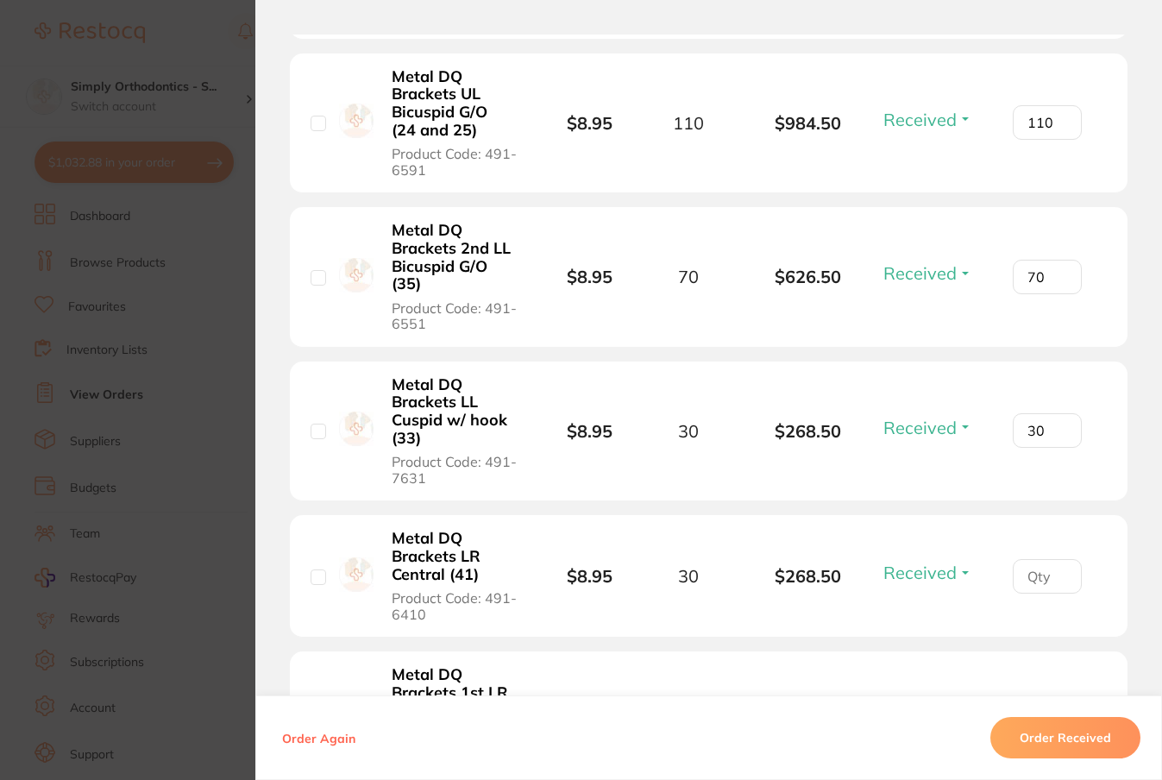
click at [1029, 593] on input "number" at bounding box center [1047, 576] width 69 height 35
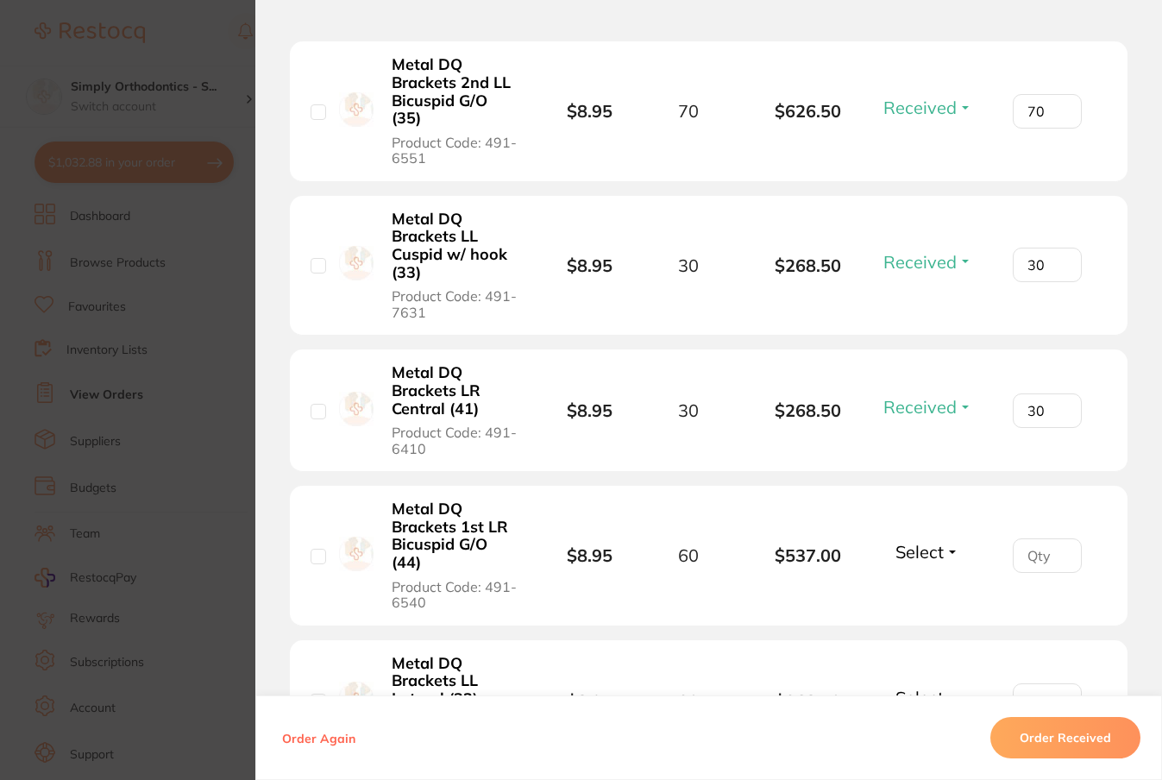
scroll to position [5124, 0]
type input "30"
click at [910, 561] on span "Select" at bounding box center [919, 550] width 48 height 22
drag, startPoint x: 920, startPoint y: 593, endPoint x: 955, endPoint y: 582, distance: 37.1
click at [921, 593] on span "Received" at bounding box center [928, 587] width 44 height 13
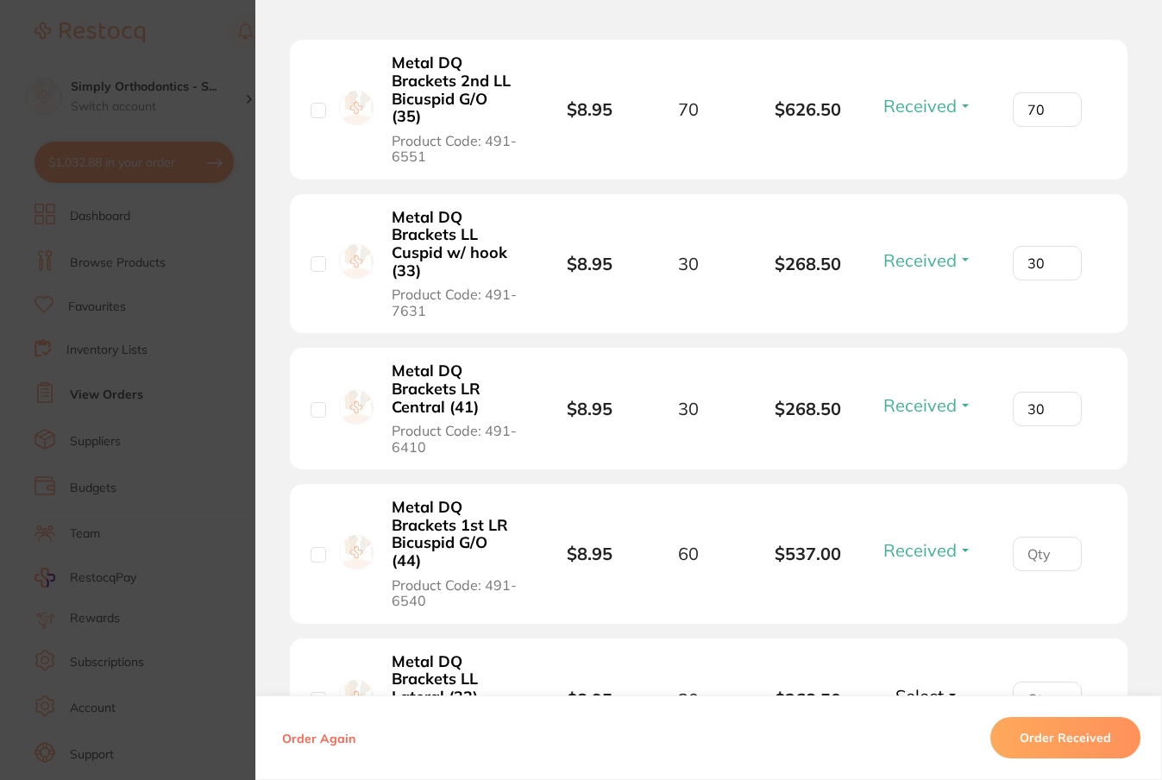
click at [1020, 565] on input "number" at bounding box center [1047, 554] width 69 height 35
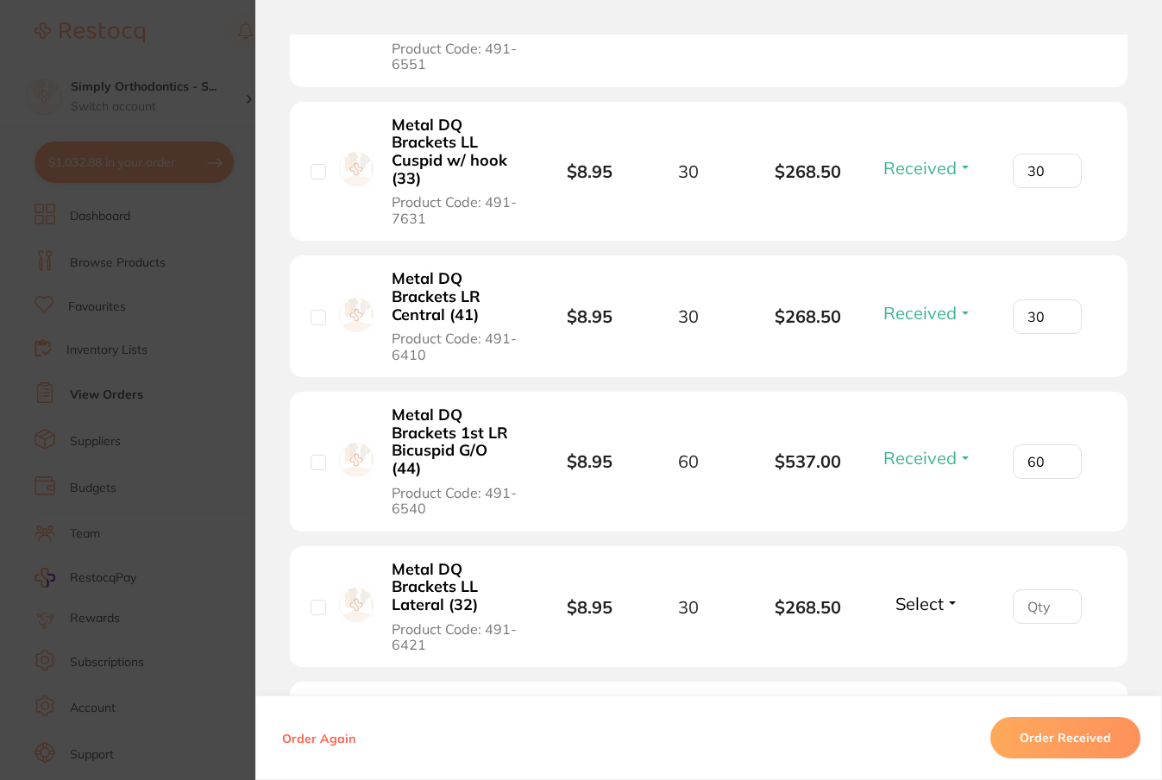
scroll to position [5247, 0]
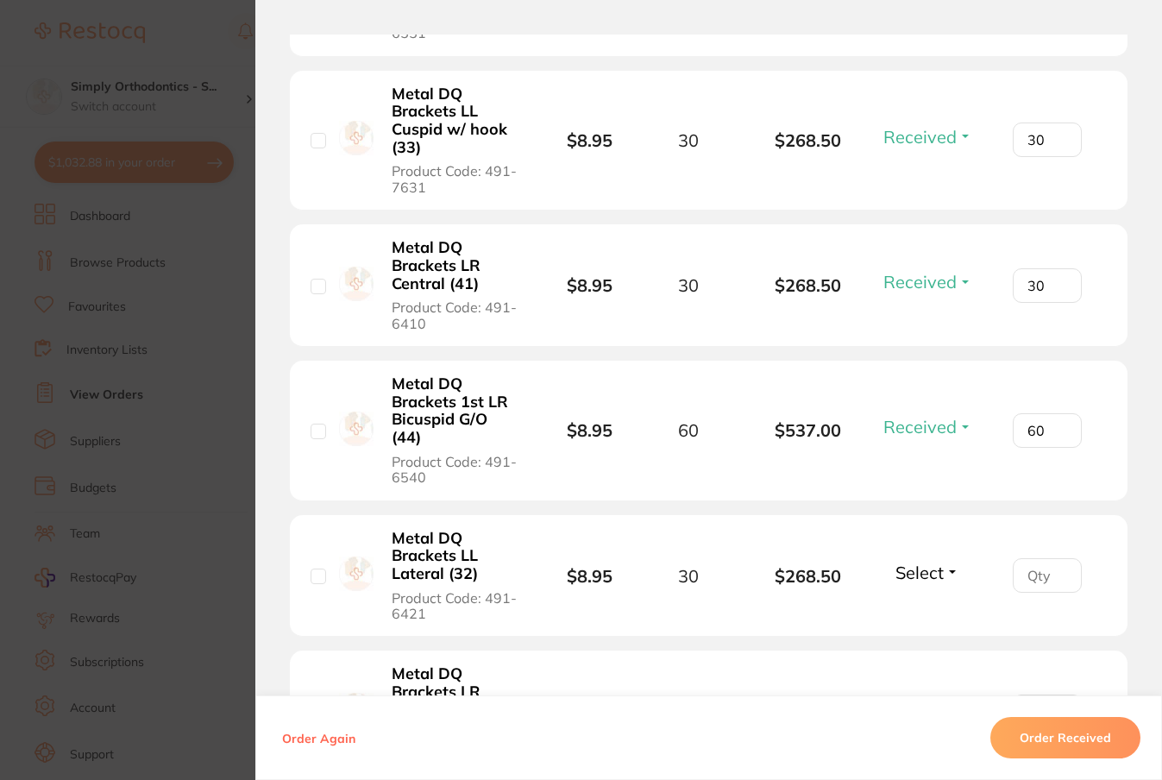
type input "60"
click at [915, 583] on span "Select" at bounding box center [919, 573] width 48 height 22
click at [916, 616] on span "Received" at bounding box center [928, 609] width 44 height 13
click at [1022, 584] on input "number" at bounding box center [1047, 575] width 69 height 35
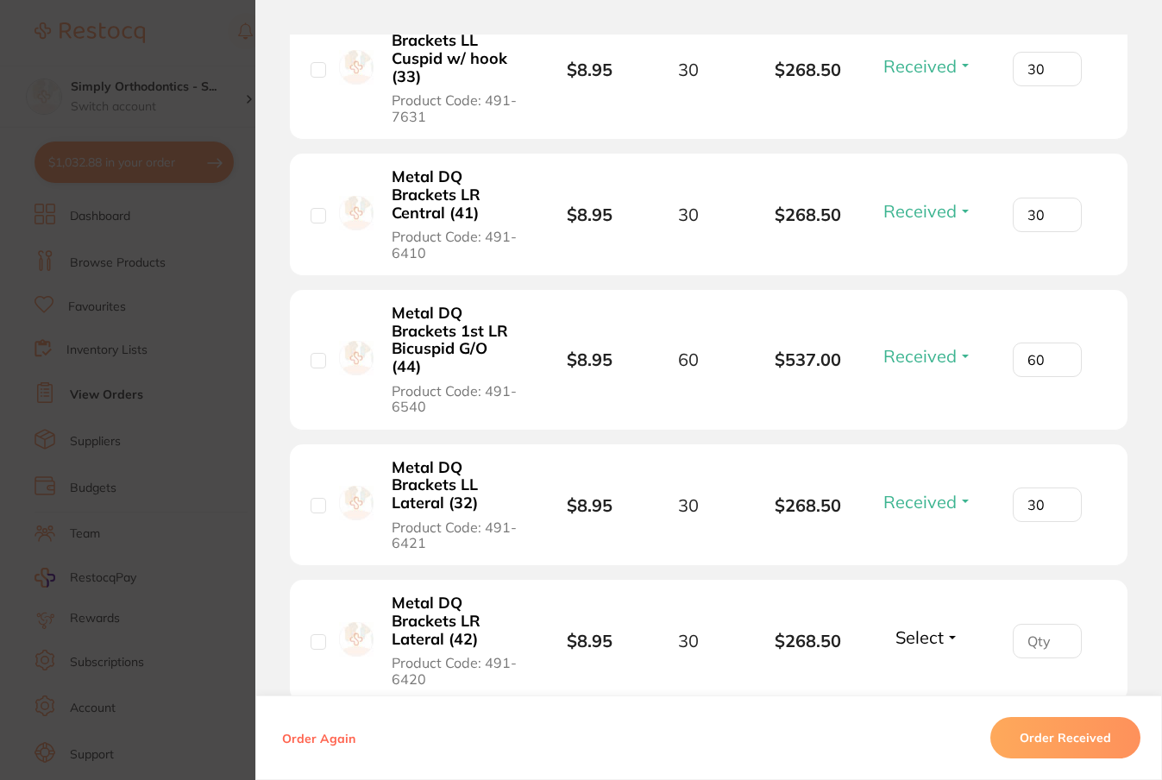
scroll to position [5340, 0]
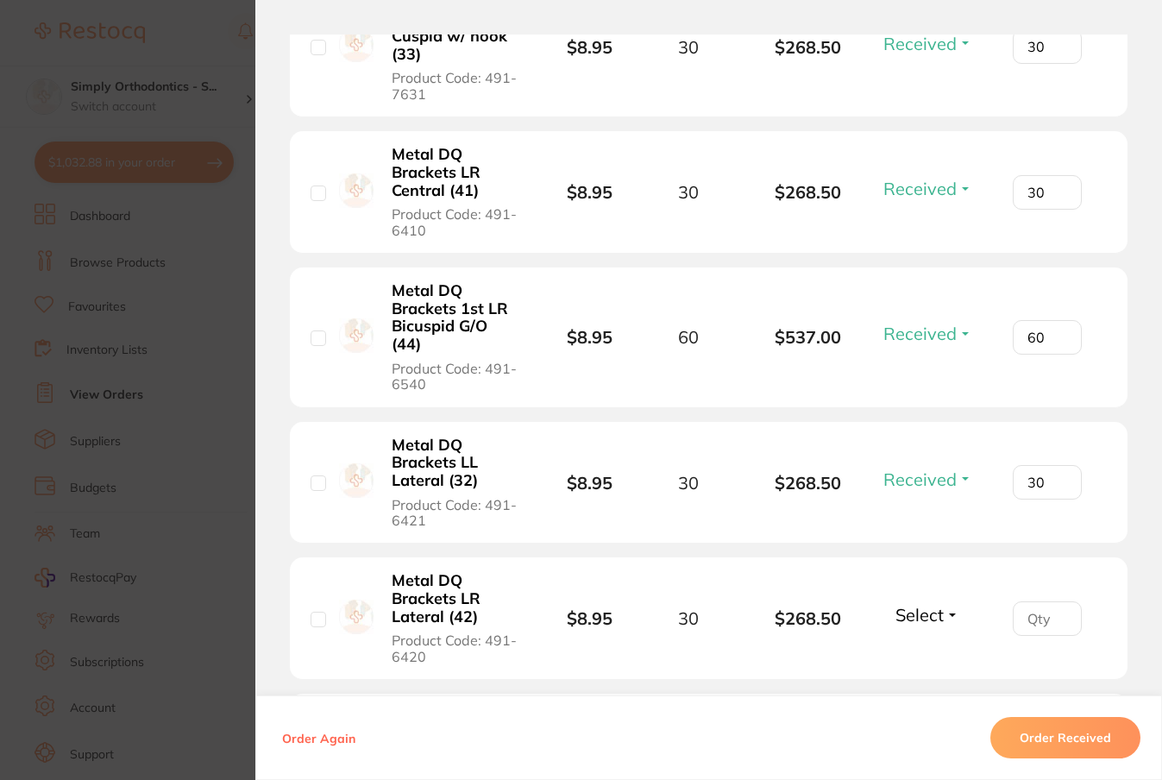
type input "30"
click at [908, 625] on span "Select" at bounding box center [919, 615] width 48 height 22
click at [926, 658] on span "Received" at bounding box center [928, 651] width 44 height 13
click at [1027, 628] on input "number" at bounding box center [1047, 618] width 69 height 35
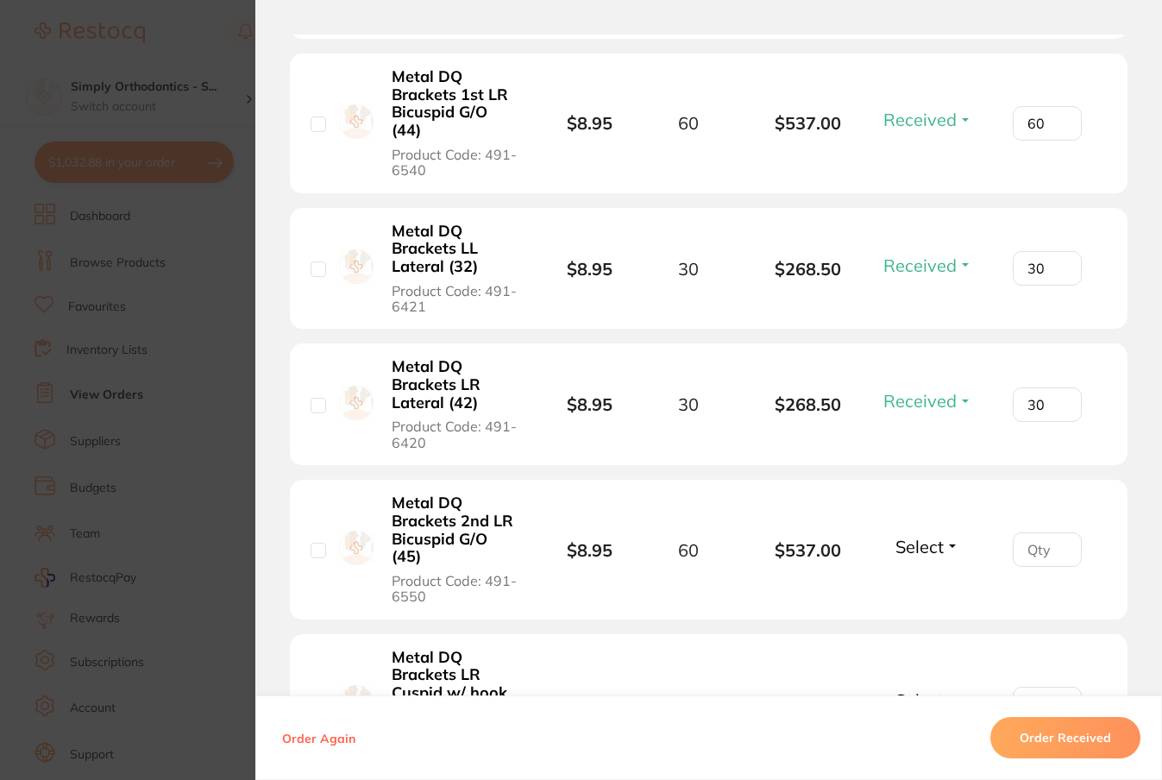
scroll to position [5555, 0]
type input "30"
click at [926, 555] on span "Select" at bounding box center [919, 546] width 48 height 22
click at [928, 589] on span "Received" at bounding box center [928, 582] width 44 height 13
click at [1032, 562] on input "number" at bounding box center [1047, 548] width 69 height 35
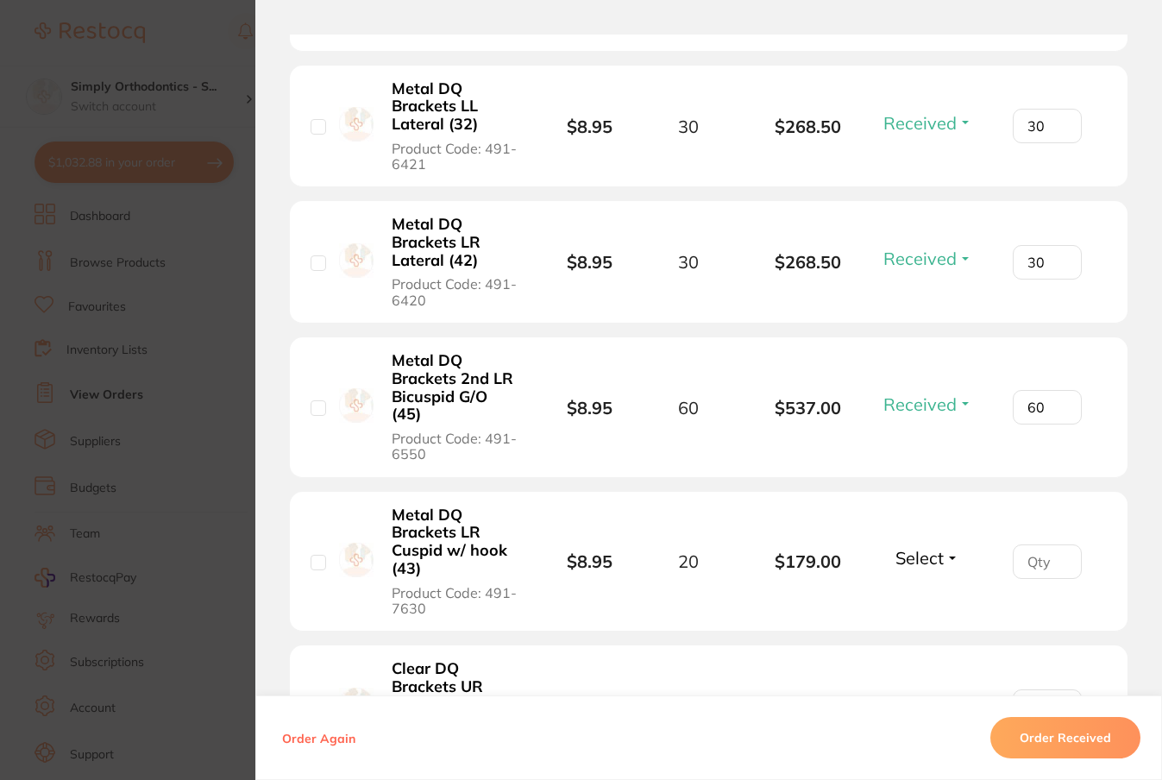
scroll to position [5709, 0]
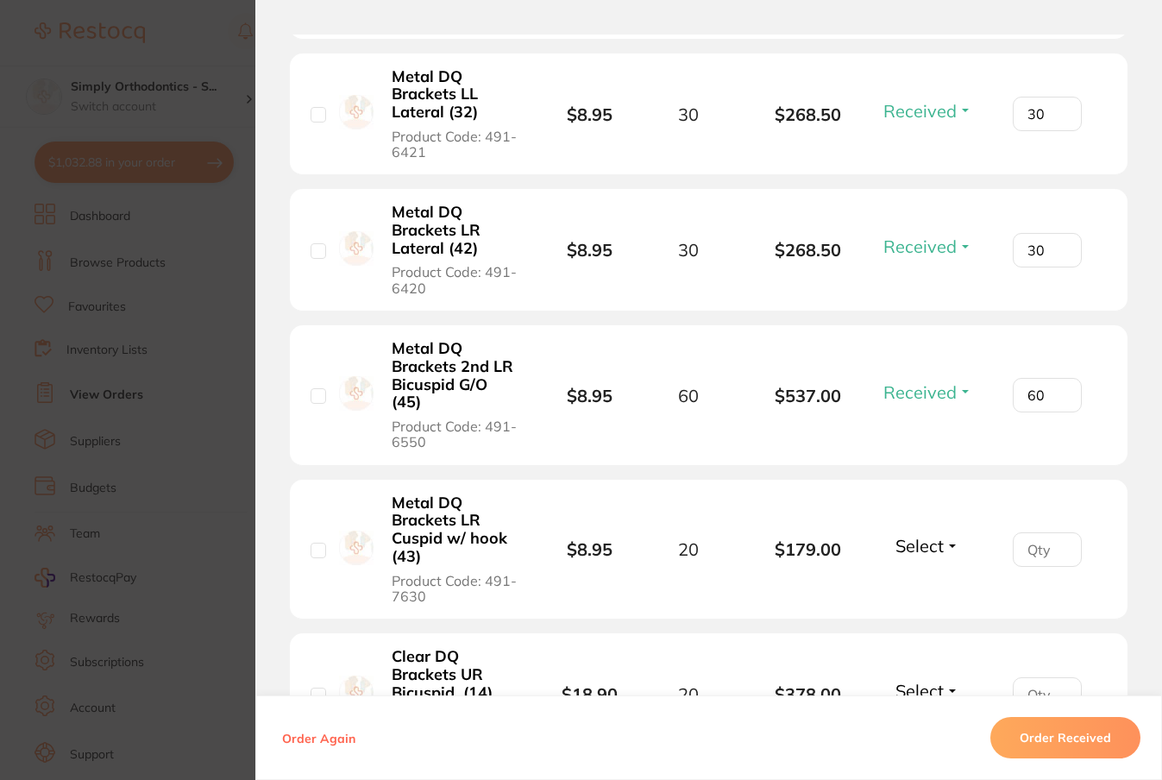
type input "60"
click at [951, 556] on button "Select" at bounding box center [927, 546] width 74 height 22
drag, startPoint x: 945, startPoint y: 596, endPoint x: 993, endPoint y: 574, distance: 52.9
click at [945, 531] on span "Received" at bounding box center [928, 531] width 44 height 0
click at [1032, 560] on input "number" at bounding box center [1047, 549] width 69 height 35
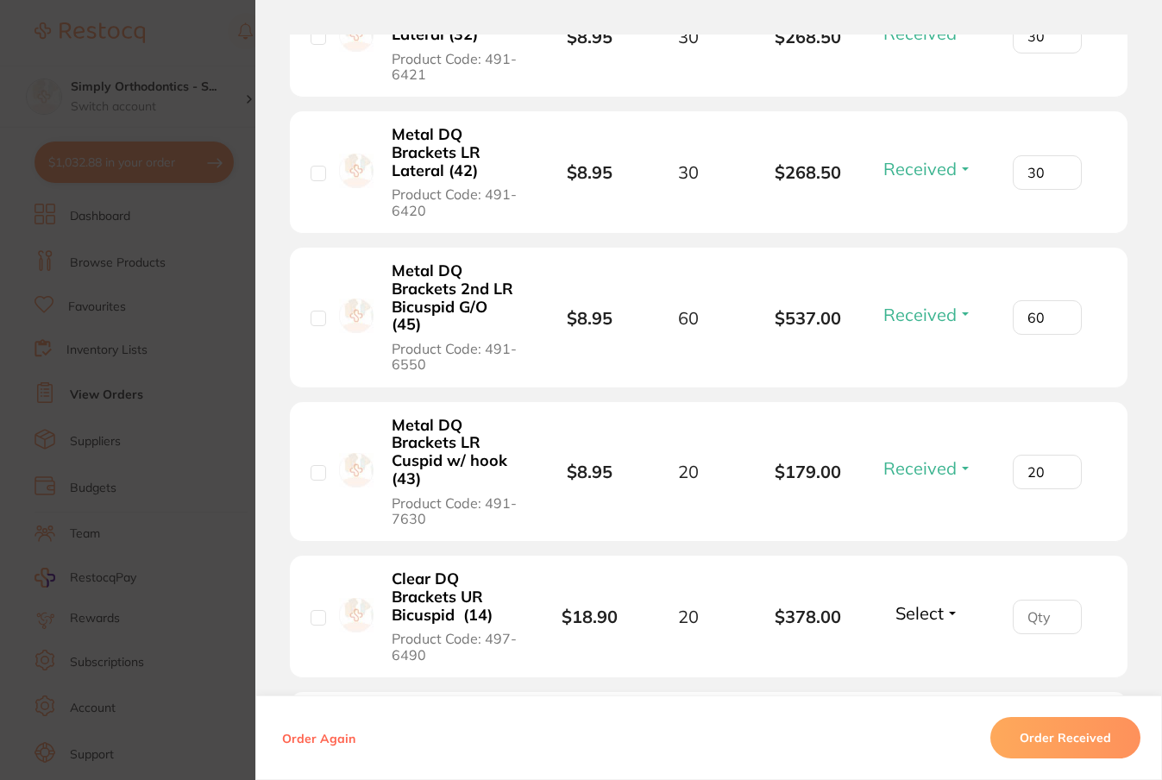
scroll to position [5792, 0]
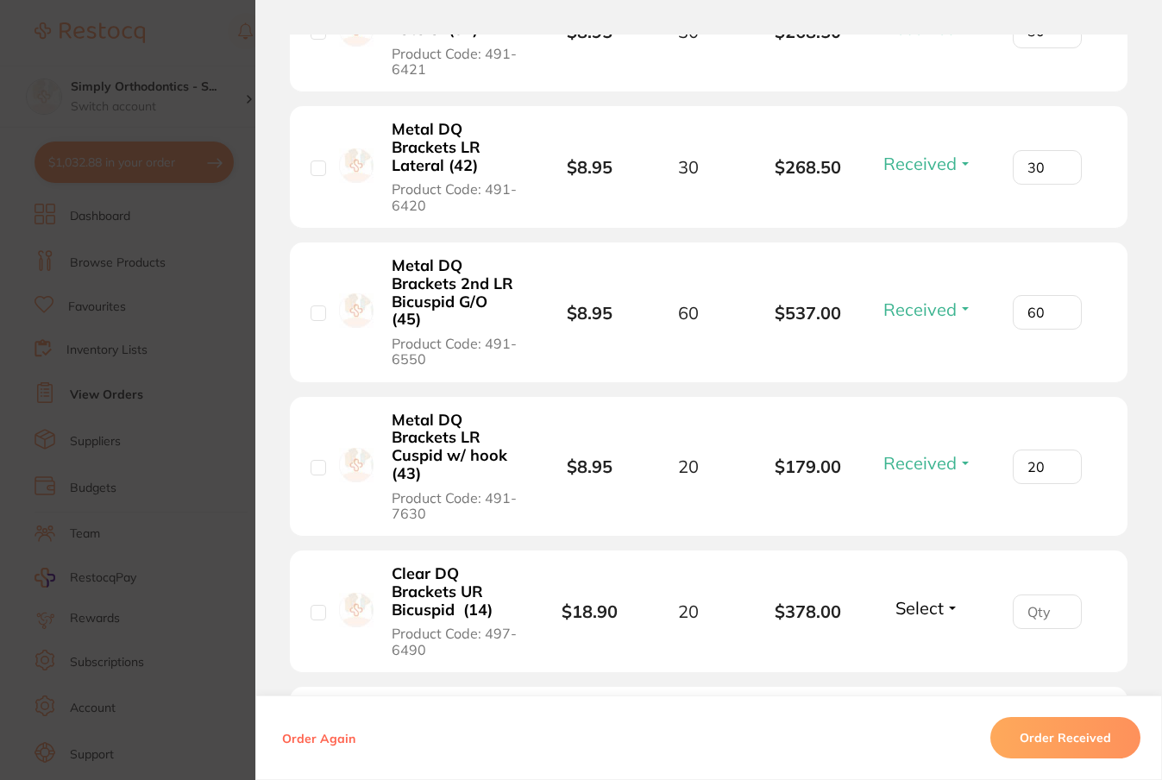
type input "20"
click at [913, 618] on span "Select" at bounding box center [919, 608] width 48 height 22
click at [920, 650] on span "Received" at bounding box center [928, 644] width 44 height 13
click at [1024, 624] on input "number" at bounding box center [1047, 611] width 69 height 35
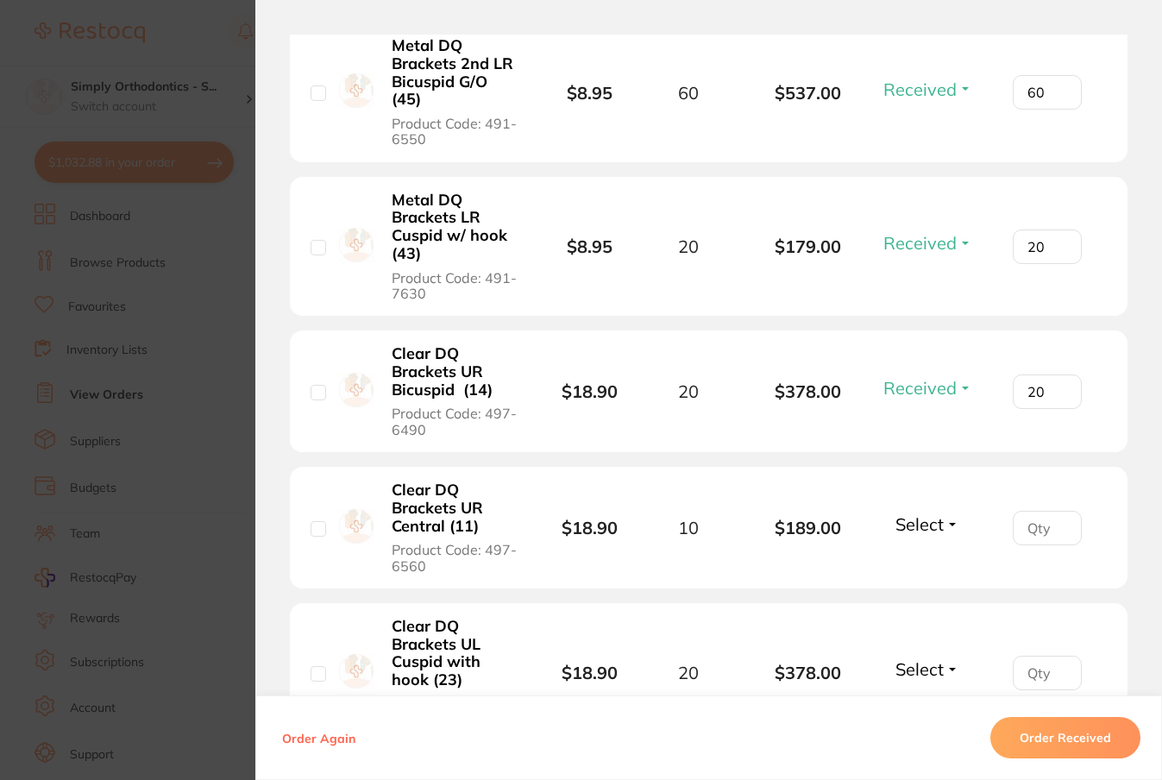
scroll to position [6012, 0]
type input "20"
drag, startPoint x: 928, startPoint y: 530, endPoint x: 936, endPoint y: 544, distance: 16.6
click at [928, 530] on span "Select" at bounding box center [919, 523] width 48 height 22
drag, startPoint x: 942, startPoint y: 574, endPoint x: 982, endPoint y: 560, distance: 42.0
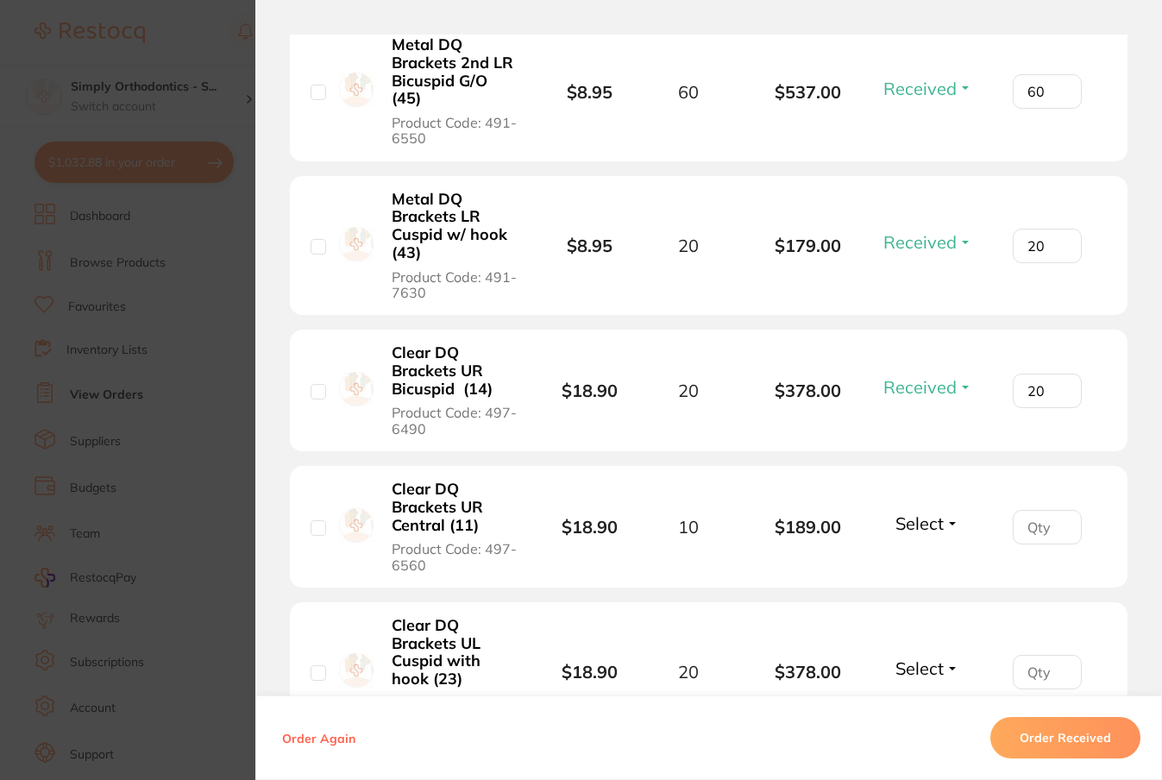
click at [942, 508] on span "Received" at bounding box center [928, 508] width 44 height 0
click at [1034, 532] on input "number" at bounding box center [1047, 527] width 69 height 35
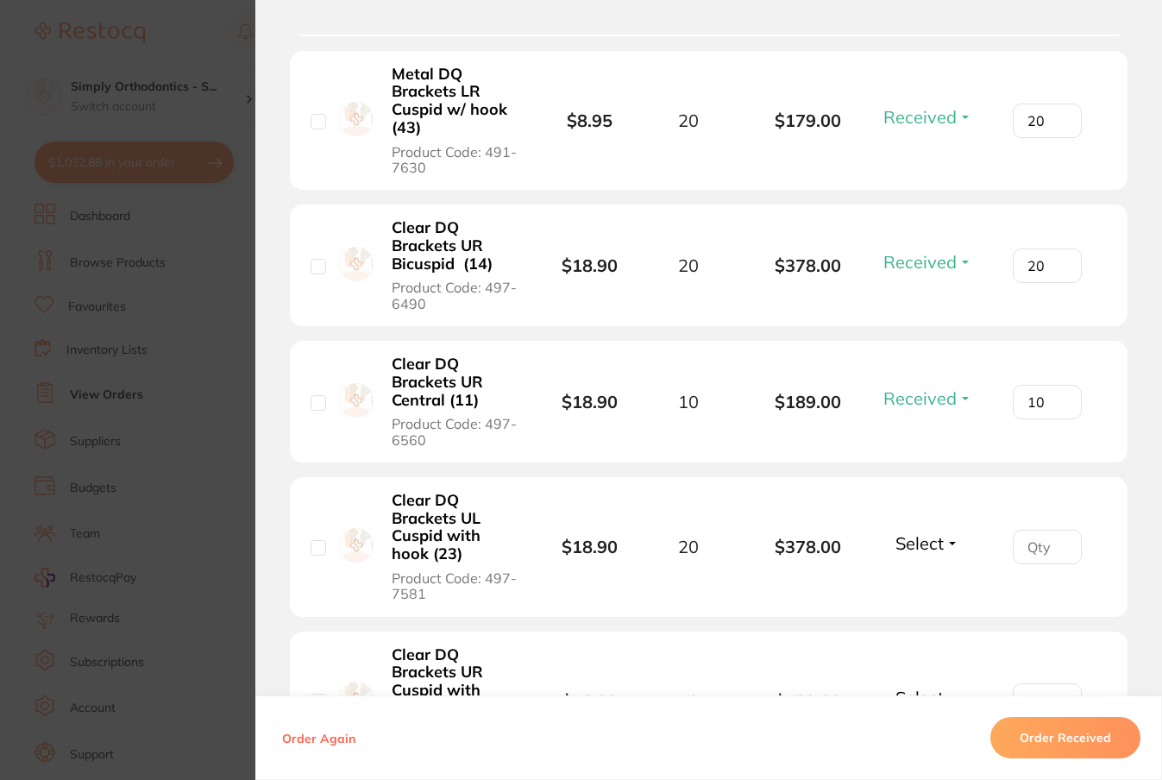
scroll to position [6141, 0]
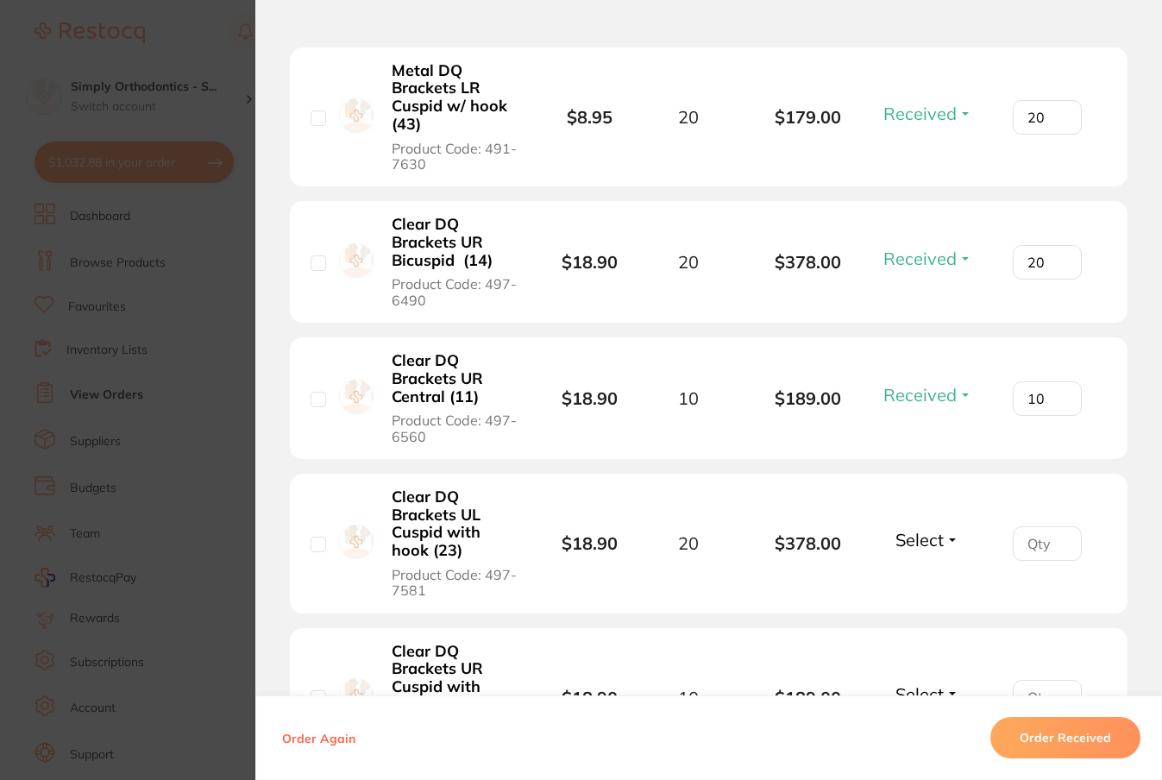
type input "10"
click at [926, 548] on span "Select" at bounding box center [919, 540] width 48 height 22
click at [922, 581] on span "Received" at bounding box center [928, 576] width 44 height 13
click at [1030, 557] on input "number" at bounding box center [1047, 543] width 69 height 35
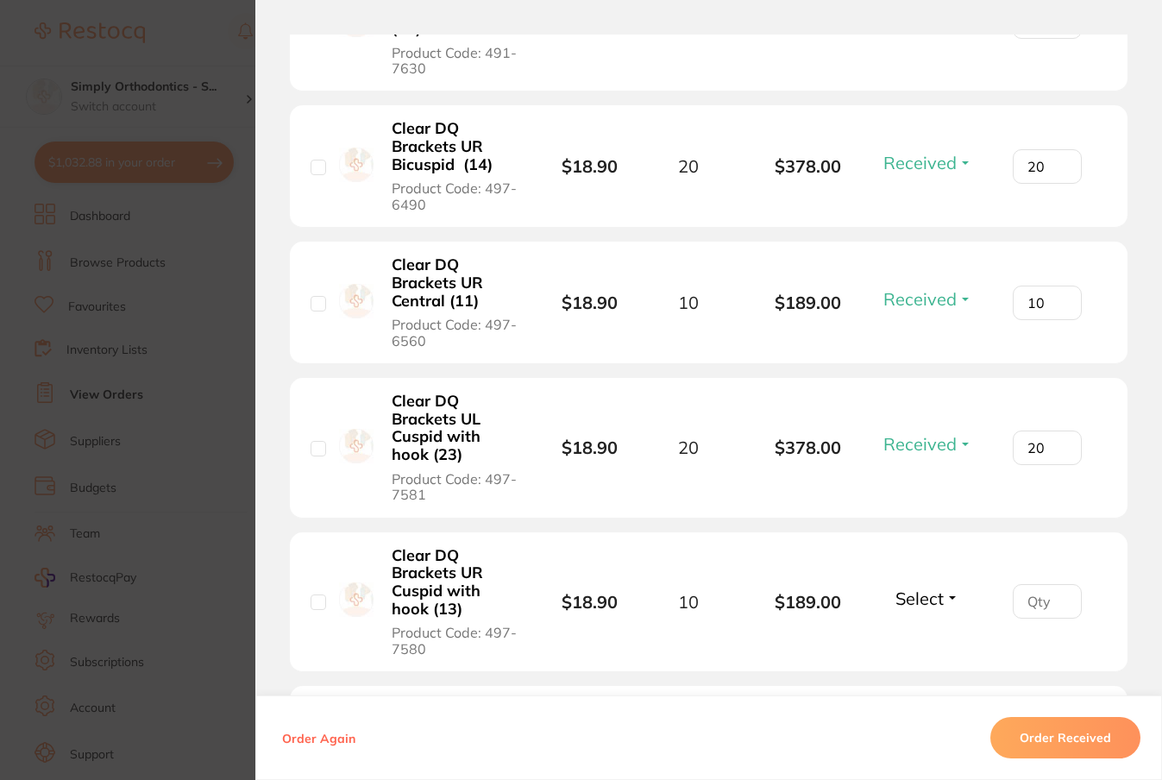
scroll to position [6268, 0]
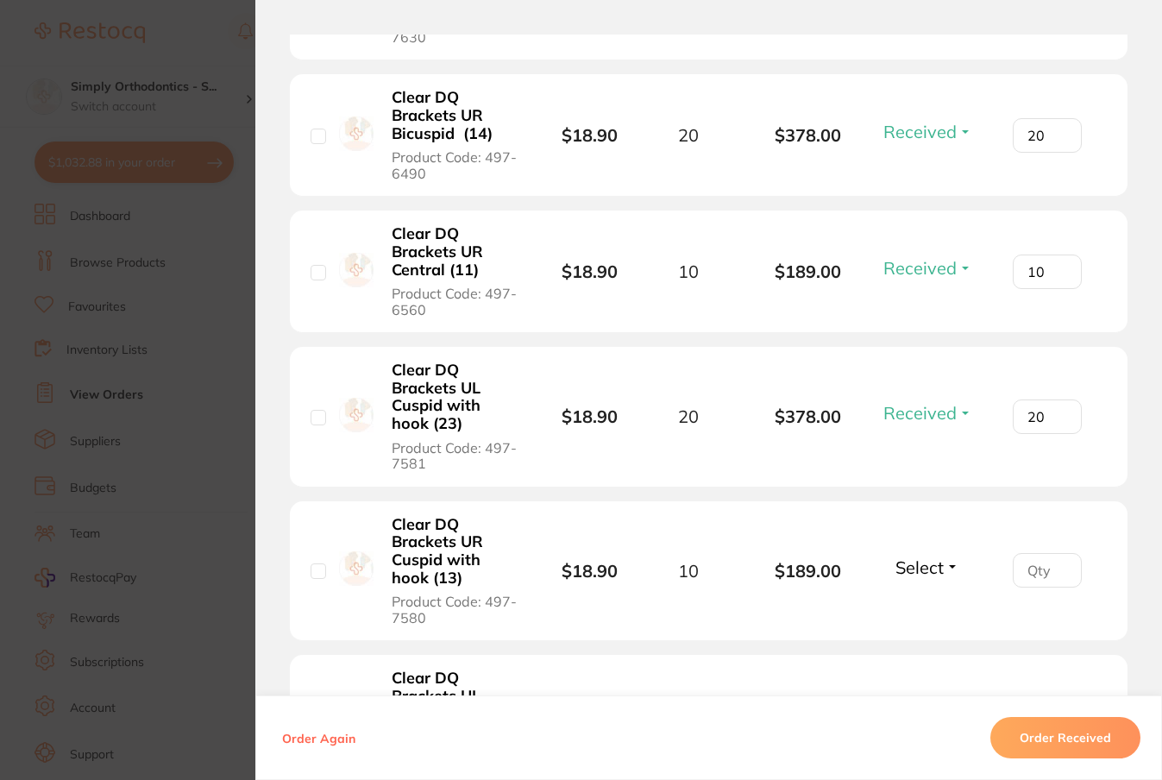
type input "20"
click at [936, 578] on span "Select" at bounding box center [919, 567] width 48 height 22
click at [937, 611] on span "Received" at bounding box center [928, 604] width 44 height 13
click at [1029, 585] on input "number" at bounding box center [1047, 570] width 69 height 35
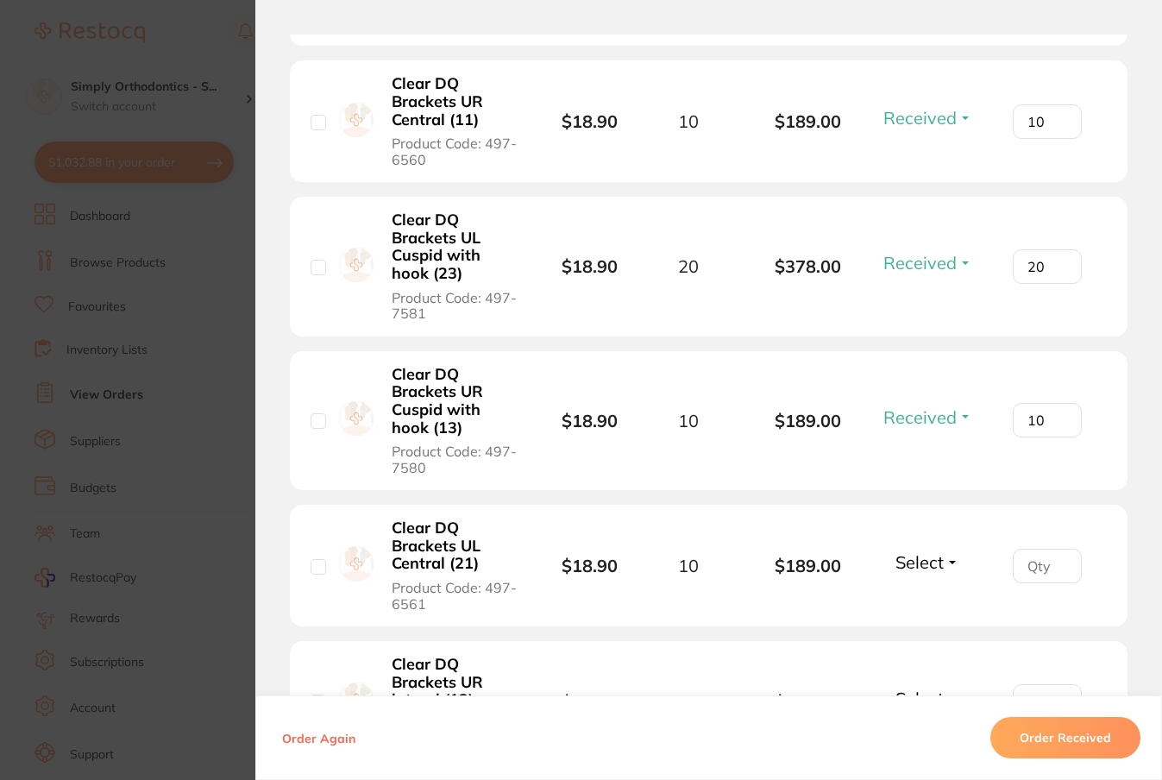
scroll to position [6420, 0]
type input "10"
click at [918, 568] on span "Select" at bounding box center [919, 560] width 48 height 22
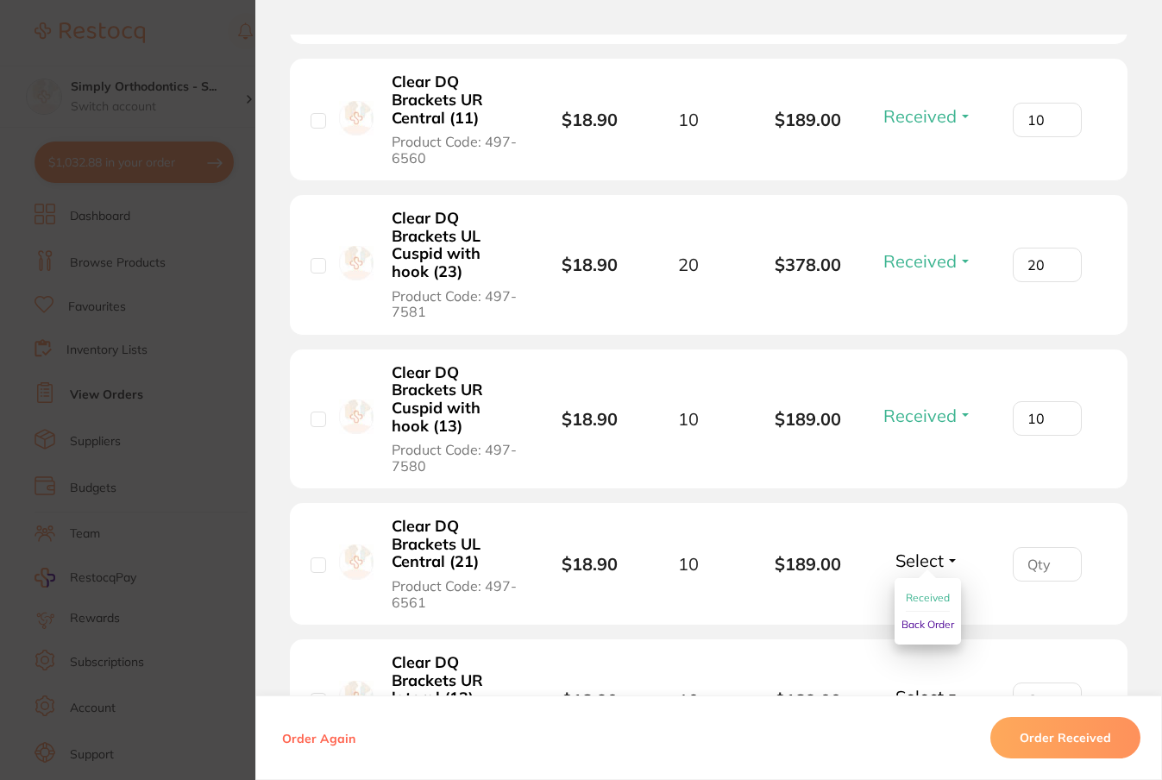
click at [923, 599] on button "Received" at bounding box center [928, 598] width 44 height 27
click at [1021, 574] on input "number" at bounding box center [1047, 564] width 69 height 35
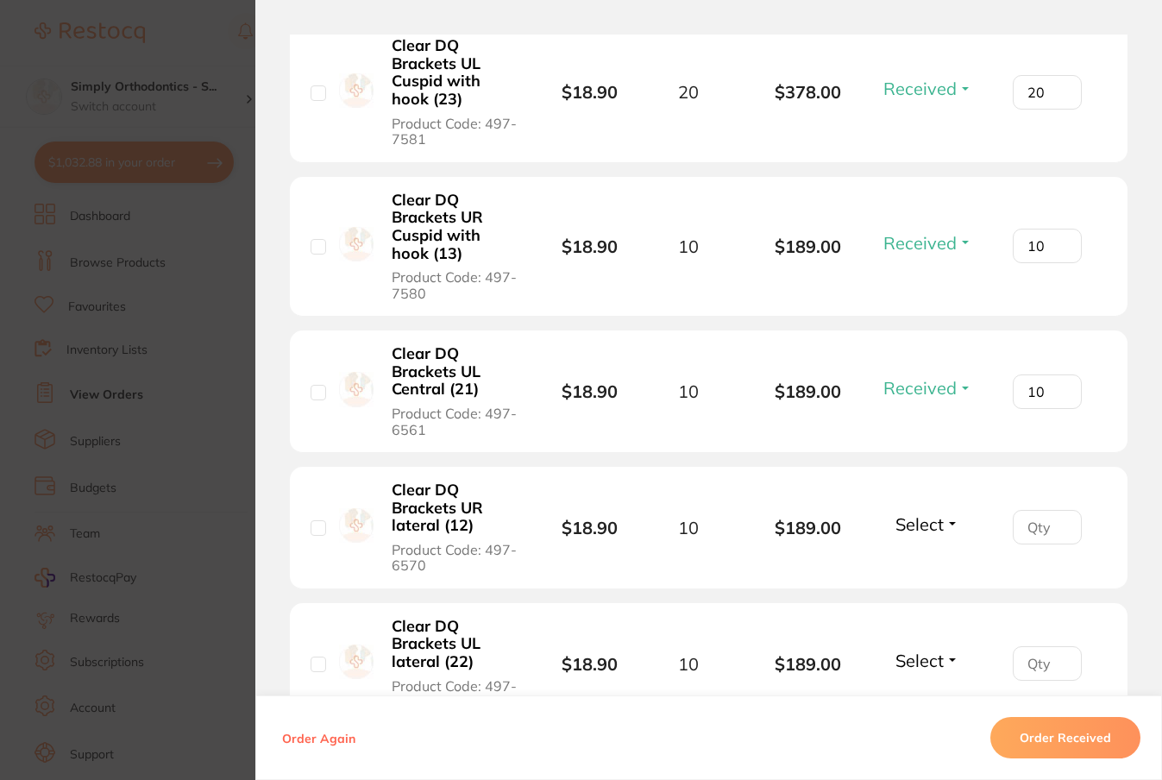
scroll to position [6601, 0]
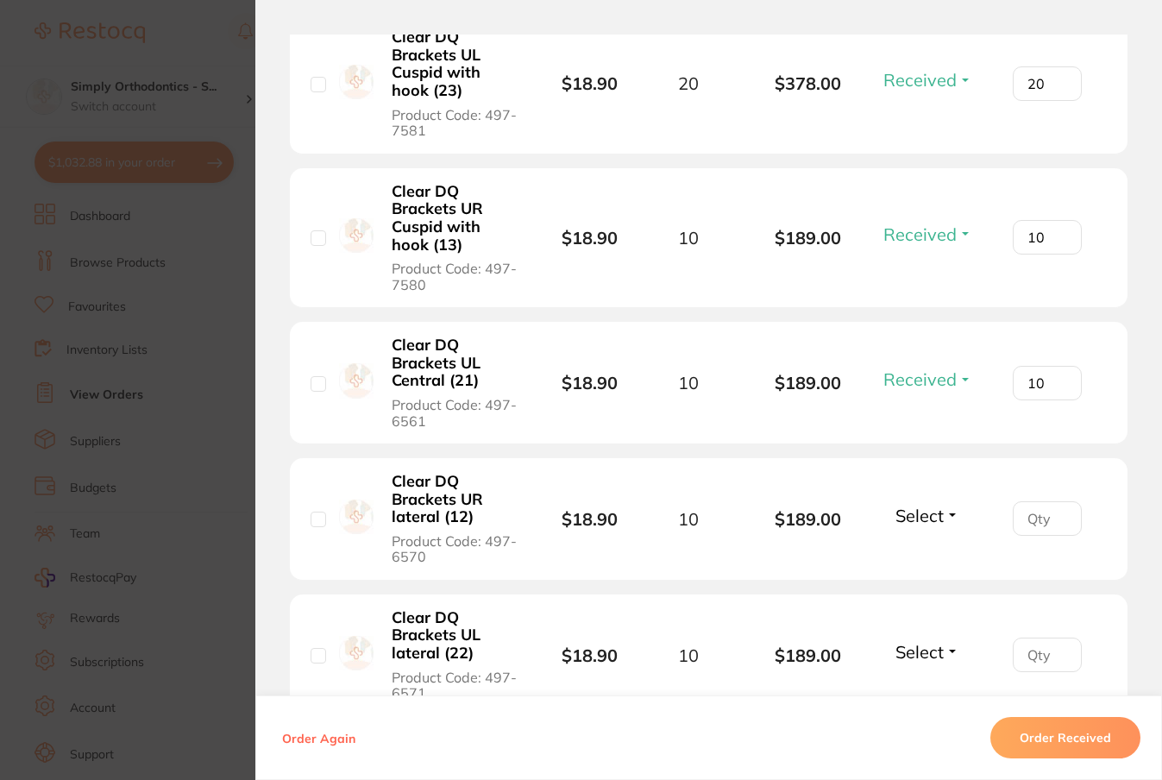
type input "10"
click at [935, 520] on span "Select" at bounding box center [919, 516] width 48 height 22
drag, startPoint x: 941, startPoint y: 562, endPoint x: 957, endPoint y: 554, distance: 17.4
click at [941, 559] on span "Received" at bounding box center [928, 552] width 44 height 13
click at [1025, 523] on input "number" at bounding box center [1047, 518] width 69 height 35
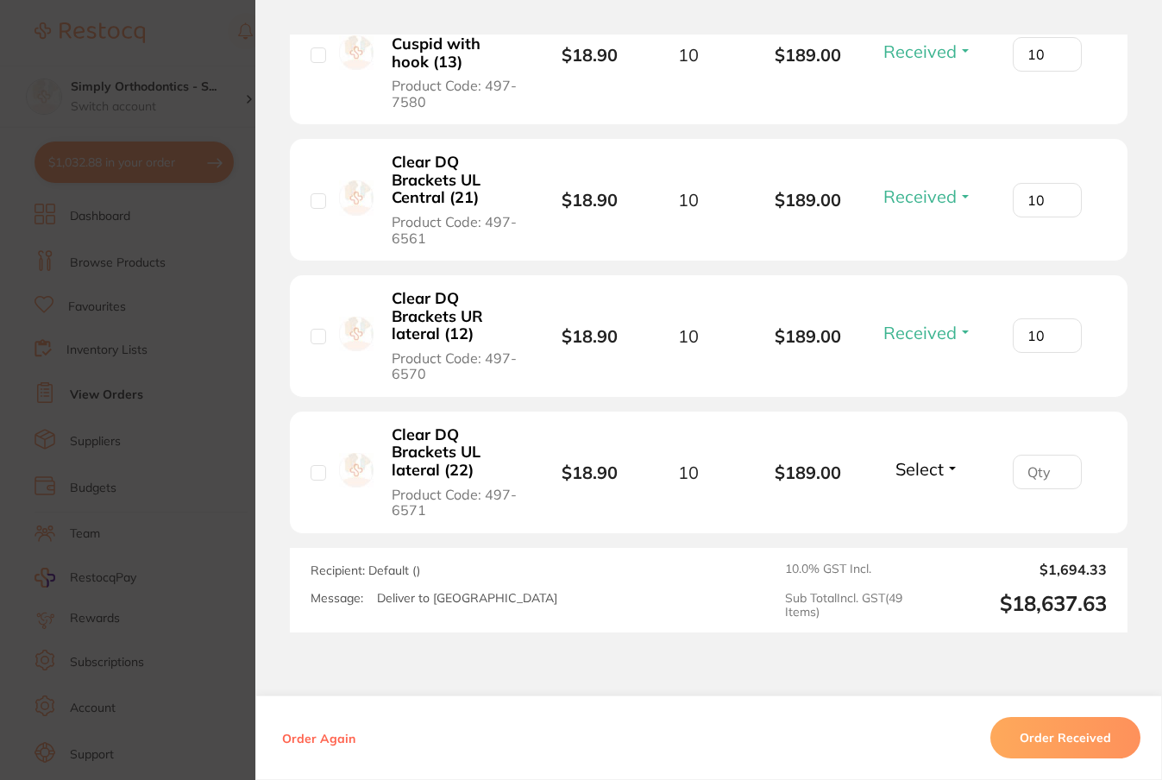
scroll to position [6784, 0]
type input "10"
click at [912, 472] on span "Select" at bounding box center [919, 468] width 48 height 22
click at [907, 512] on span "Received" at bounding box center [928, 505] width 44 height 13
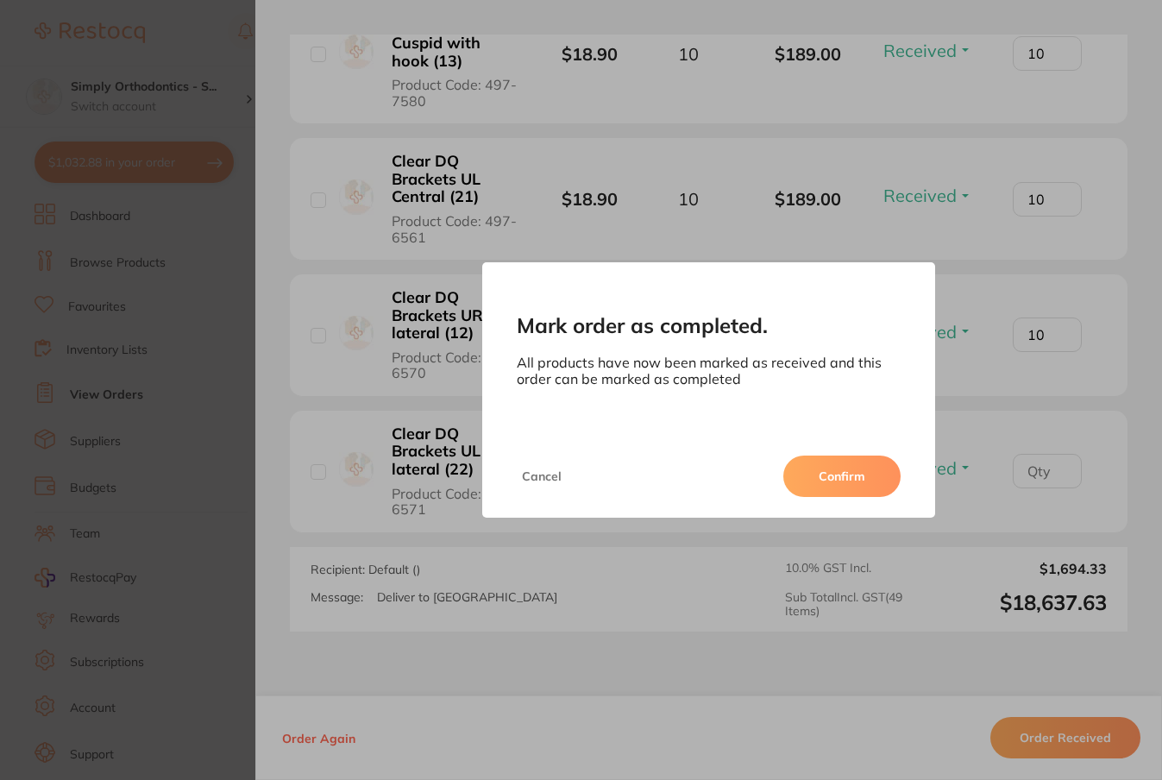
click at [552, 474] on button "Cancel" at bounding box center [542, 475] width 50 height 41
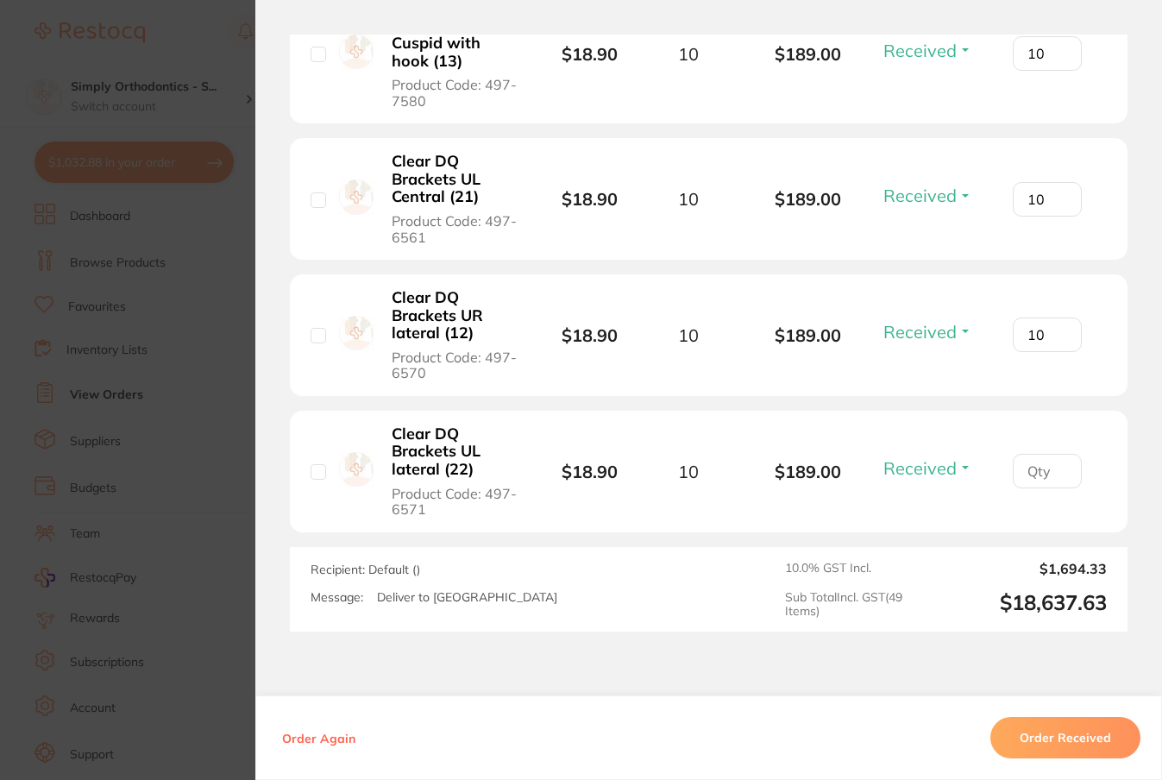
click at [1032, 474] on input "number" at bounding box center [1047, 471] width 69 height 35
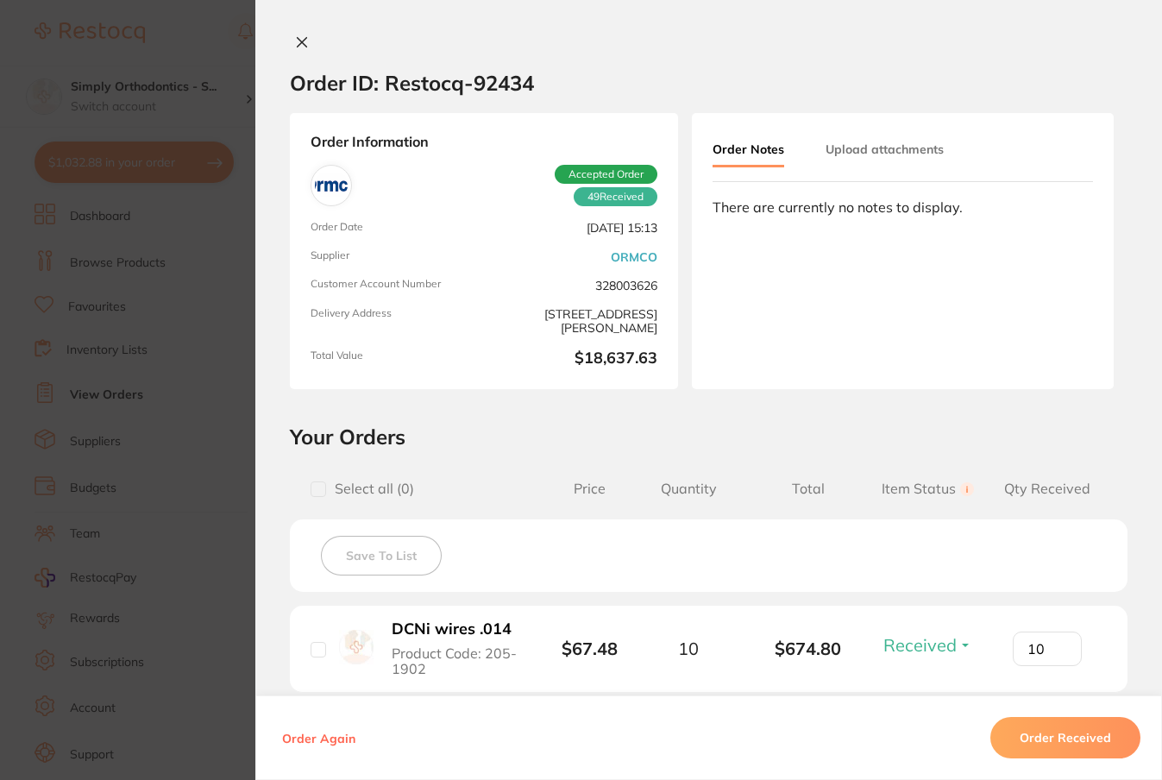
scroll to position [0, 0]
type input "10"
click at [865, 145] on button "Upload attachments" at bounding box center [885, 149] width 118 height 31
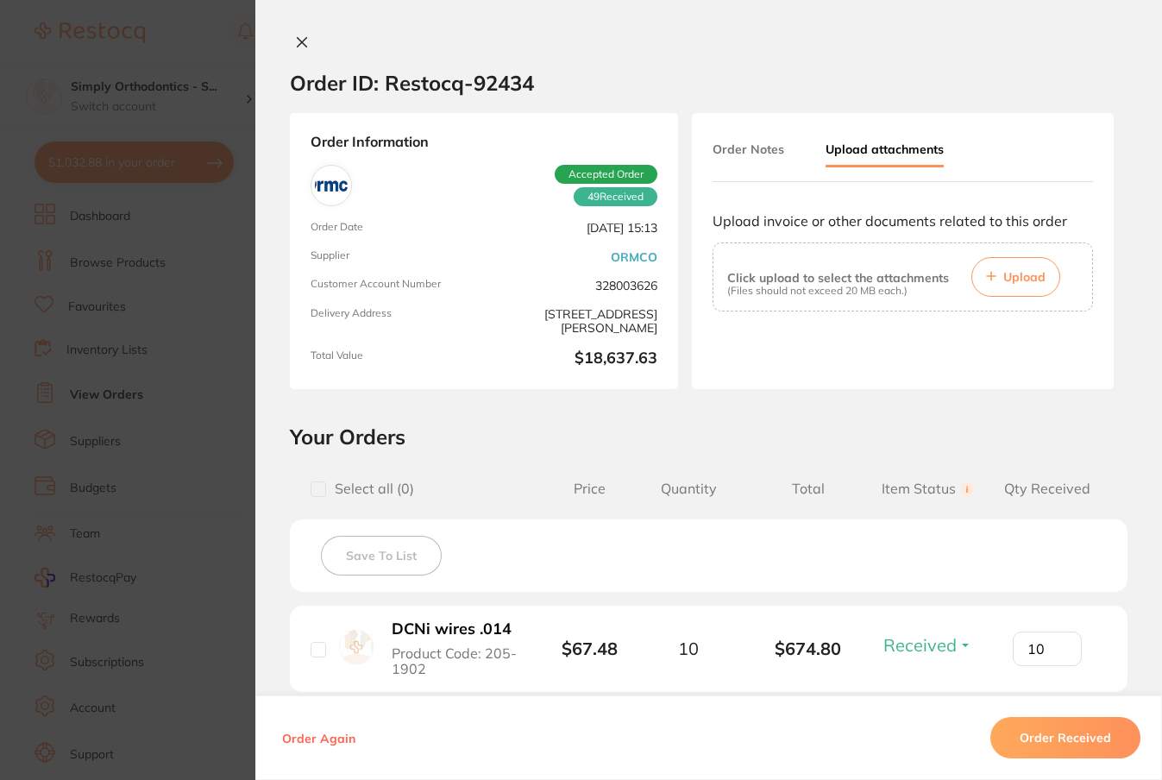
click at [1008, 277] on span "Upload" at bounding box center [1024, 277] width 42 height 16
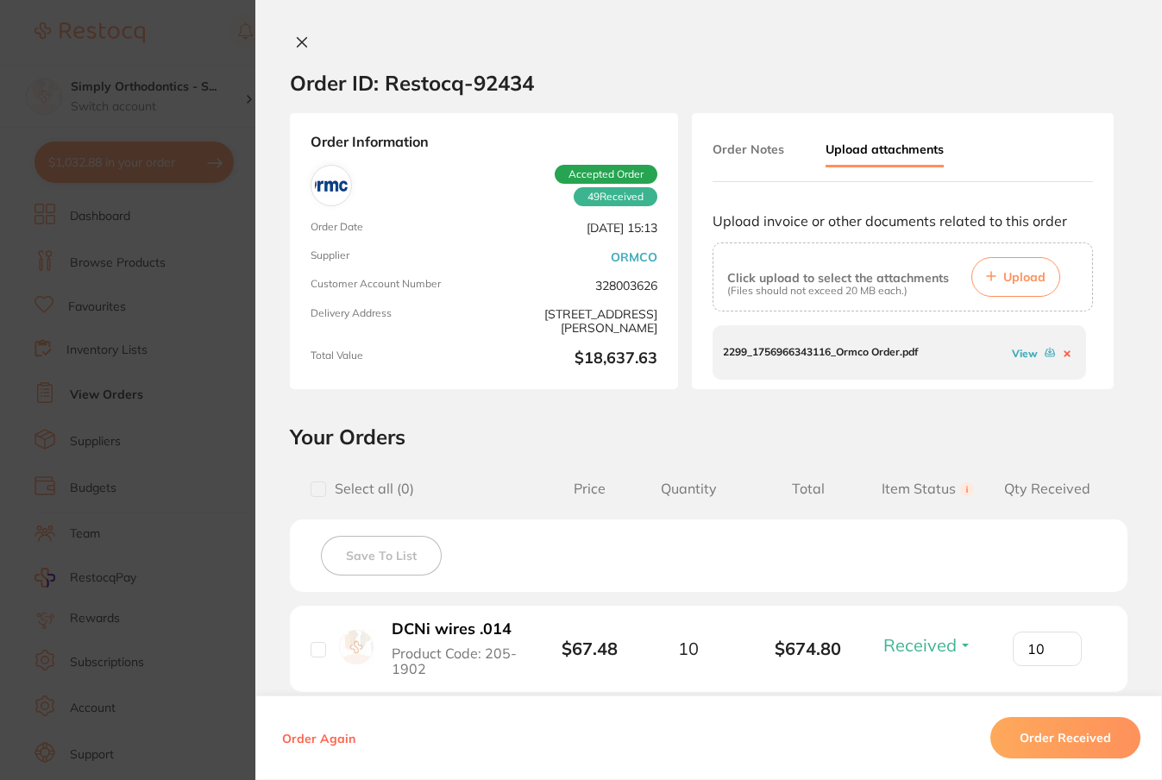
click at [298, 44] on icon at bounding box center [302, 42] width 9 height 9
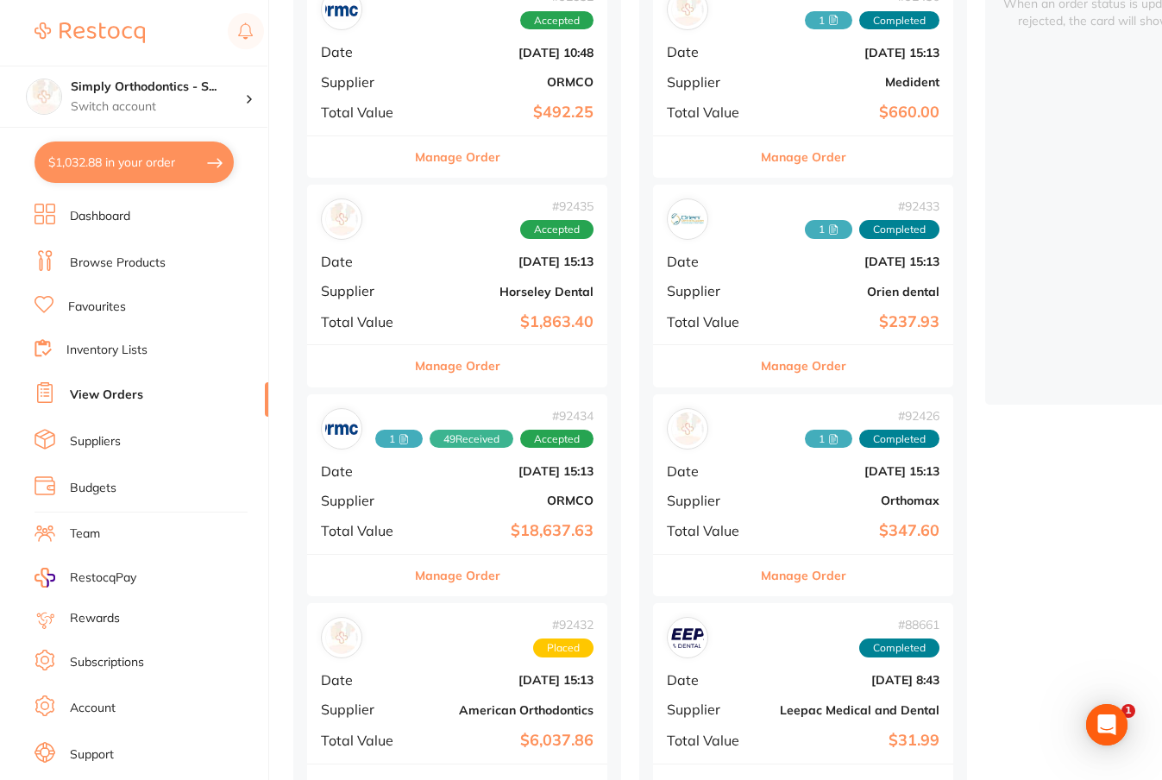
scroll to position [267, 0]
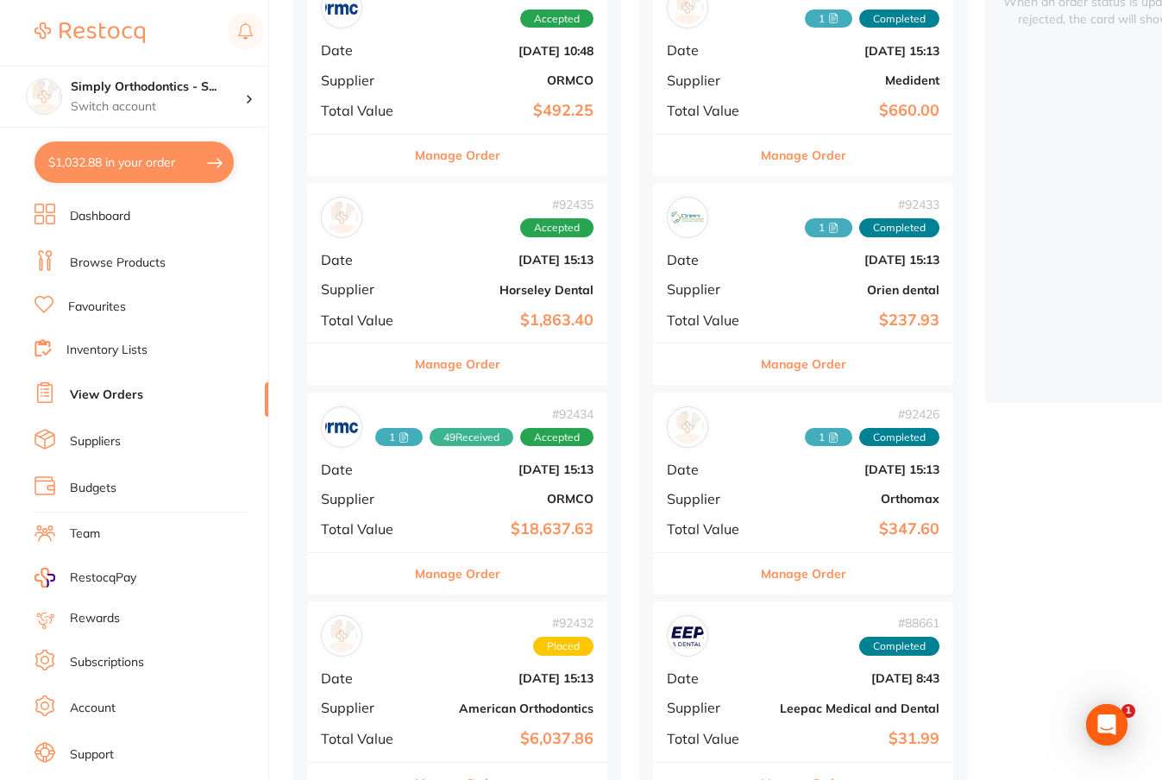
click at [473, 510] on div "# 92434 1 49 Received Accepted Date Sept 2 2025, 15:13 Supplier ORMCO Total Val…" at bounding box center [457, 472] width 300 height 160
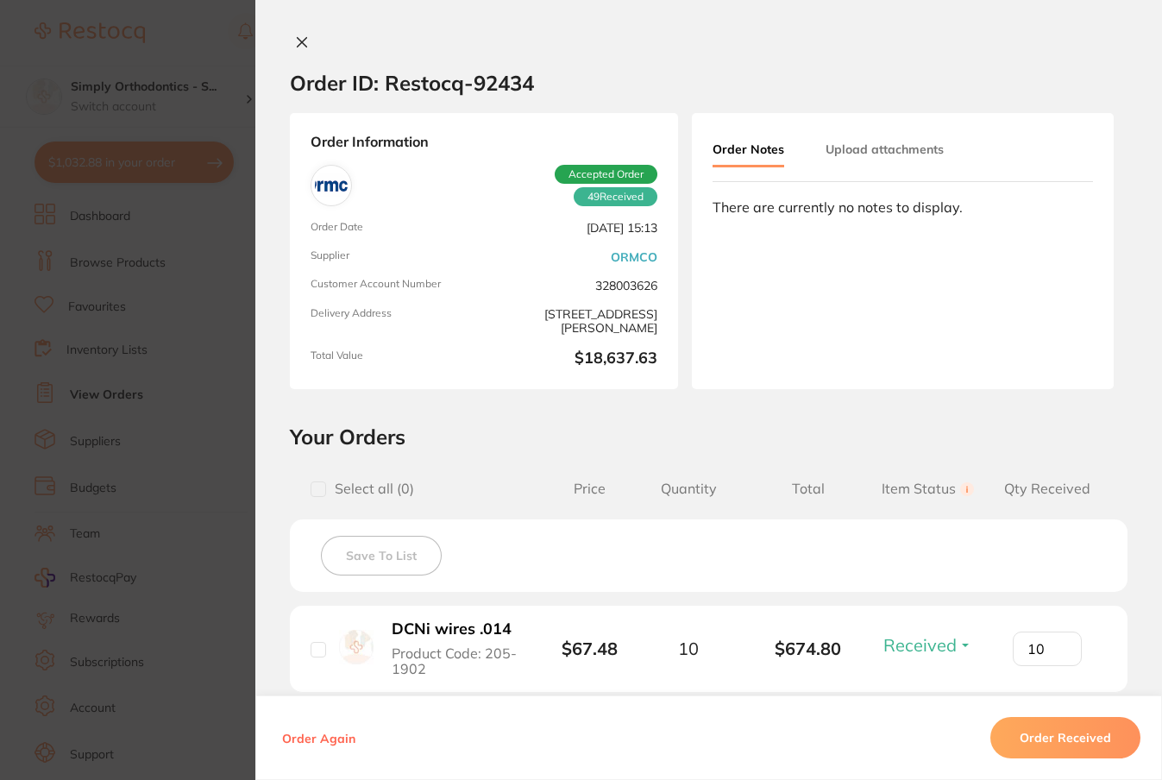
click at [852, 144] on button "Upload attachments" at bounding box center [885, 149] width 118 height 31
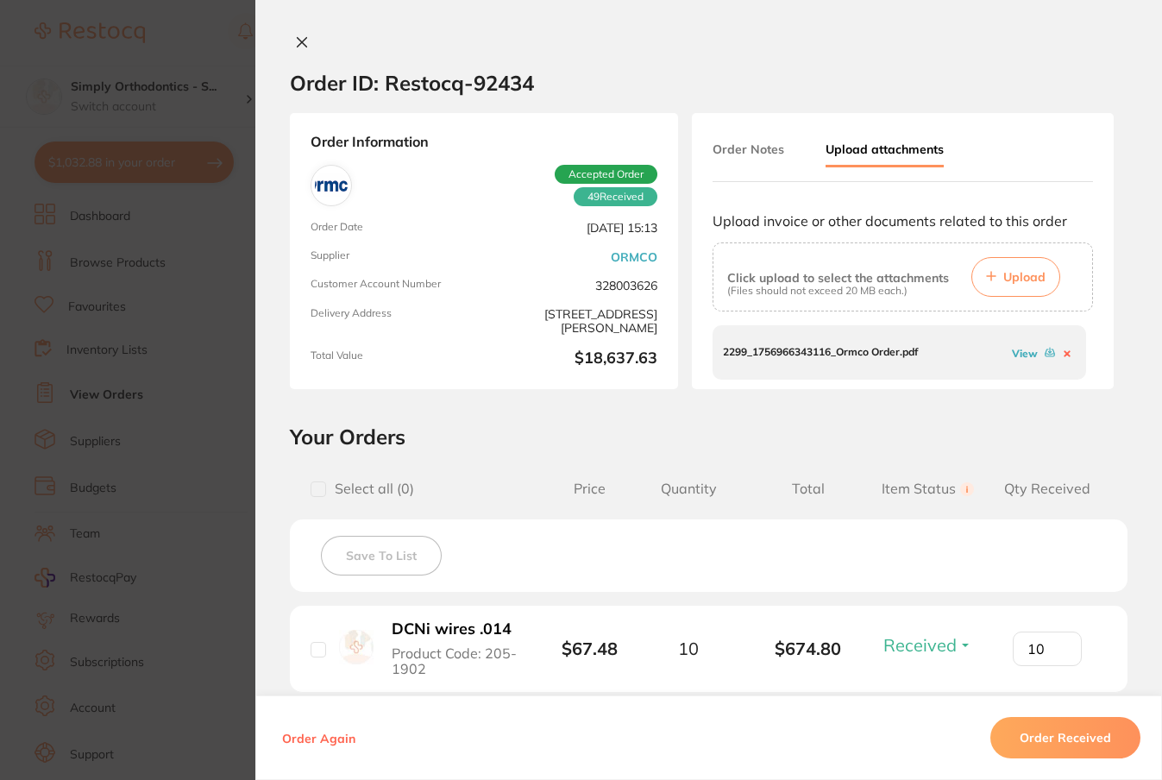
click at [746, 151] on button "Order Notes" at bounding box center [749, 149] width 72 height 31
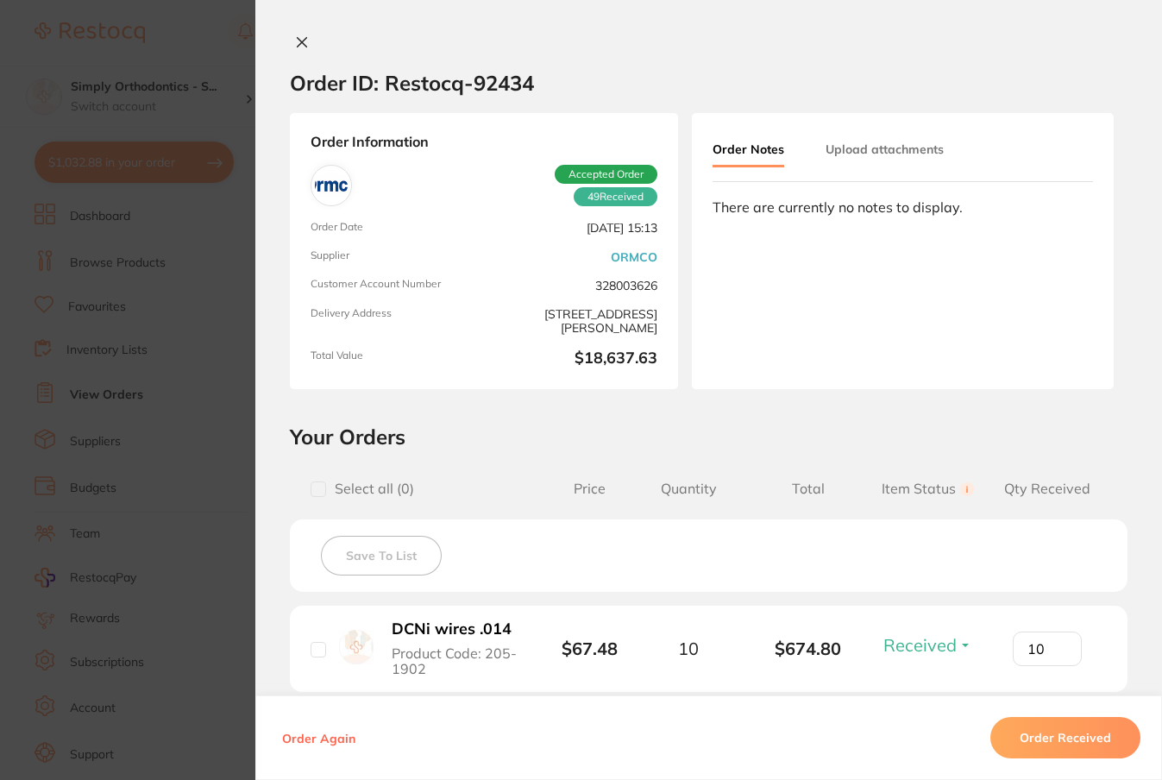
click at [888, 152] on button "Upload attachments" at bounding box center [885, 149] width 118 height 31
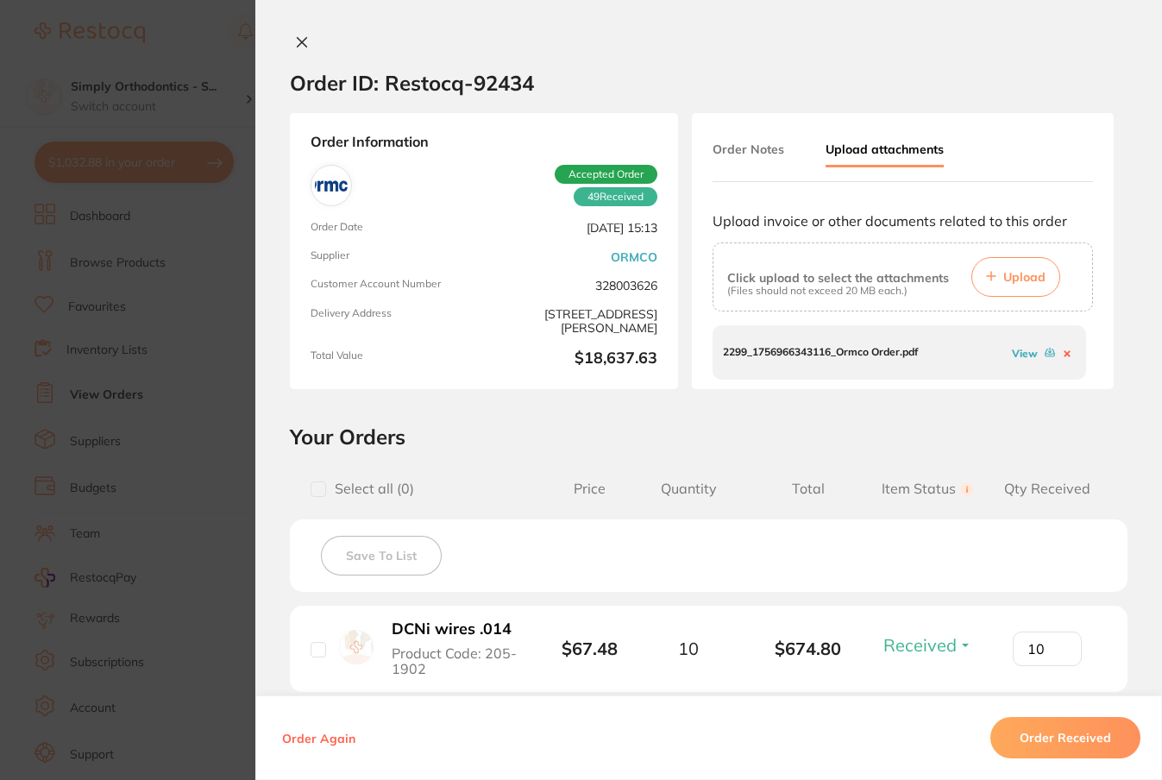
click at [760, 157] on button "Order Notes" at bounding box center [749, 149] width 72 height 31
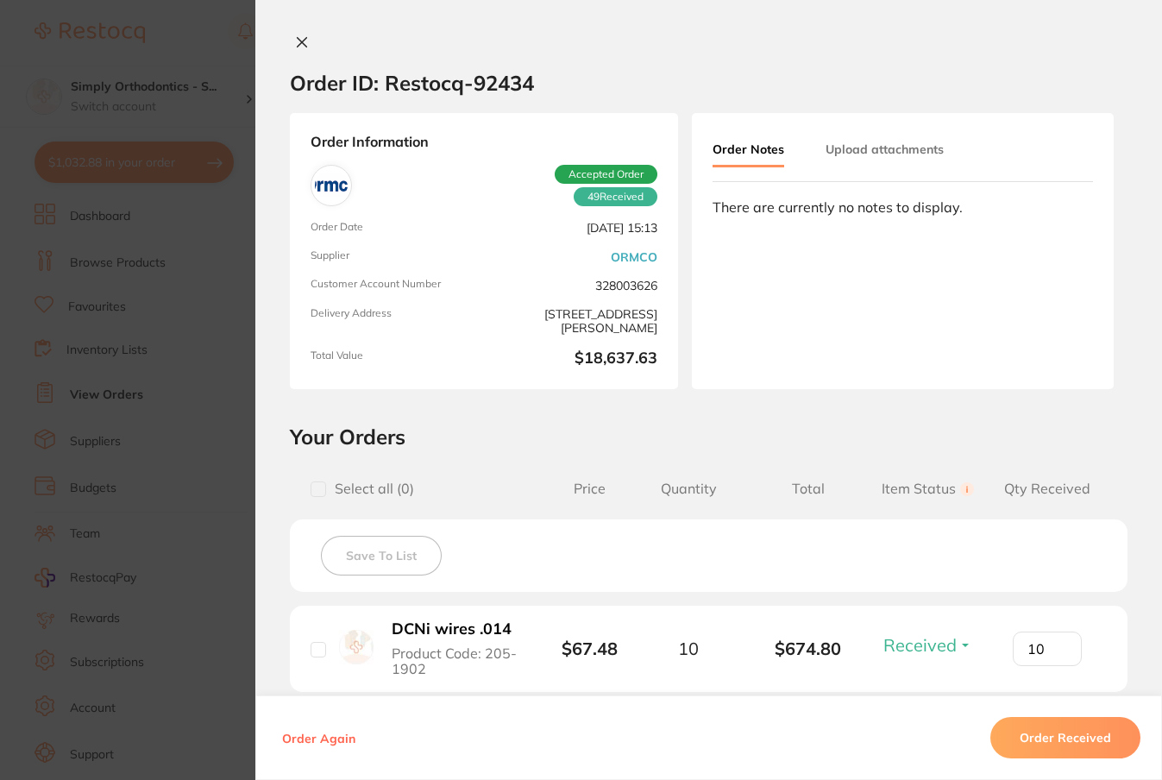
click at [300, 42] on icon at bounding box center [302, 42] width 14 height 14
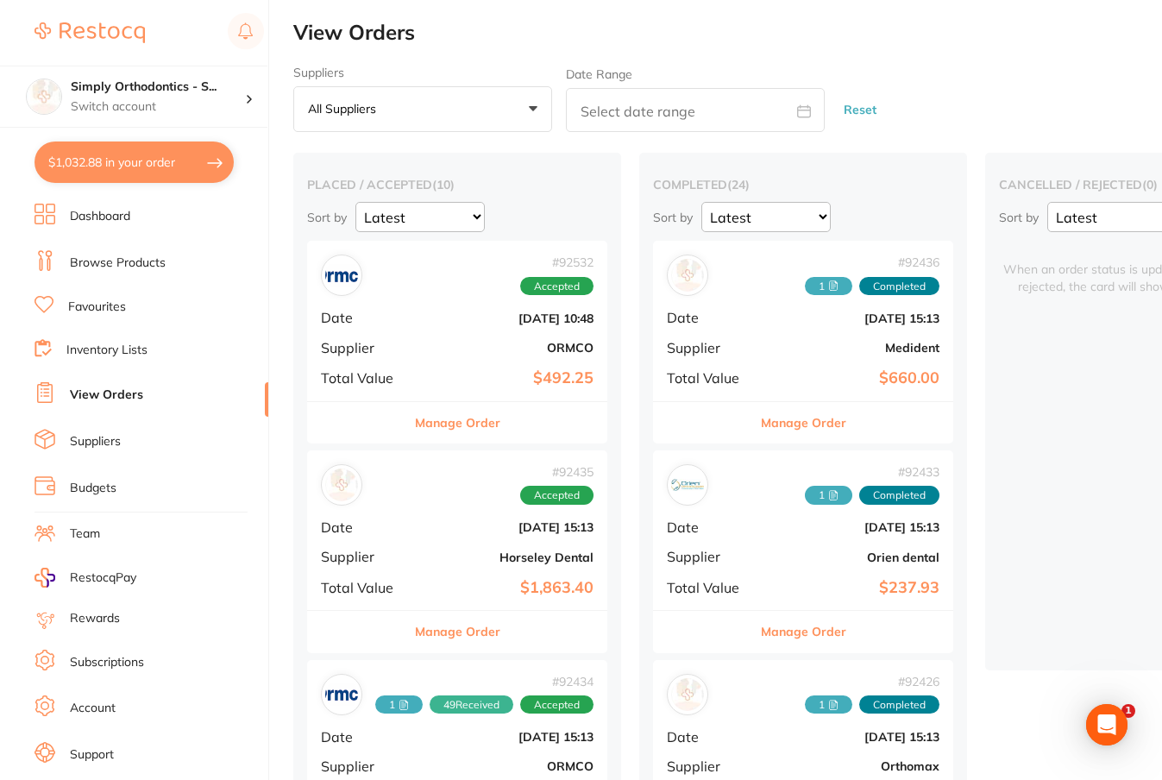
click at [145, 345] on link "Inventory Lists" at bounding box center [106, 350] width 81 height 17
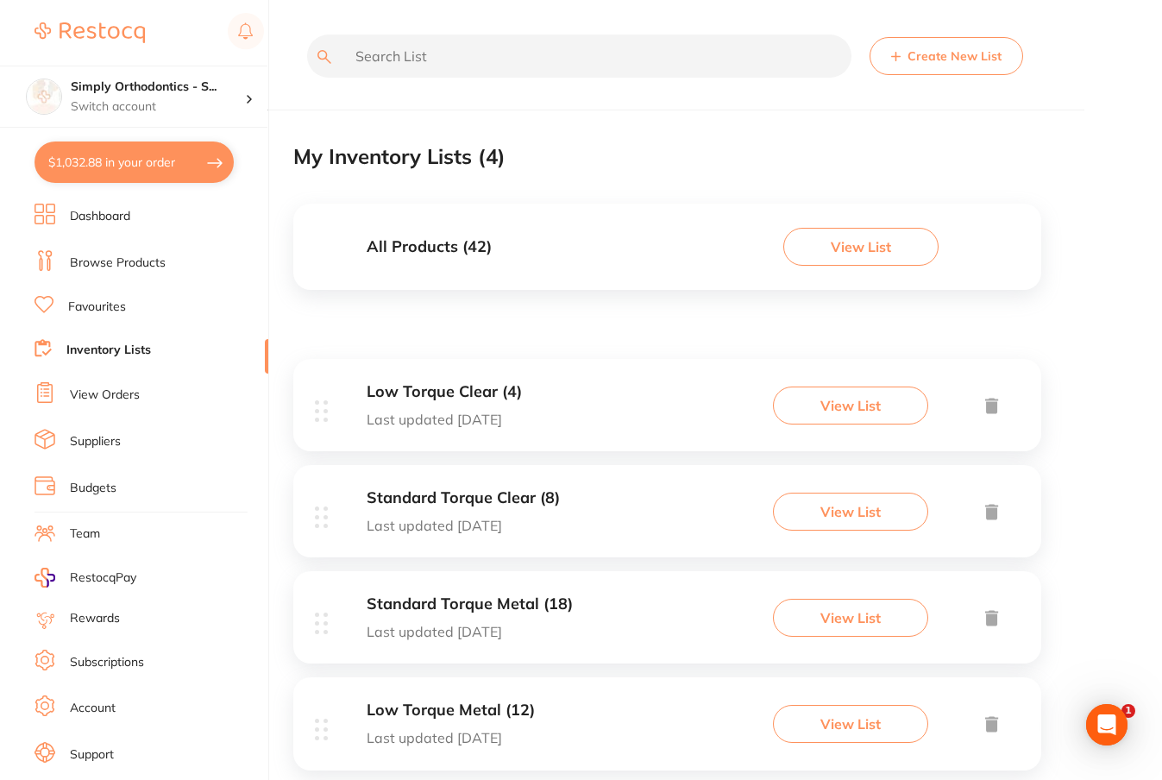
click at [104, 443] on link "Suppliers" at bounding box center [95, 441] width 51 height 17
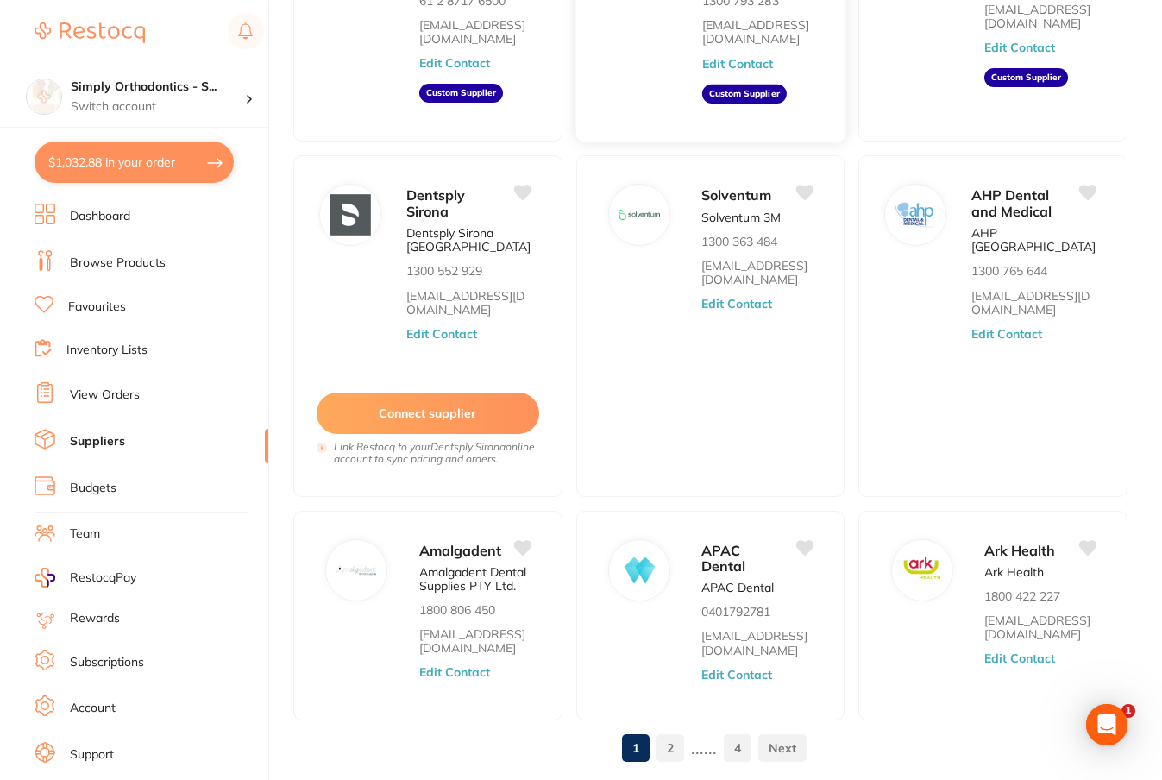
scroll to position [507, 0]
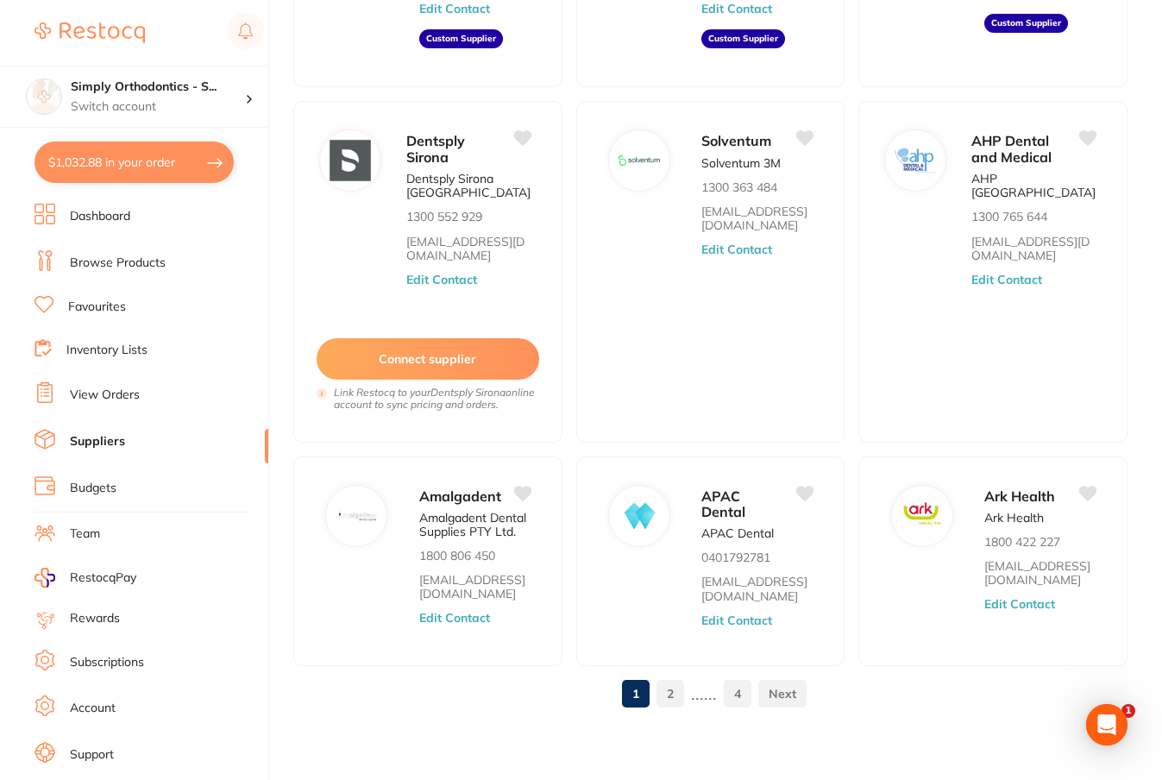
click at [670, 690] on link "2" at bounding box center [670, 693] width 28 height 35
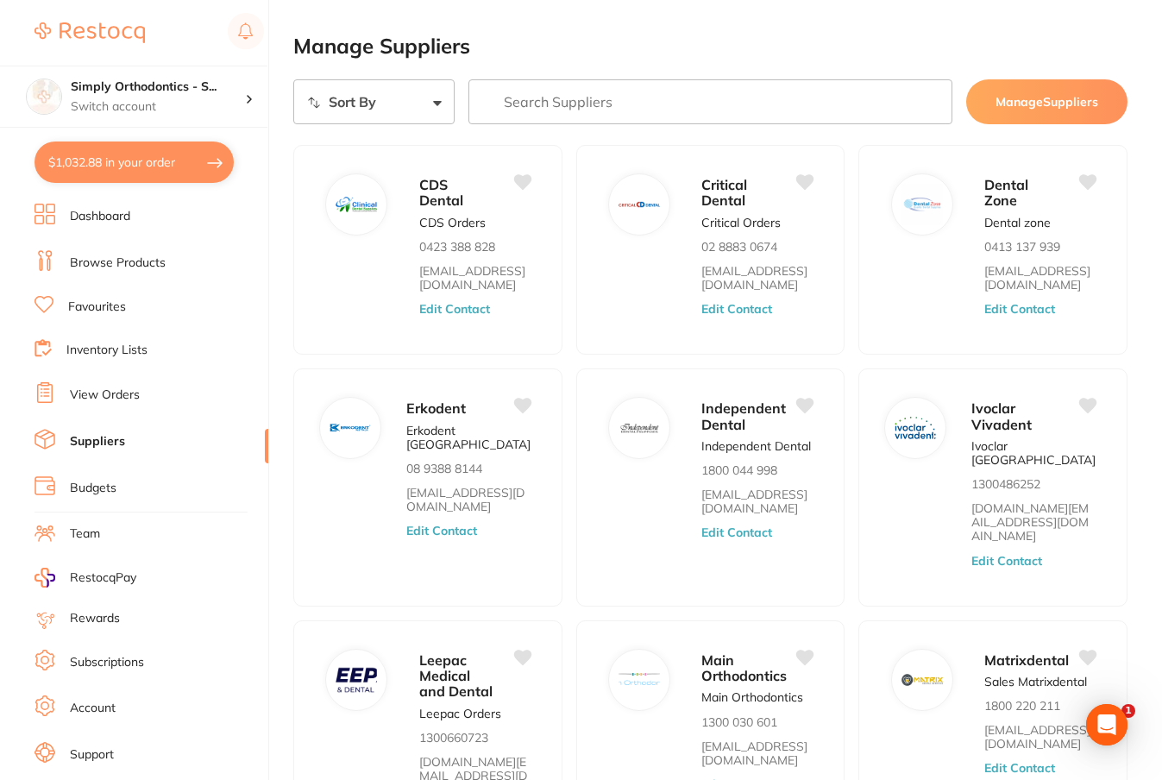
scroll to position [0, 0]
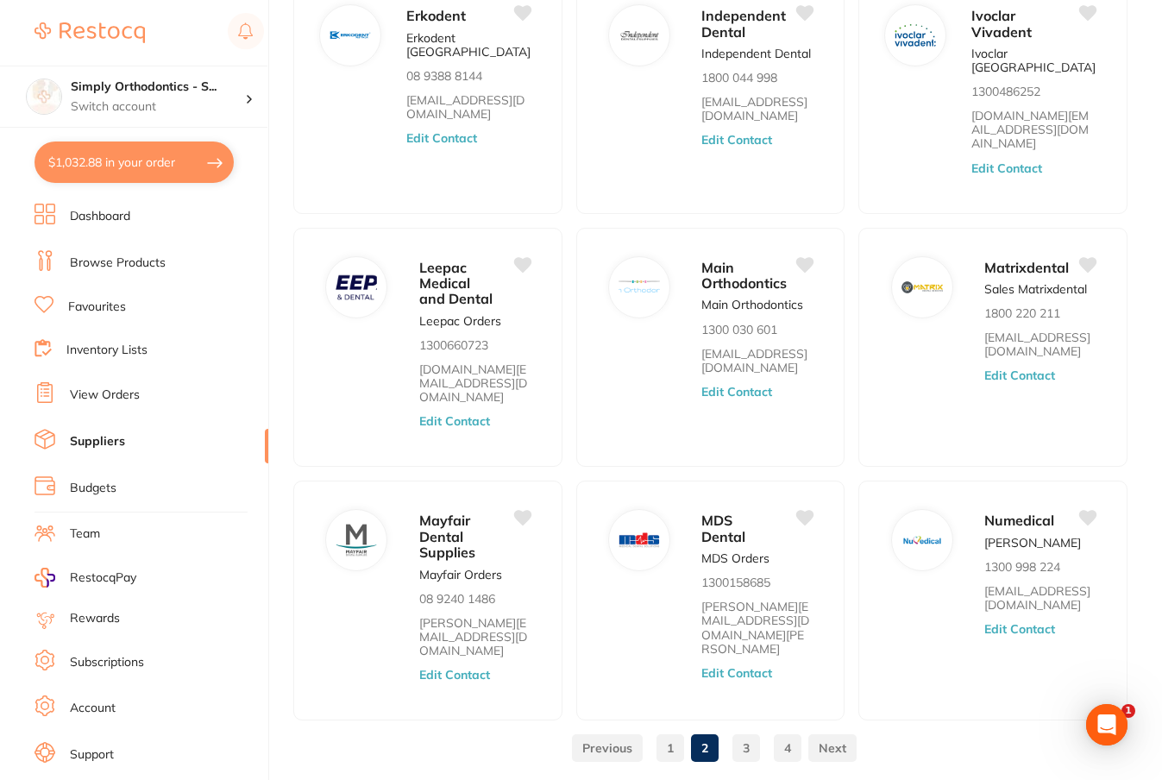
click at [738, 731] on link "3" at bounding box center [746, 748] width 28 height 35
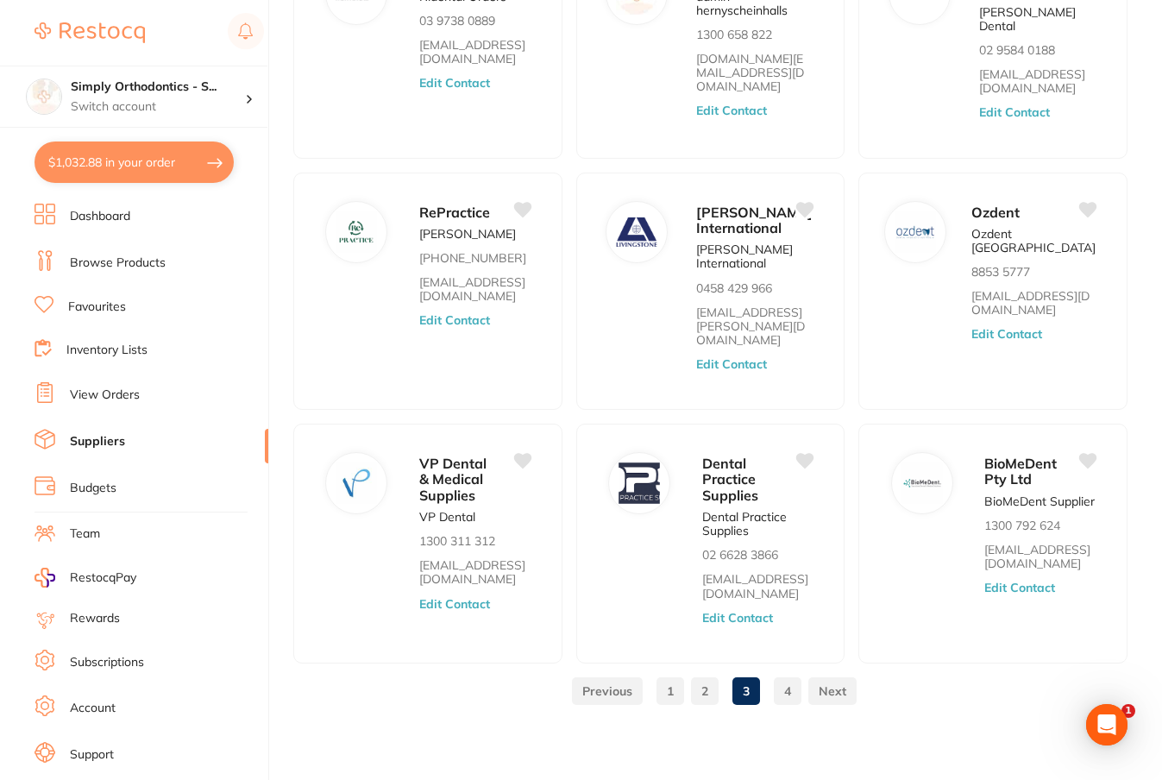
click at [794, 693] on link "4" at bounding box center [788, 691] width 28 height 35
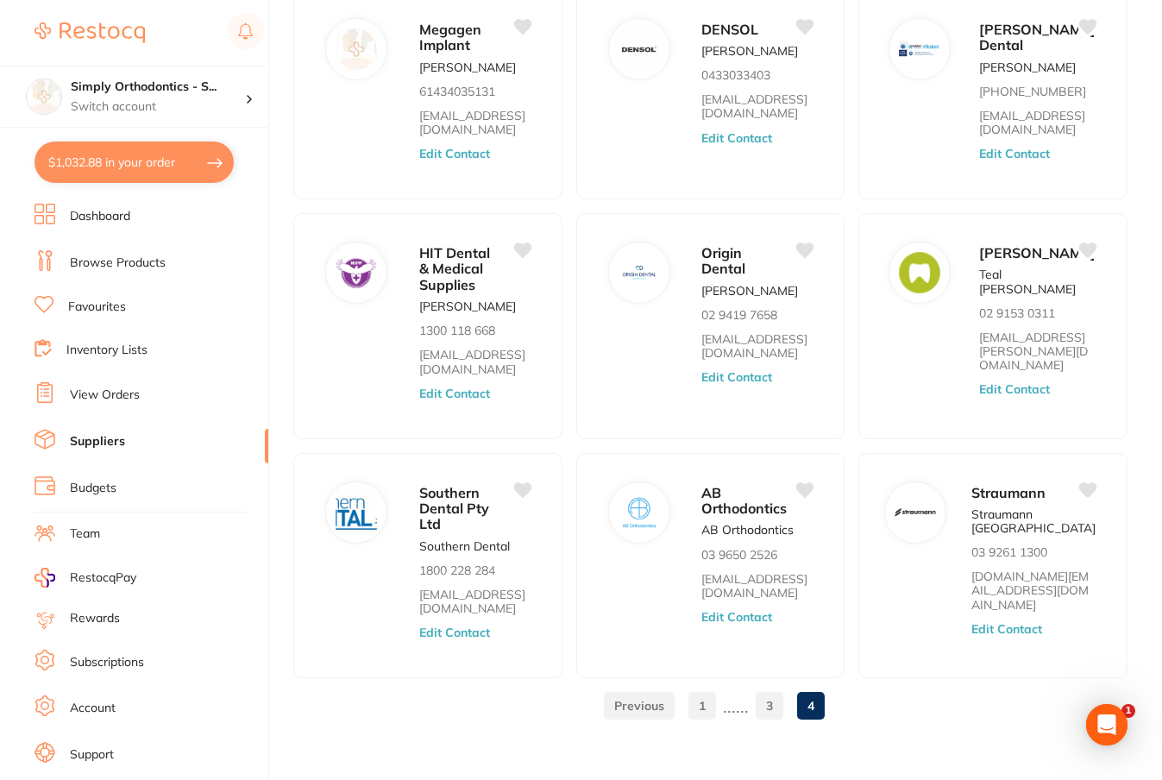
scroll to position [422, 0]
